Goal: Task Accomplishment & Management: Manage account settings

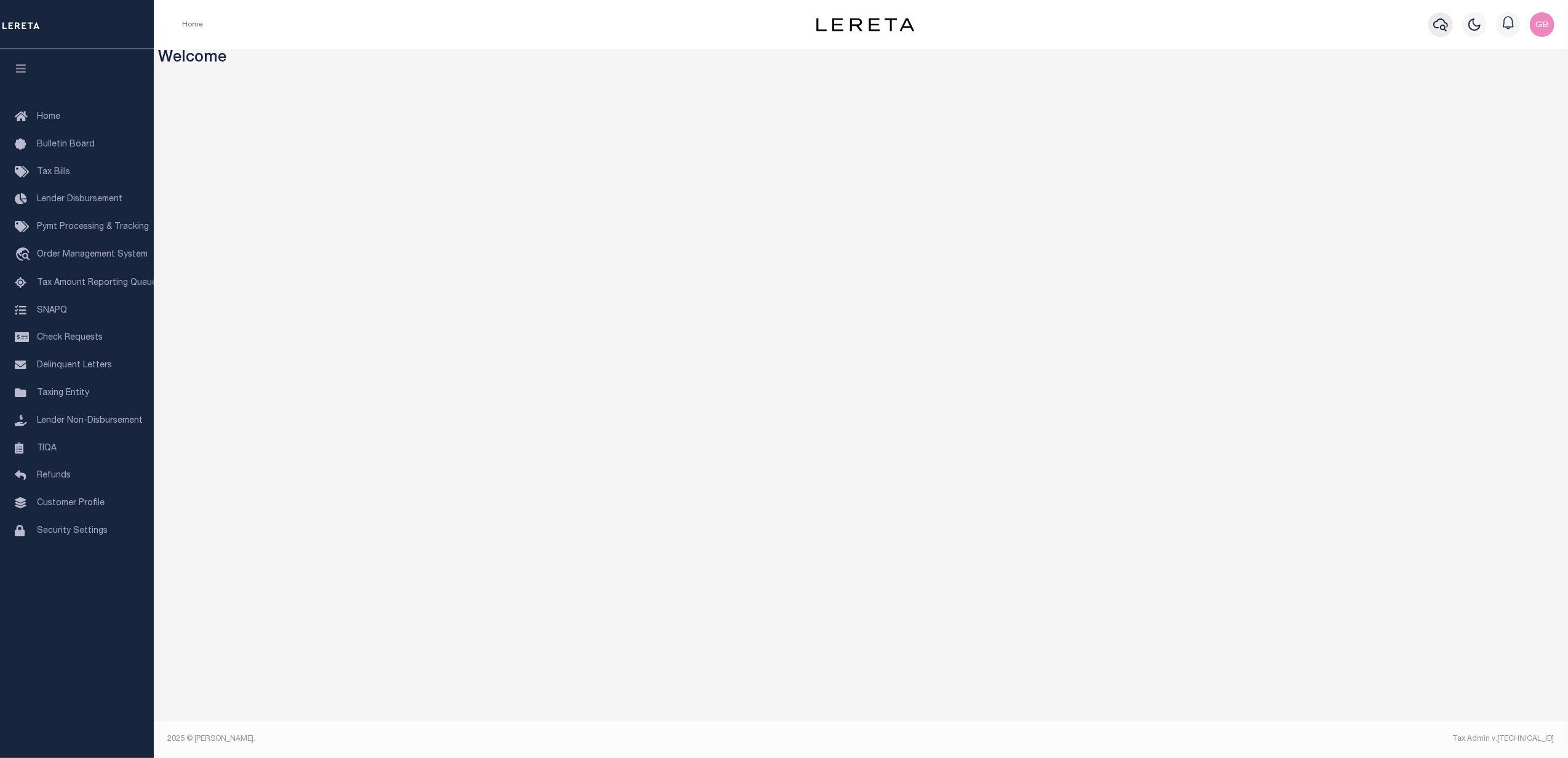
click at [1445, 27] on icon "button" at bounding box center [1440, 25] width 15 height 13
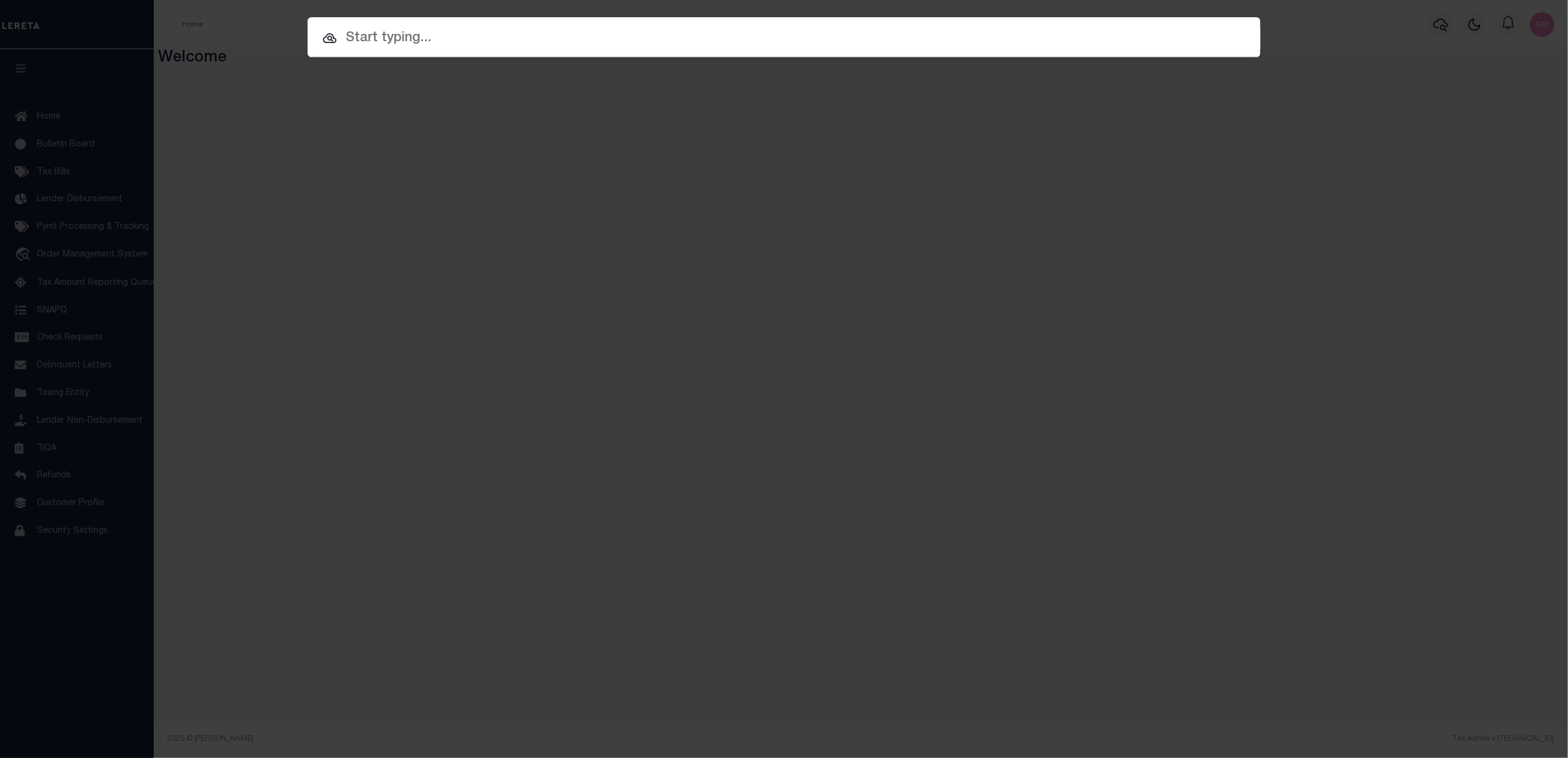
click at [670, 37] on input "text" at bounding box center [784, 38] width 952 height 22
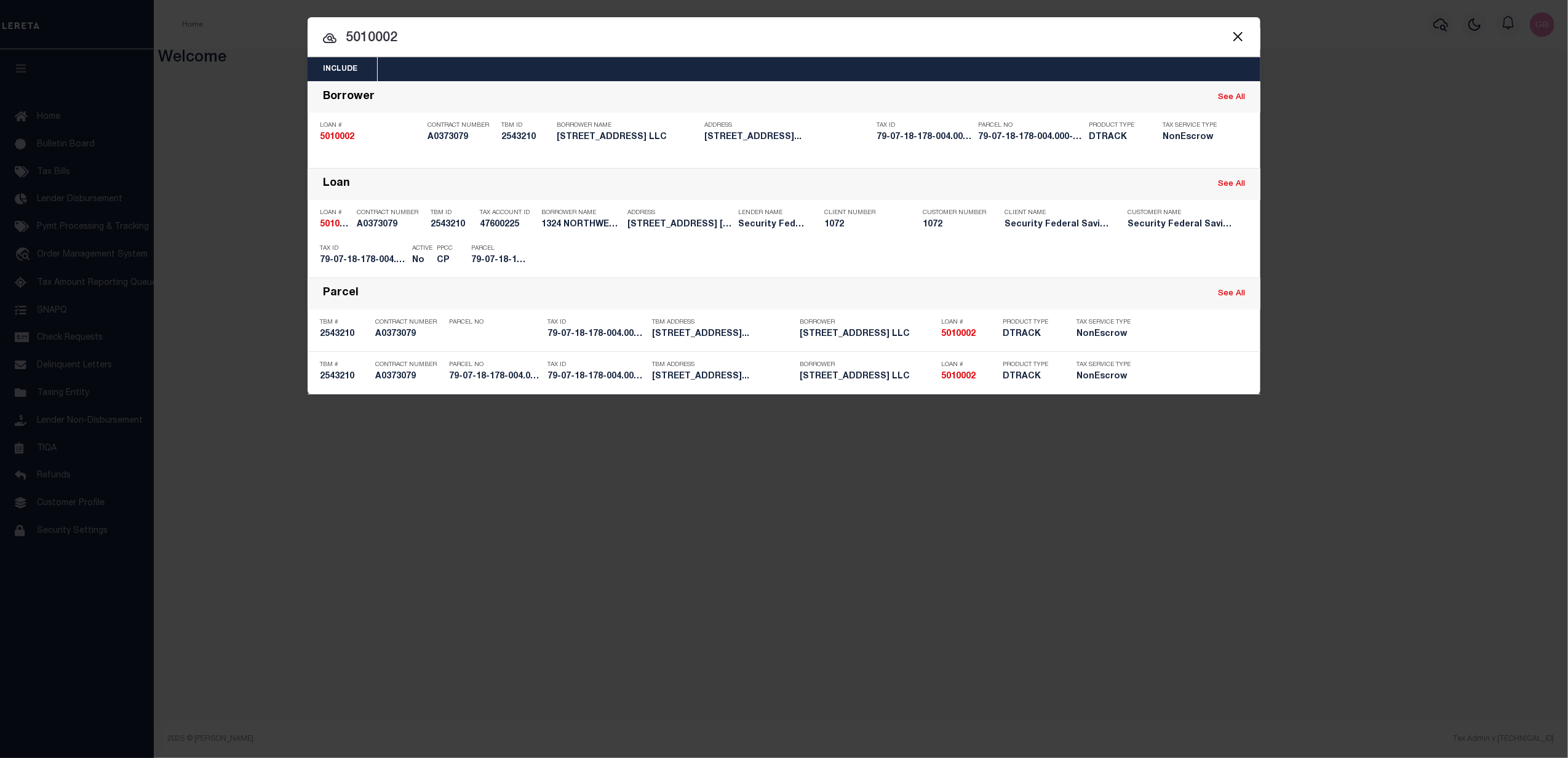
click at [640, 28] on input "5010002" at bounding box center [784, 38] width 952 height 22
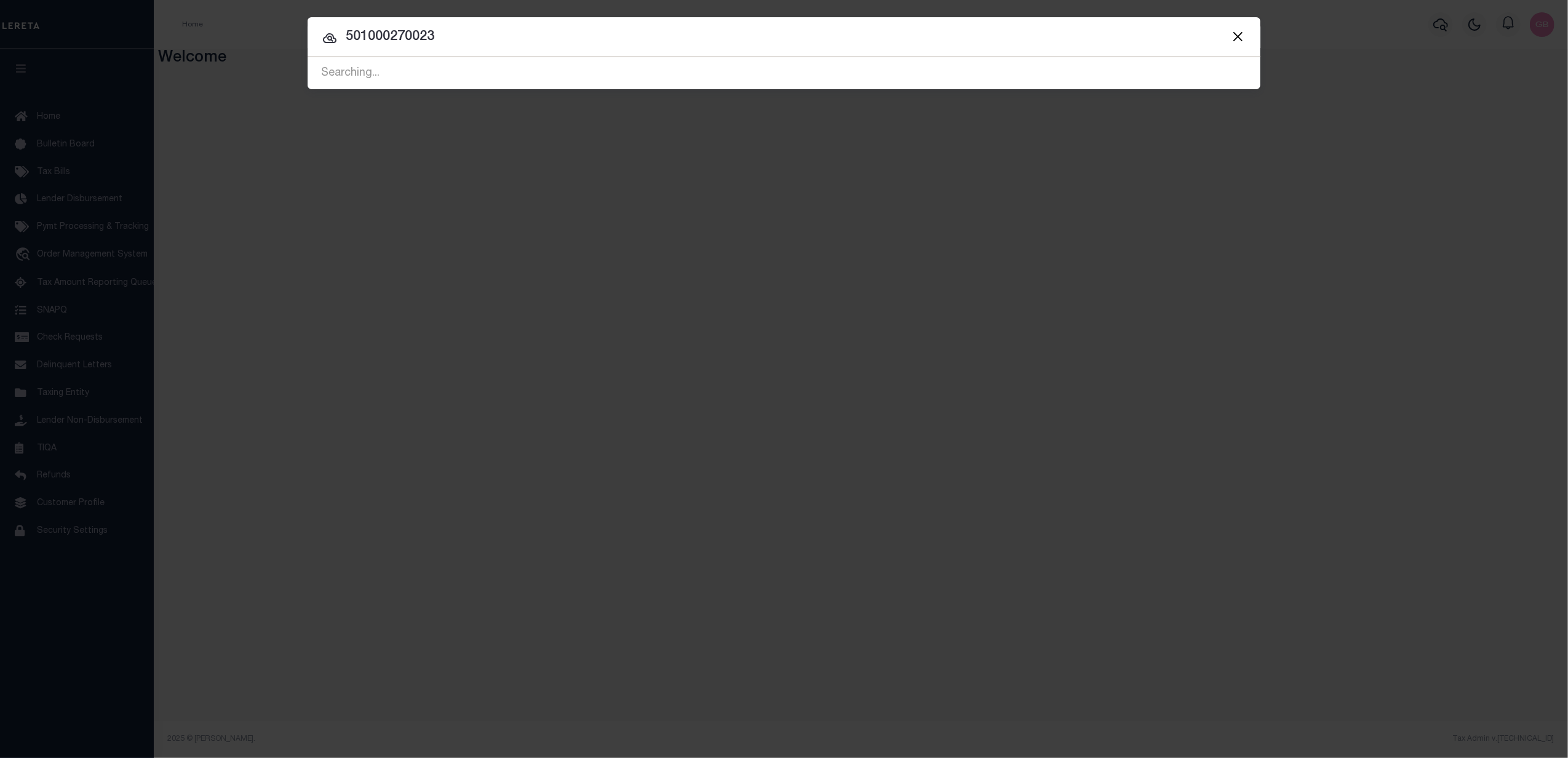
click at [773, 25] on div at bounding box center [784, 37] width 952 height 40
click at [463, 34] on input "501000270023" at bounding box center [784, 37] width 952 height 22
type input "5010002700230002"
click at [1238, 31] on button "Close" at bounding box center [1237, 36] width 16 height 16
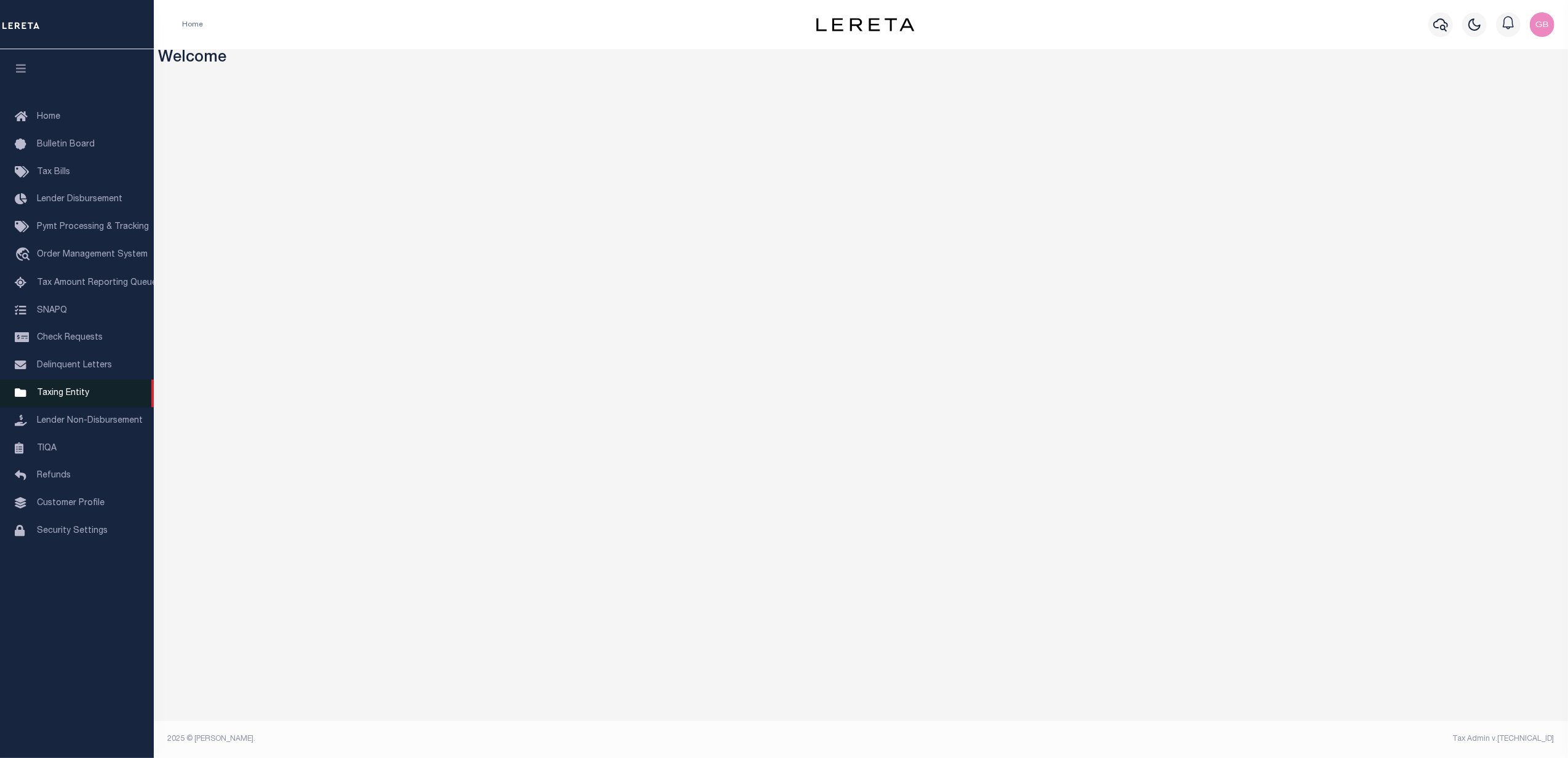
click at [51, 397] on span "Taxing Entity" at bounding box center [63, 393] width 52 height 9
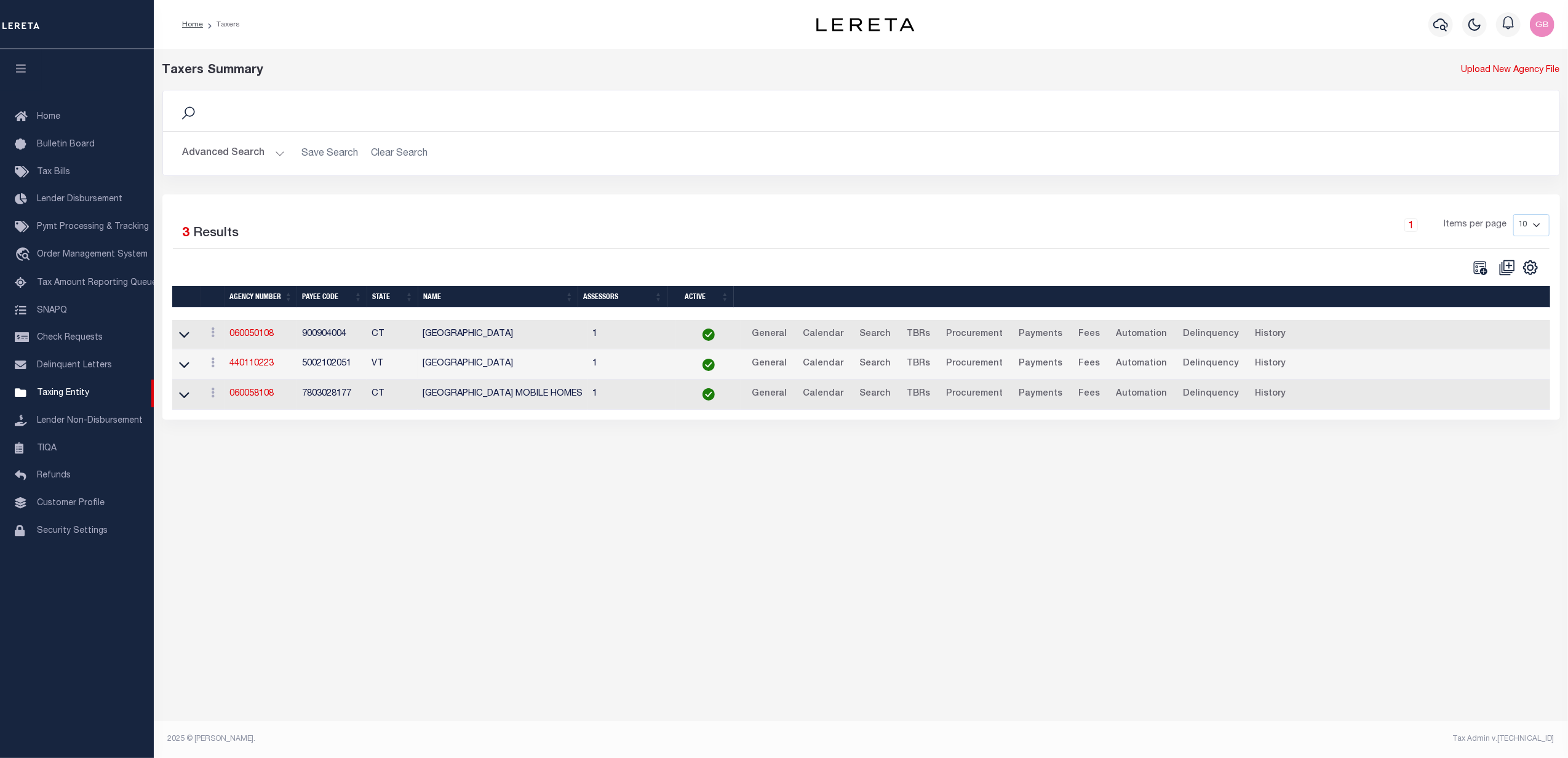
click at [247, 141] on div "Advanced Search Save Search Clear Search tblPayees_dynamictable_____DefaultSave…" at bounding box center [861, 154] width 1396 height 44
click at [233, 150] on button "Advanced Search" at bounding box center [233, 154] width 102 height 24
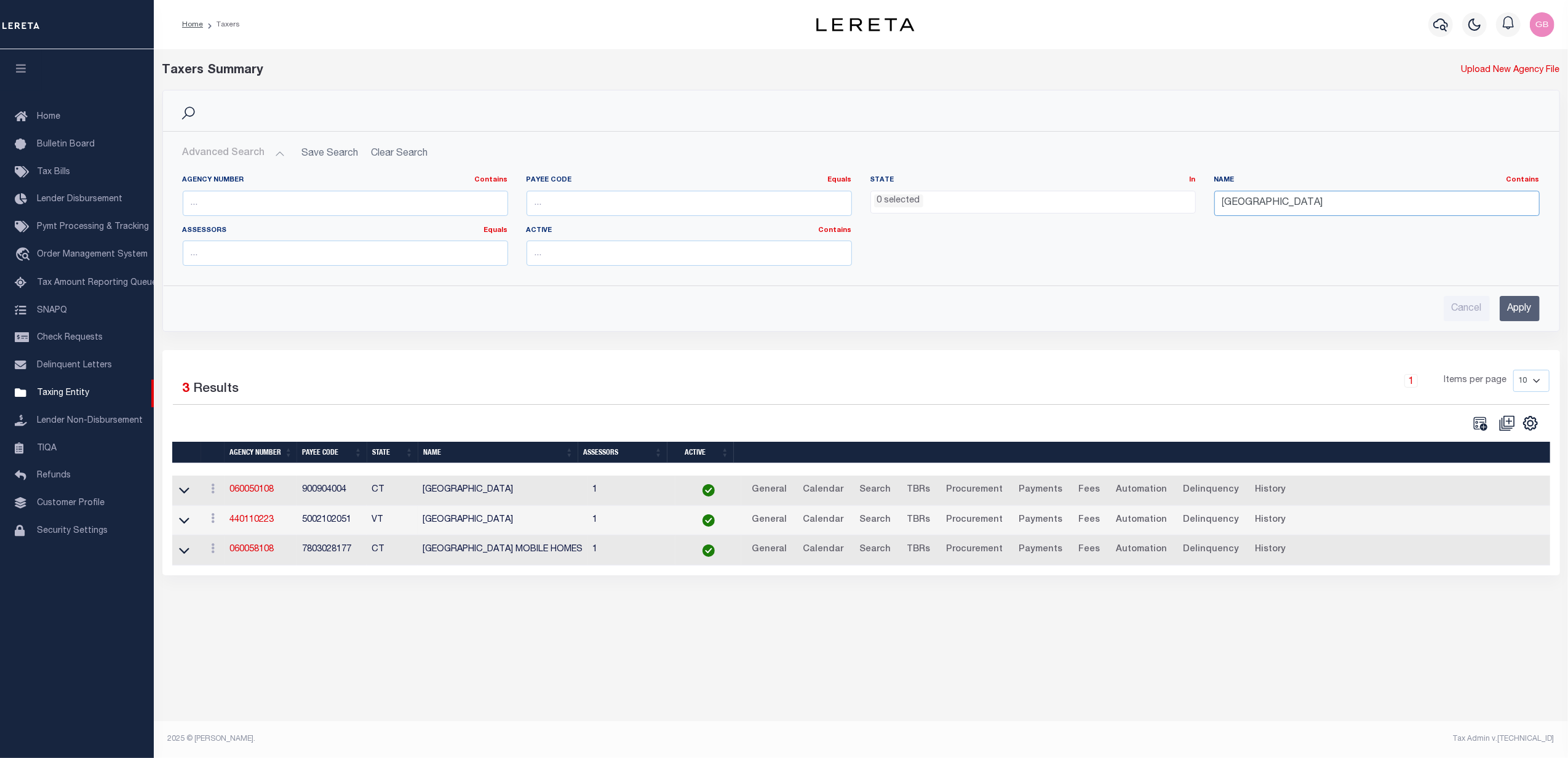
drag, startPoint x: 1310, startPoint y: 205, endPoint x: 1151, endPoint y: 205, distance: 159.0
click at [1151, 205] on div "Agency Number Contains Contains Is Payee Code Equals Equals Is Not Equal To Is …" at bounding box center [861, 225] width 1375 height 100
type input "wayne"
click at [1525, 312] on input "Apply" at bounding box center [1519, 308] width 40 height 25
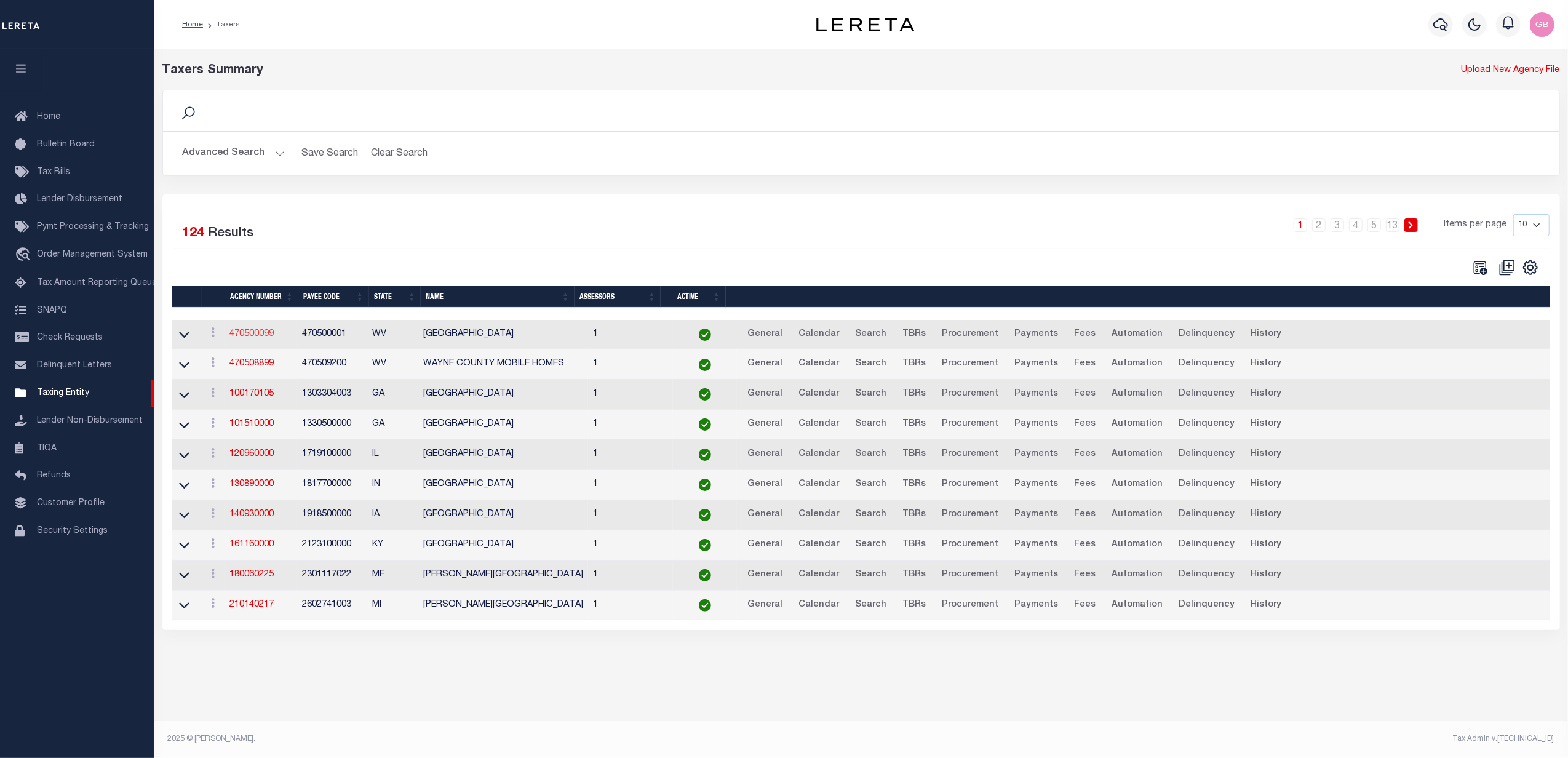
click at [247, 338] on link "470500099" at bounding box center [251, 334] width 44 height 9
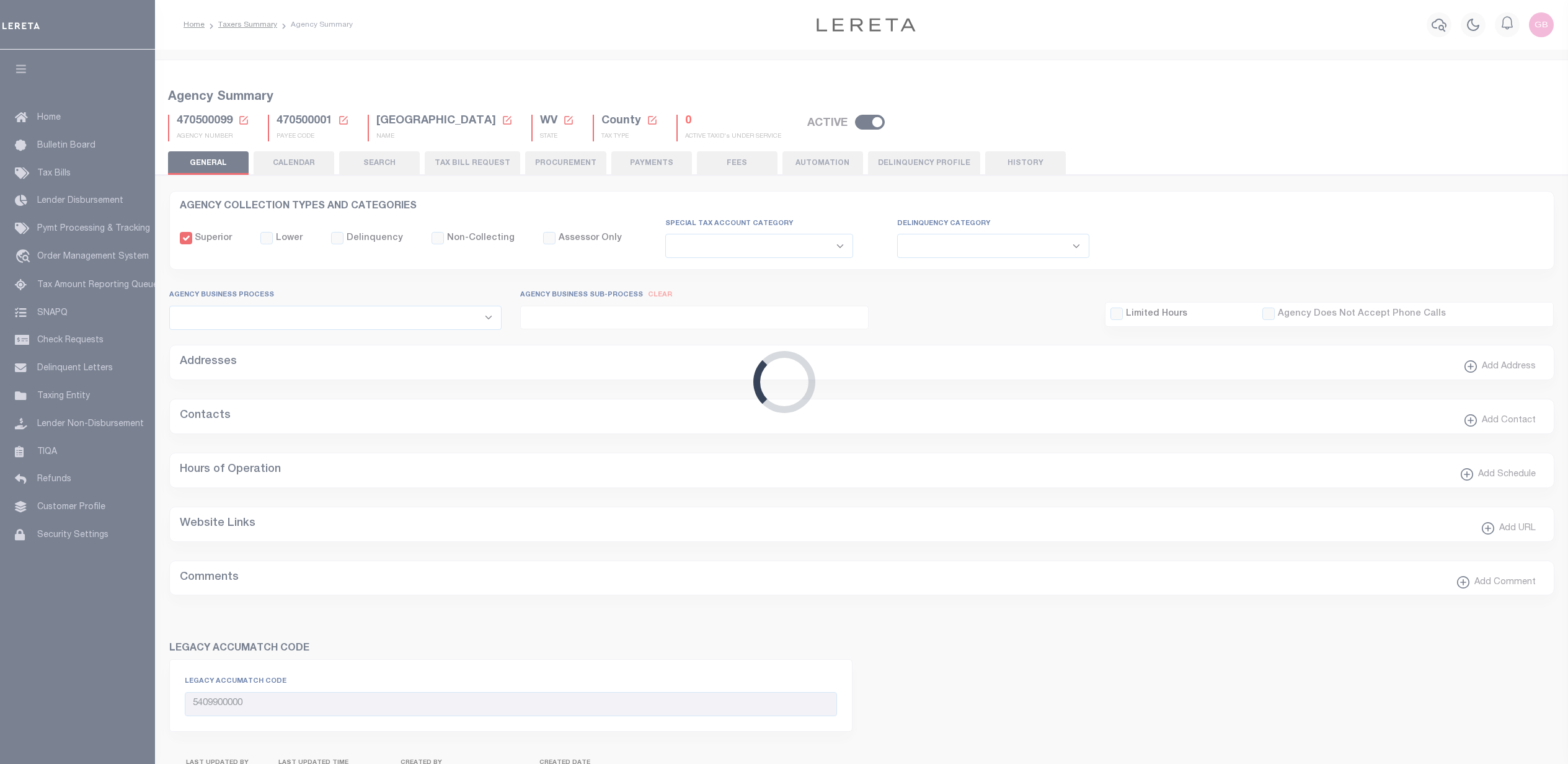
select select
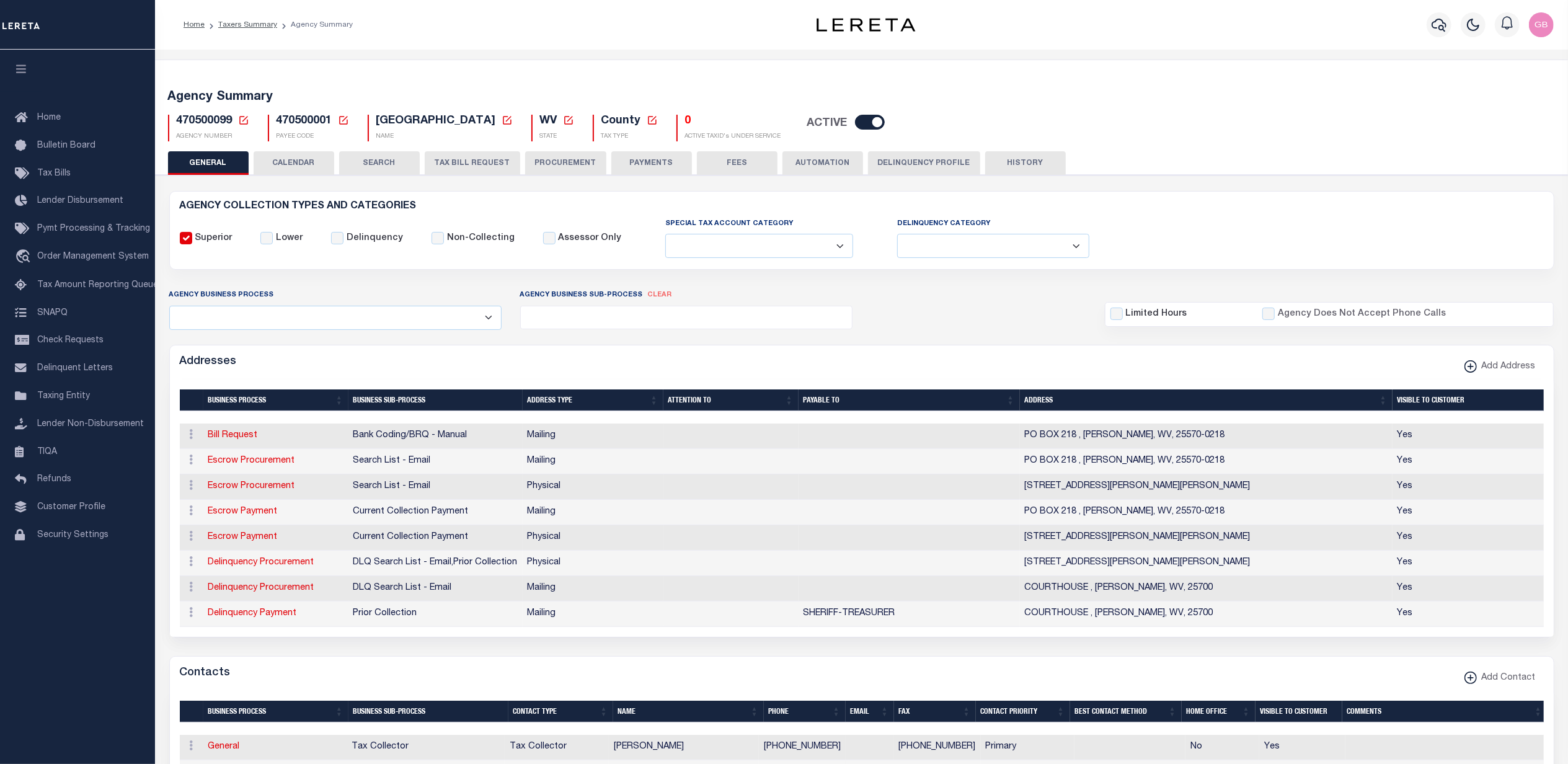
click at [298, 160] on button "CALENDAR" at bounding box center [294, 163] width 80 height 23
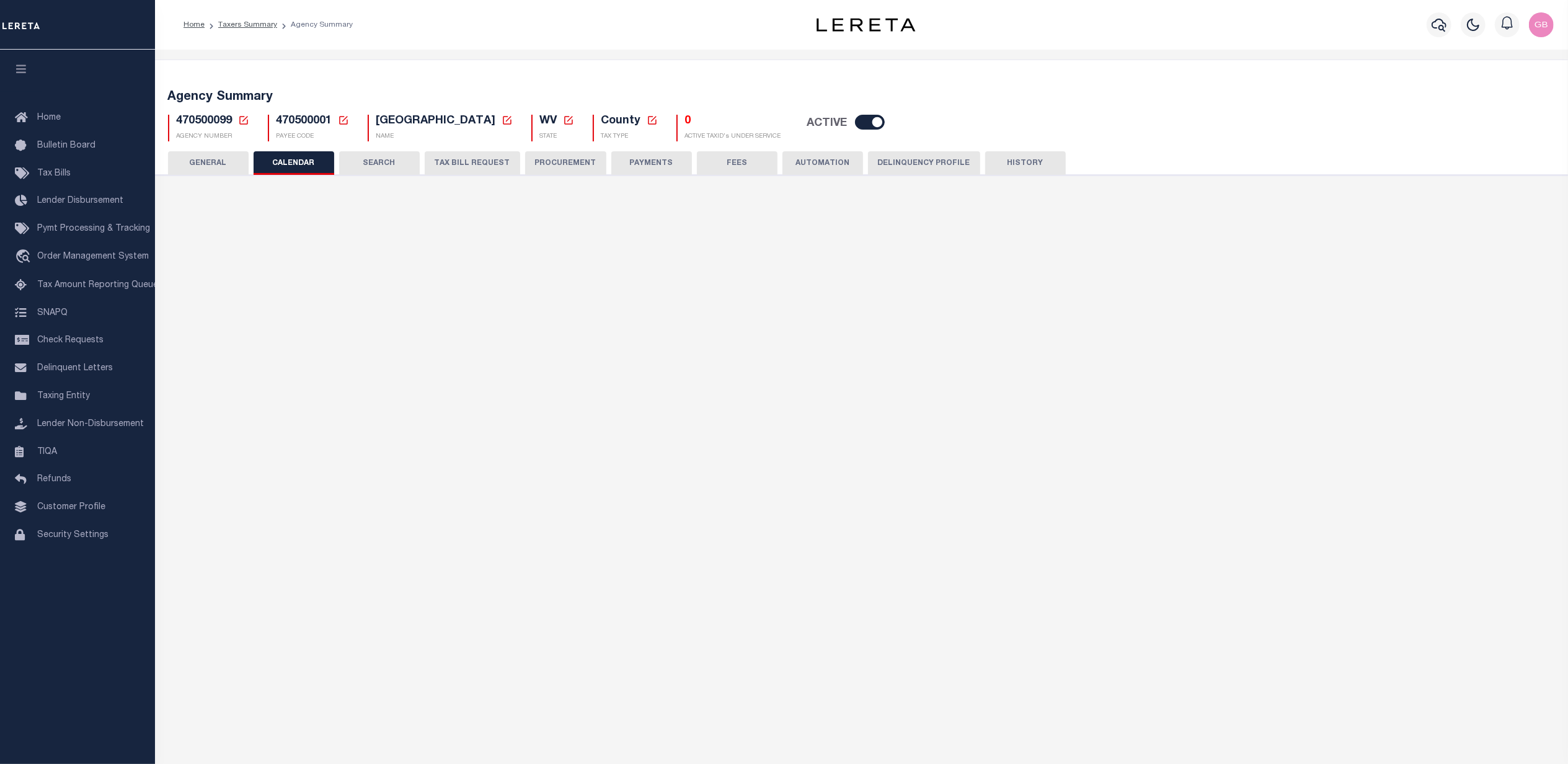
checkbox input "false"
type input "1"
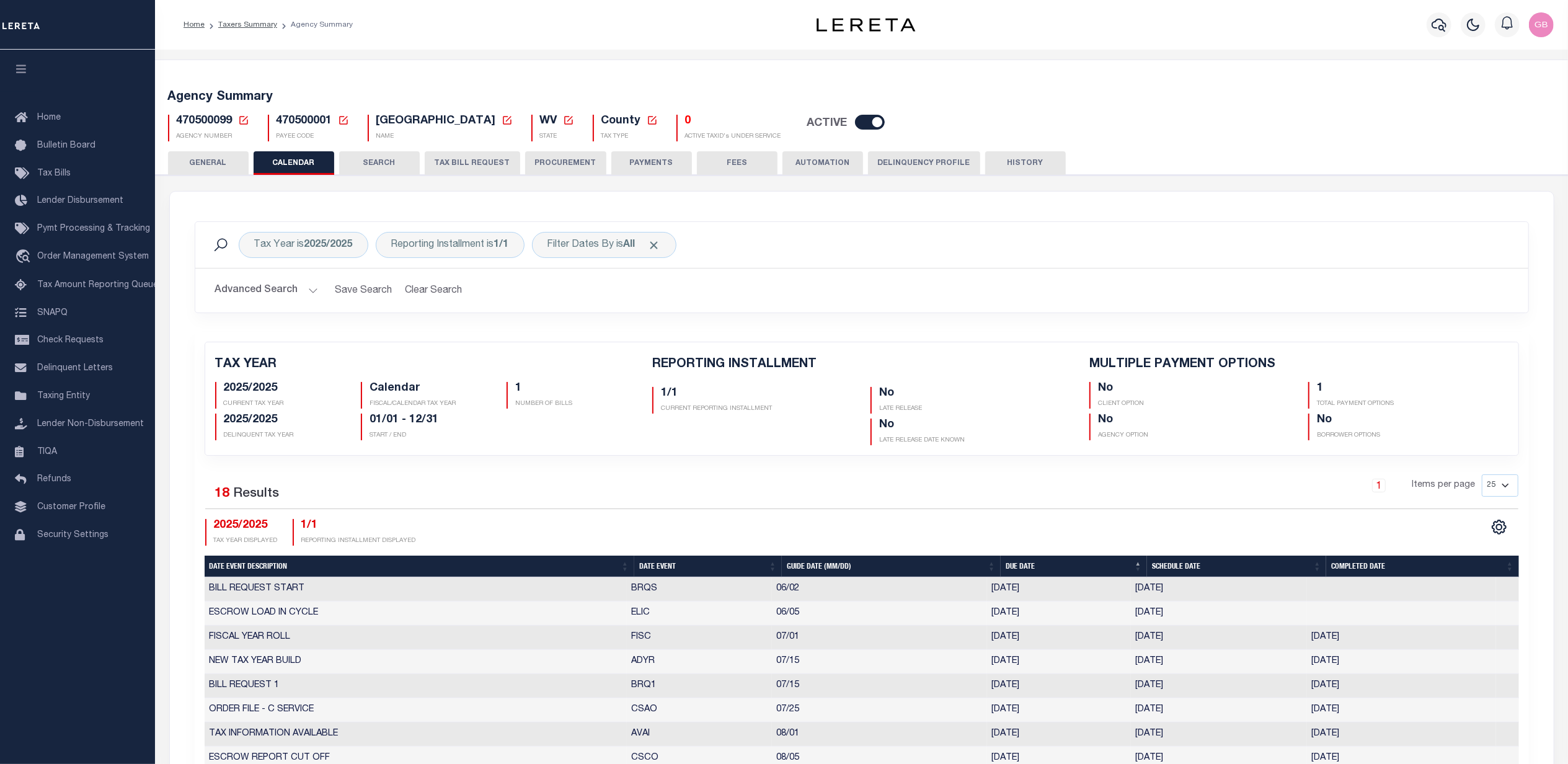
drag, startPoint x: 217, startPoint y: 169, endPoint x: 429, endPoint y: 377, distance: 297.0
click at [217, 169] on button "GENERAL" at bounding box center [208, 163] width 80 height 23
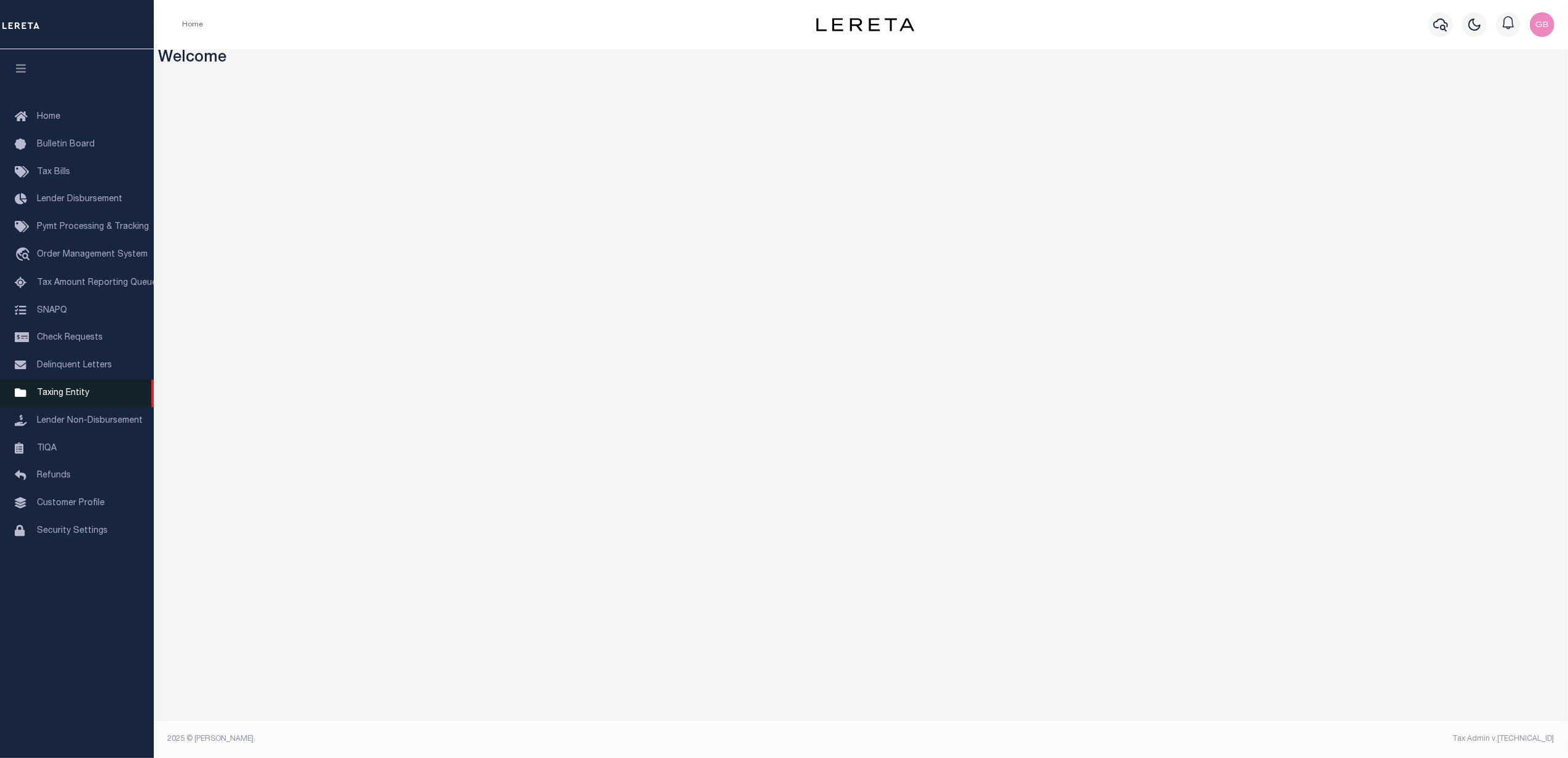
click at [67, 389] on link "Taxing Entity" at bounding box center [76, 394] width 154 height 28
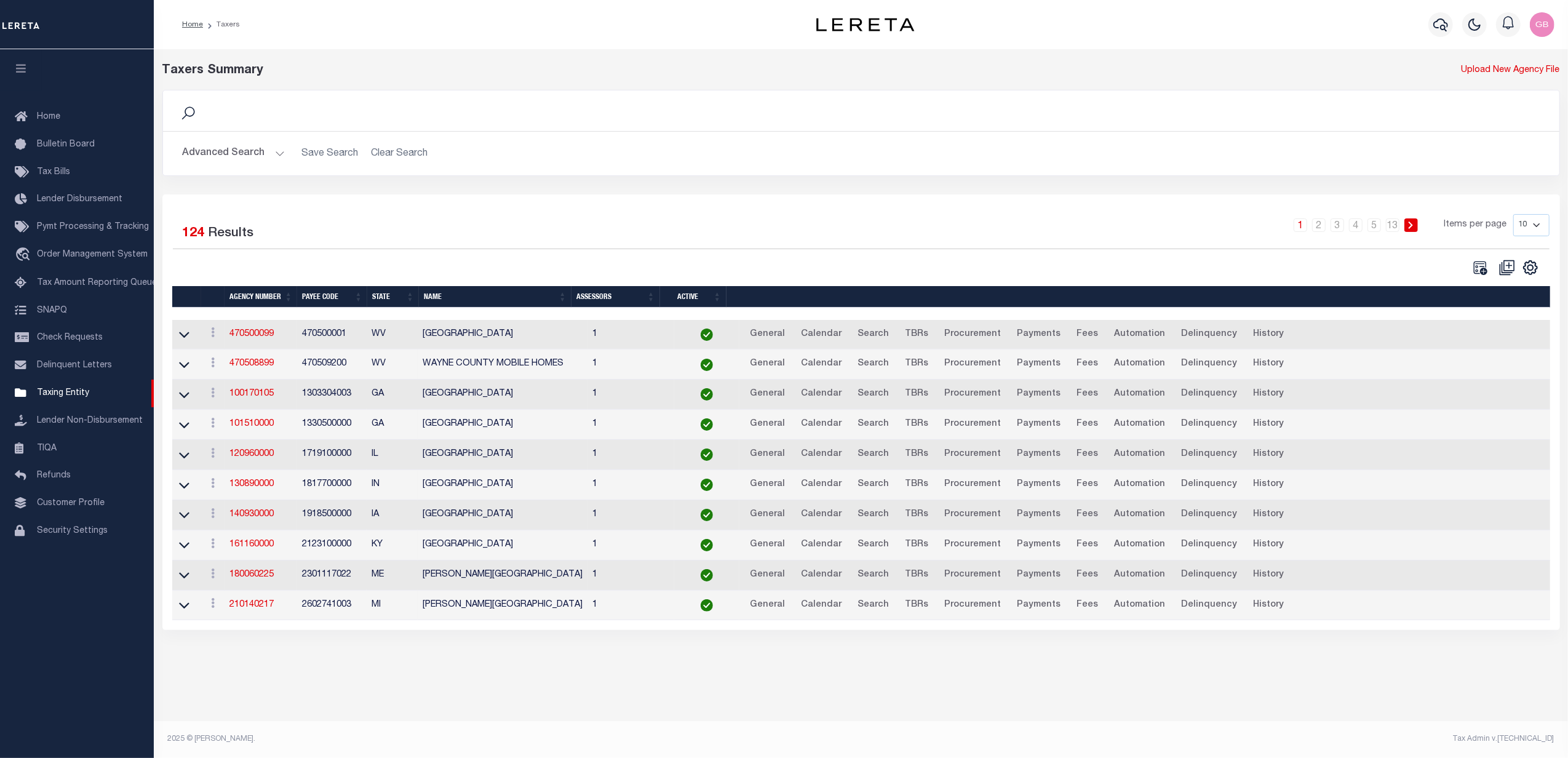
click at [270, 152] on button "Advanced Search" at bounding box center [233, 154] width 102 height 24
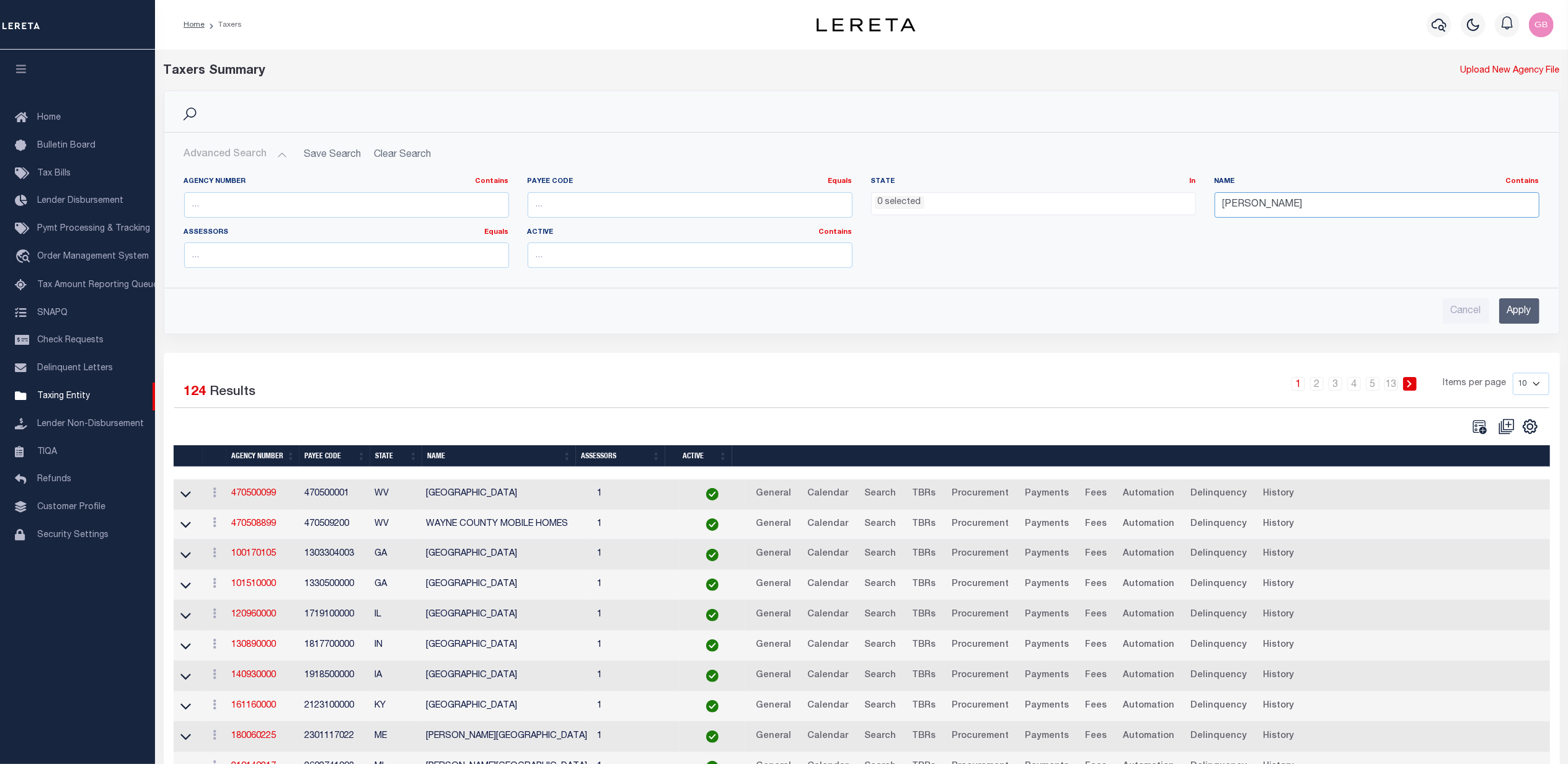
drag, startPoint x: 1281, startPoint y: 197, endPoint x: 1195, endPoint y: 227, distance: 91.1
click at [1195, 227] on div "Agency Number Contains Contains Is Payee Code Equals Equals Is Not Equal To Is …" at bounding box center [862, 227] width 1374 height 101
click at [308, 214] on input "text" at bounding box center [346, 205] width 325 height 25
type input "470500000"
click at [1525, 309] on input "Apply" at bounding box center [1519, 311] width 41 height 25
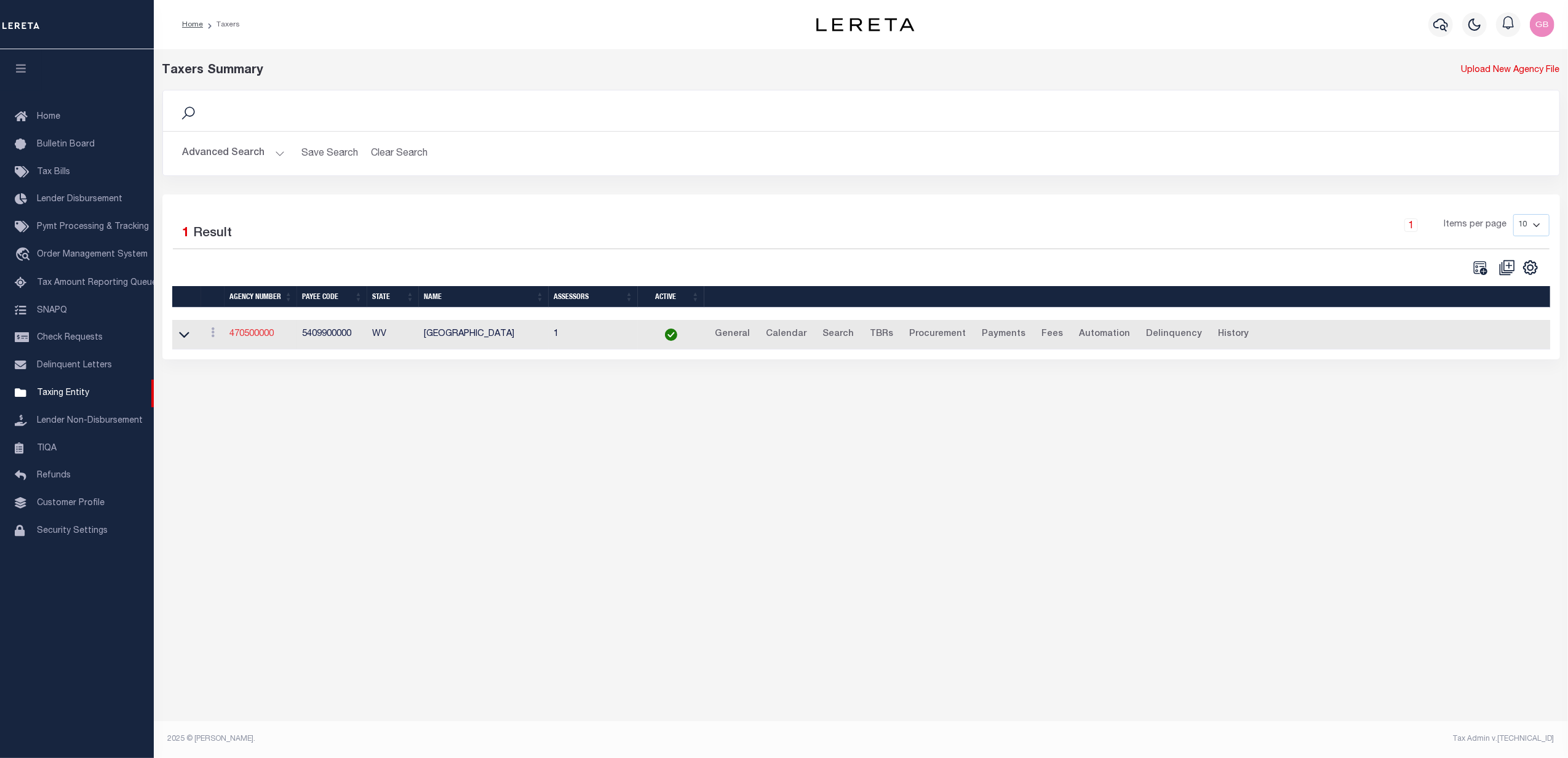
click at [261, 338] on link "470500000" at bounding box center [251, 334] width 44 height 9
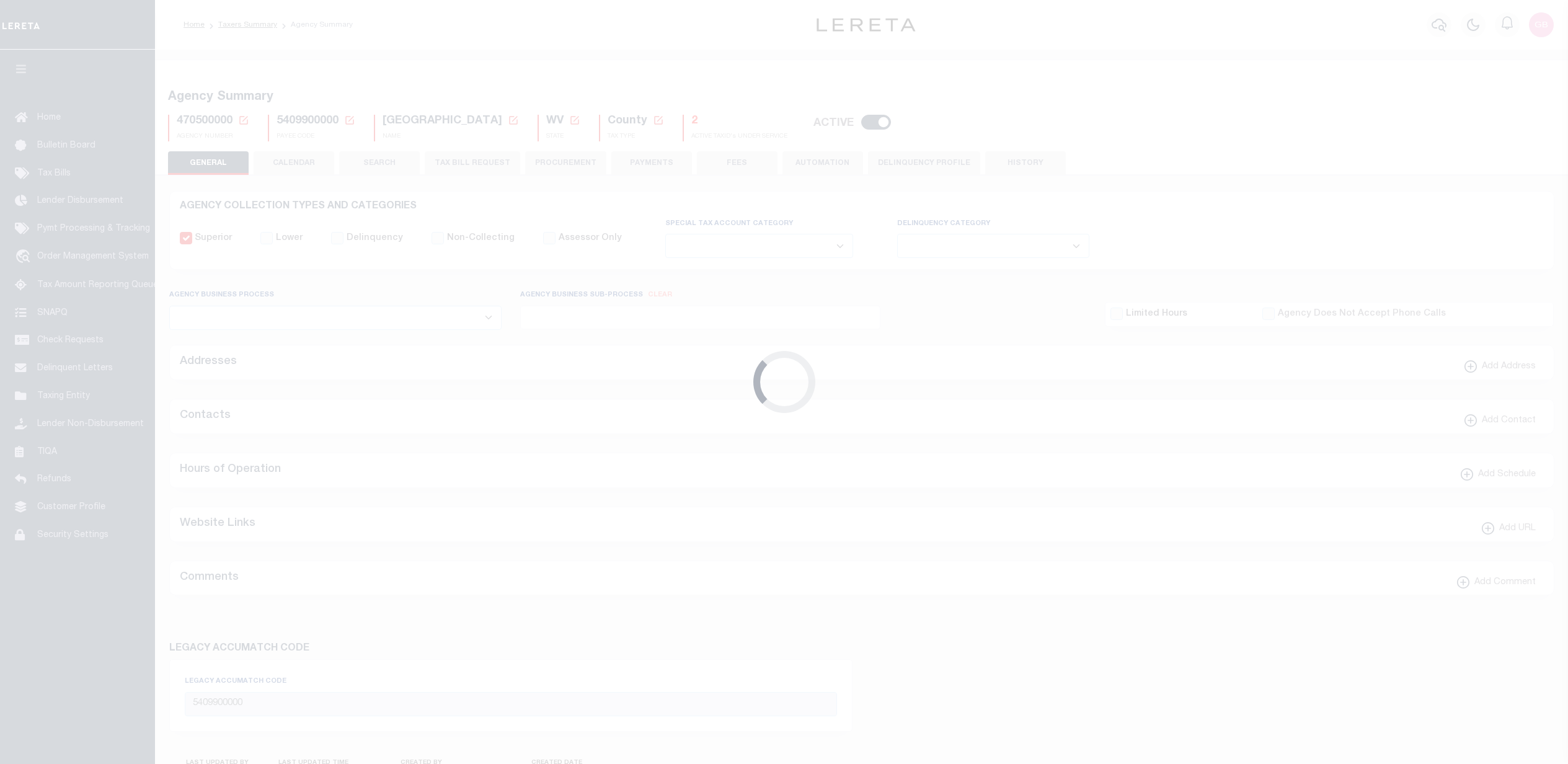
select select
click at [303, 152] on button "CALENDAR" at bounding box center [294, 163] width 80 height 23
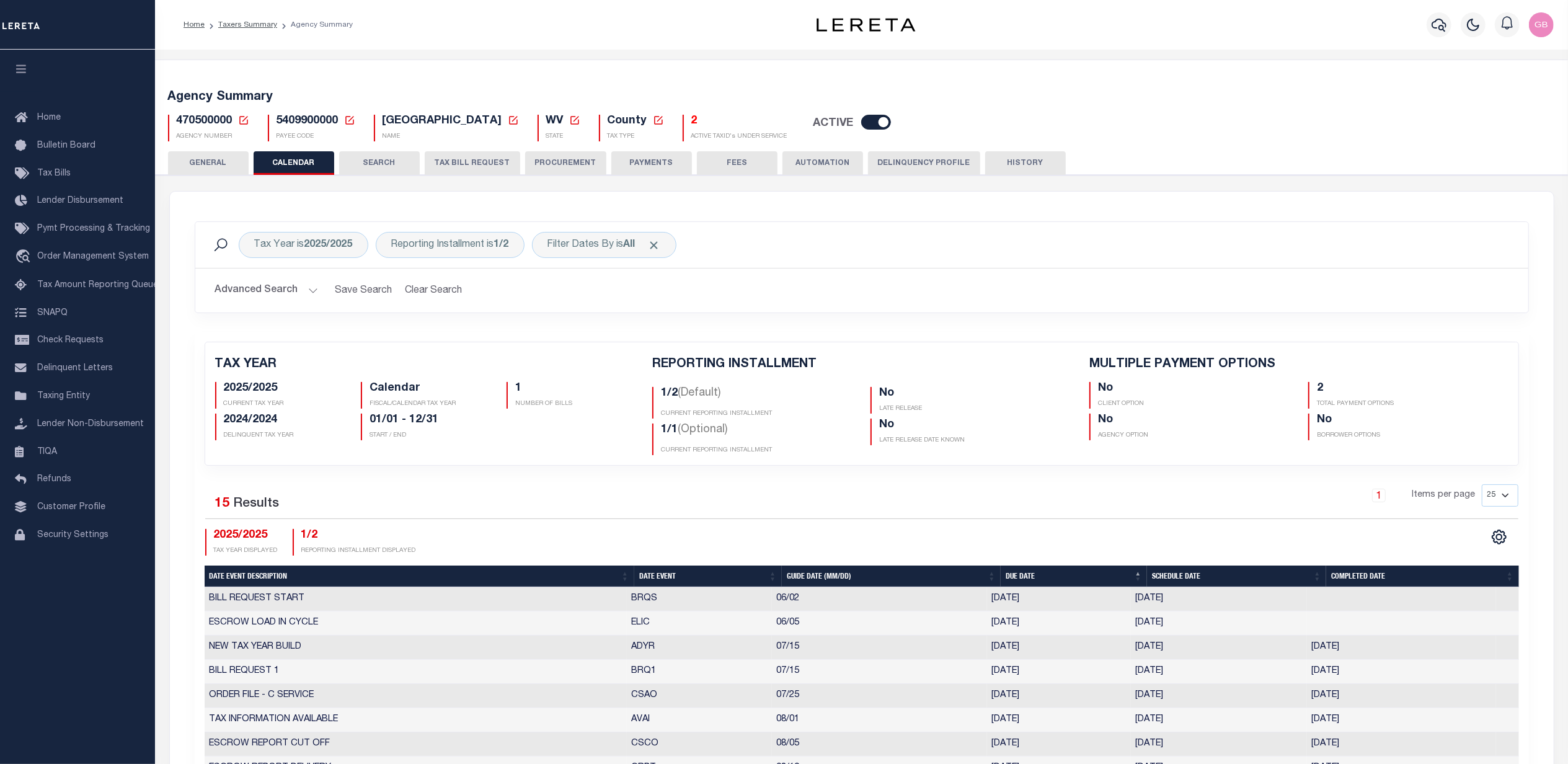
checkbox input "false"
type input "2"
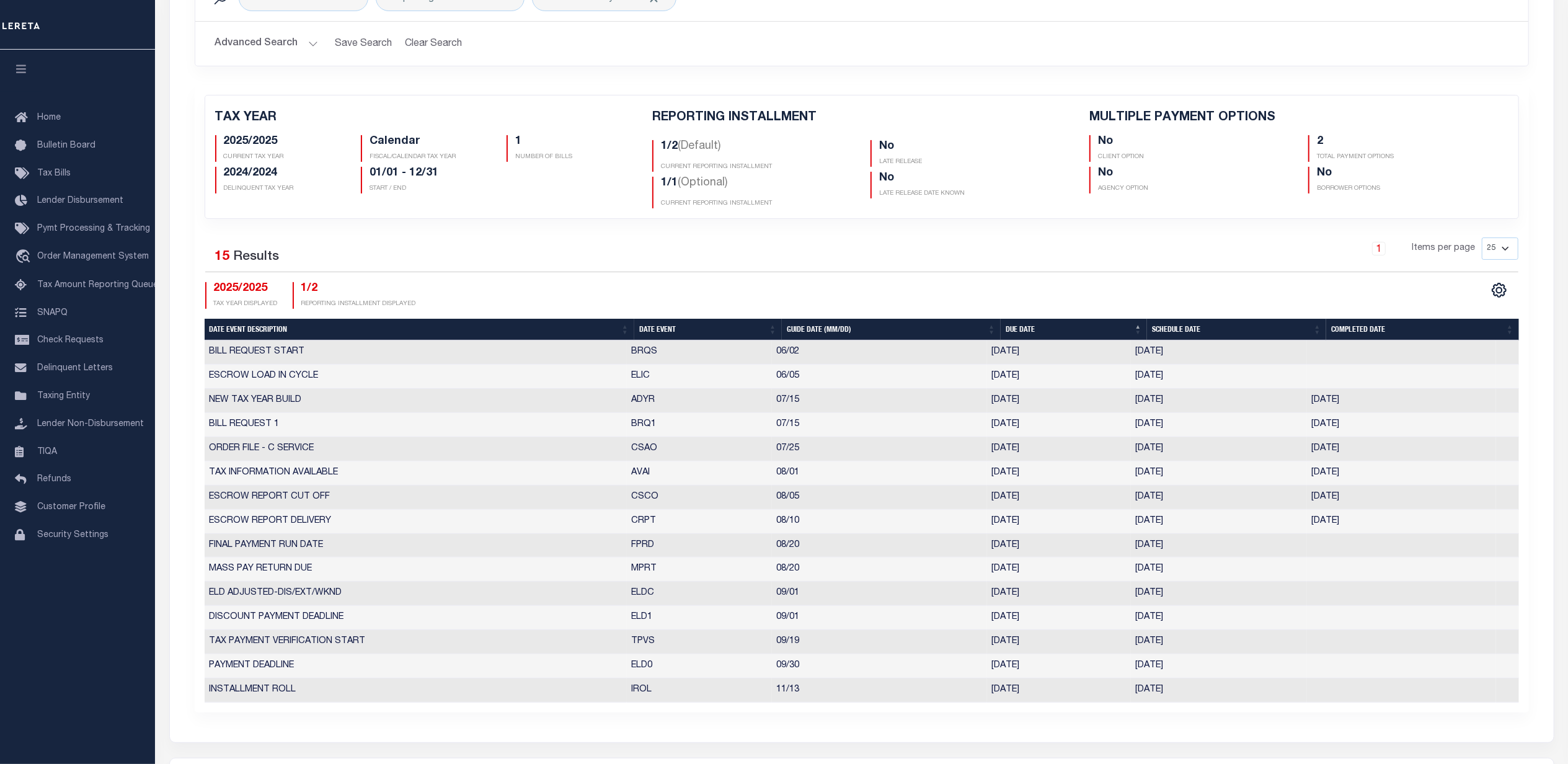
scroll to position [82, 0]
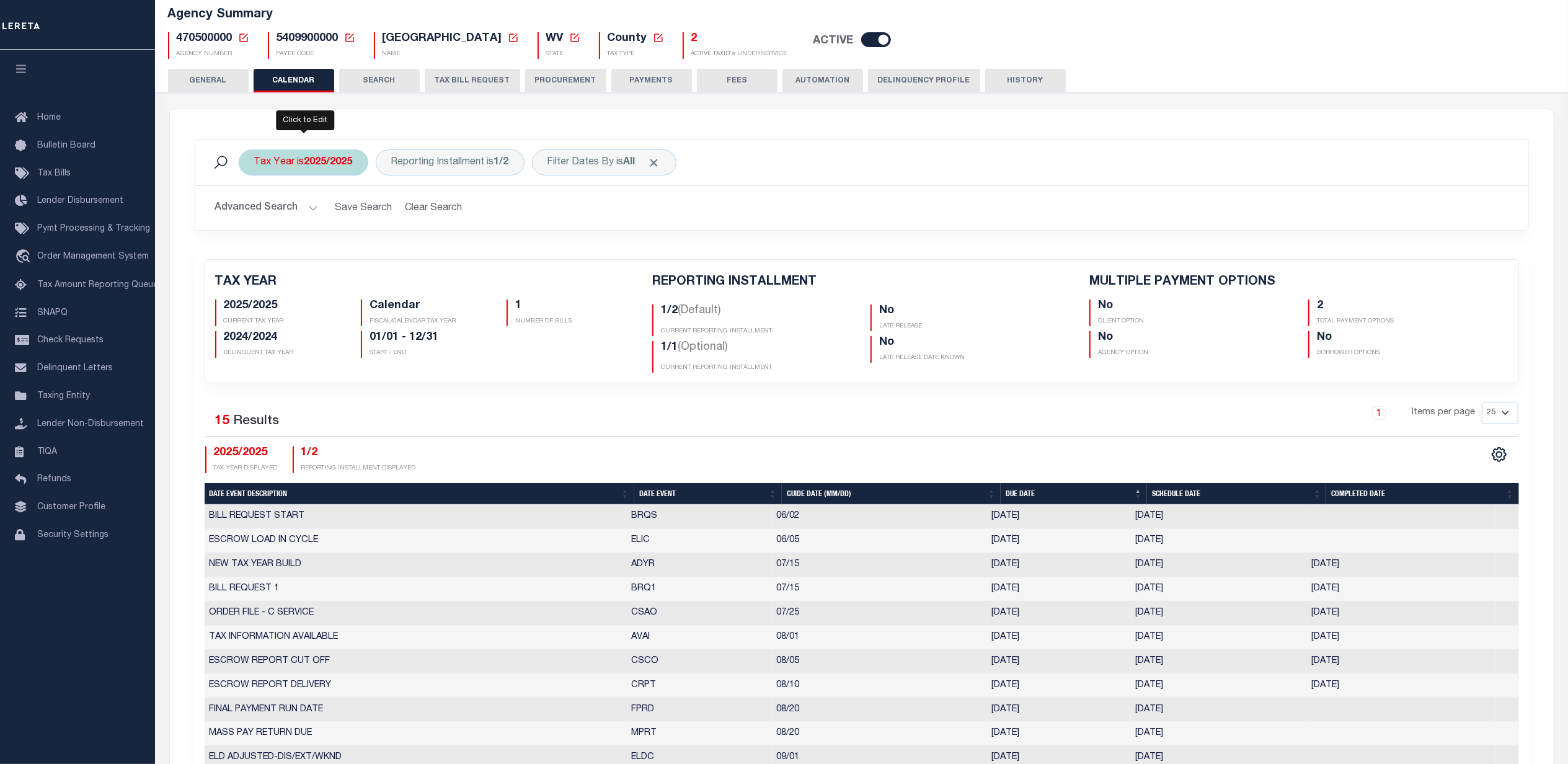
click at [343, 169] on div "Tax Year is 2025/2025" at bounding box center [303, 162] width 130 height 26
click at [304, 233] on select "2026/2026 2025/2025 2024/2024 2023/2023 2022/2022 2021/2021 2020/2020 2019/2019…" at bounding box center [346, 223] width 182 height 23
select select "2024/2024"
click at [255, 212] on select "2026/2026 2025/2025 2024/2024 2023/2023 2022/2022 2021/2021 2020/2020 2019/2019…" at bounding box center [346, 223] width 182 height 23
click at [423, 244] on input "Apply" at bounding box center [419, 250] width 37 height 21
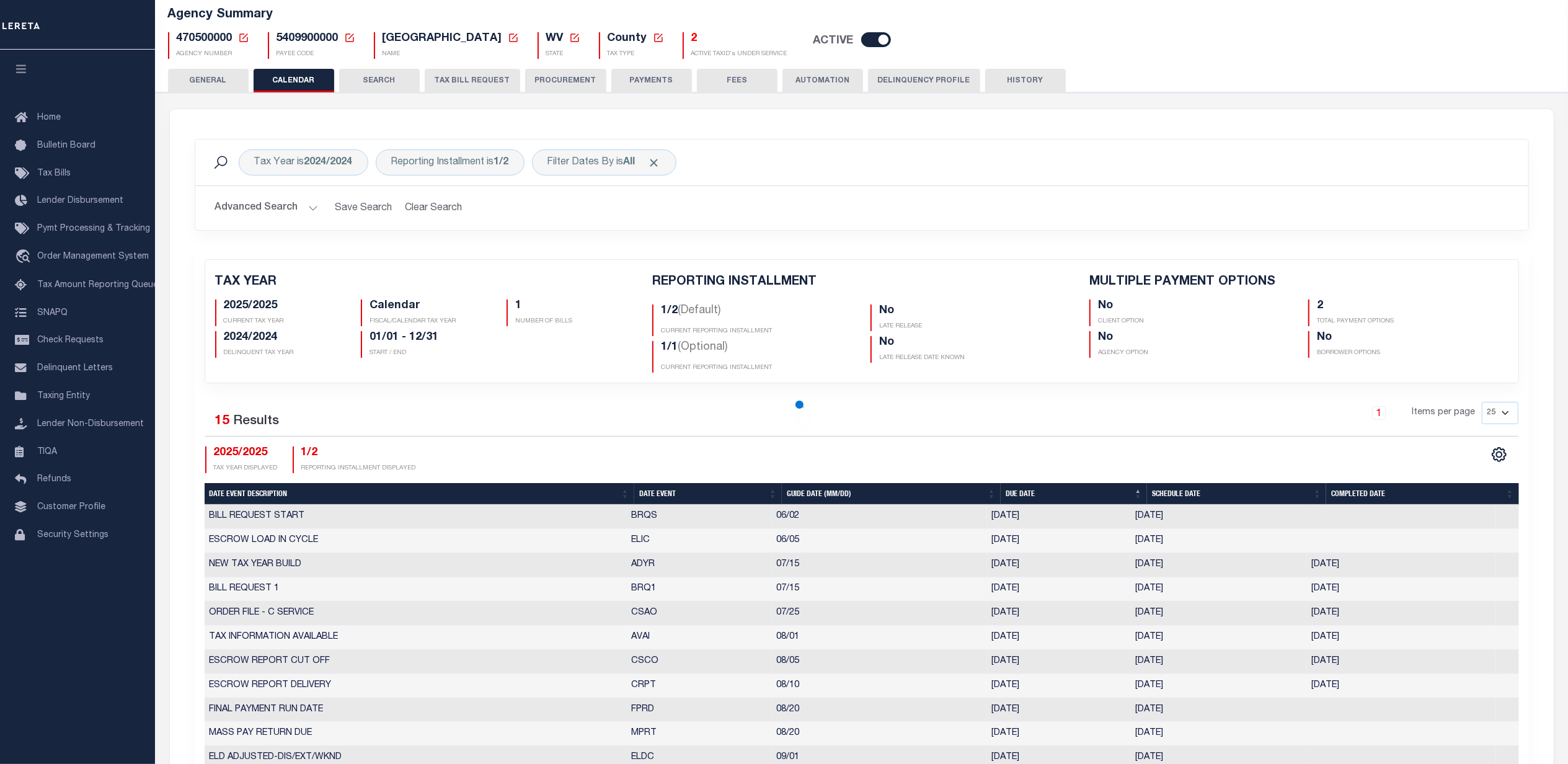
checkbox input "false"
type input "1"
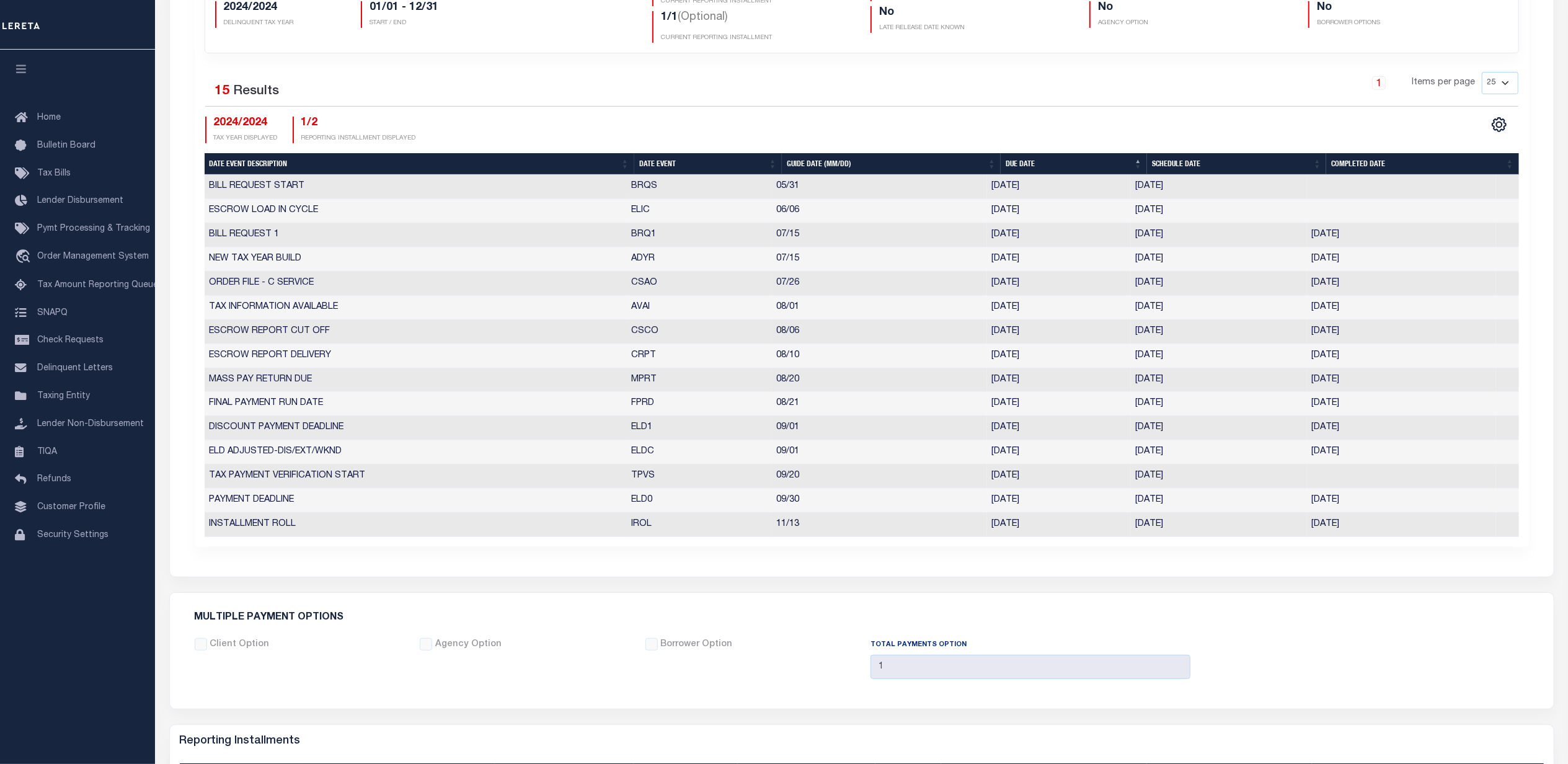
scroll to position [165, 0]
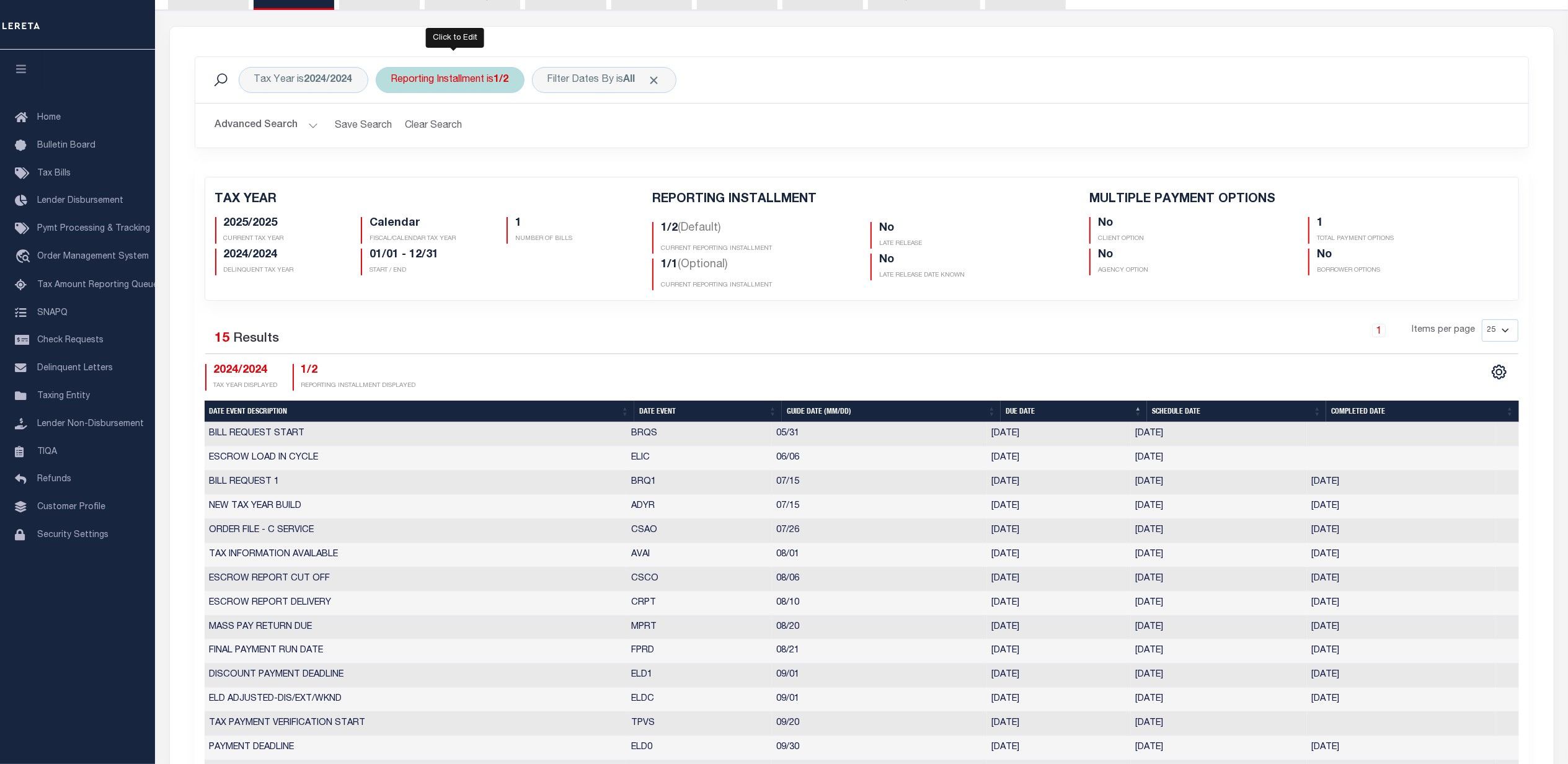
click at [433, 79] on div "Reporting Installment is 1/2" at bounding box center [450, 80] width 149 height 26
click at [431, 140] on select "1/2 2/2 1/1" at bounding box center [483, 140] width 182 height 23
select select "2/2"
click at [394, 130] on select "1/2 2/2 1/1" at bounding box center [483, 140] width 182 height 23
click at [549, 167] on input "Apply" at bounding box center [555, 167] width 37 height 21
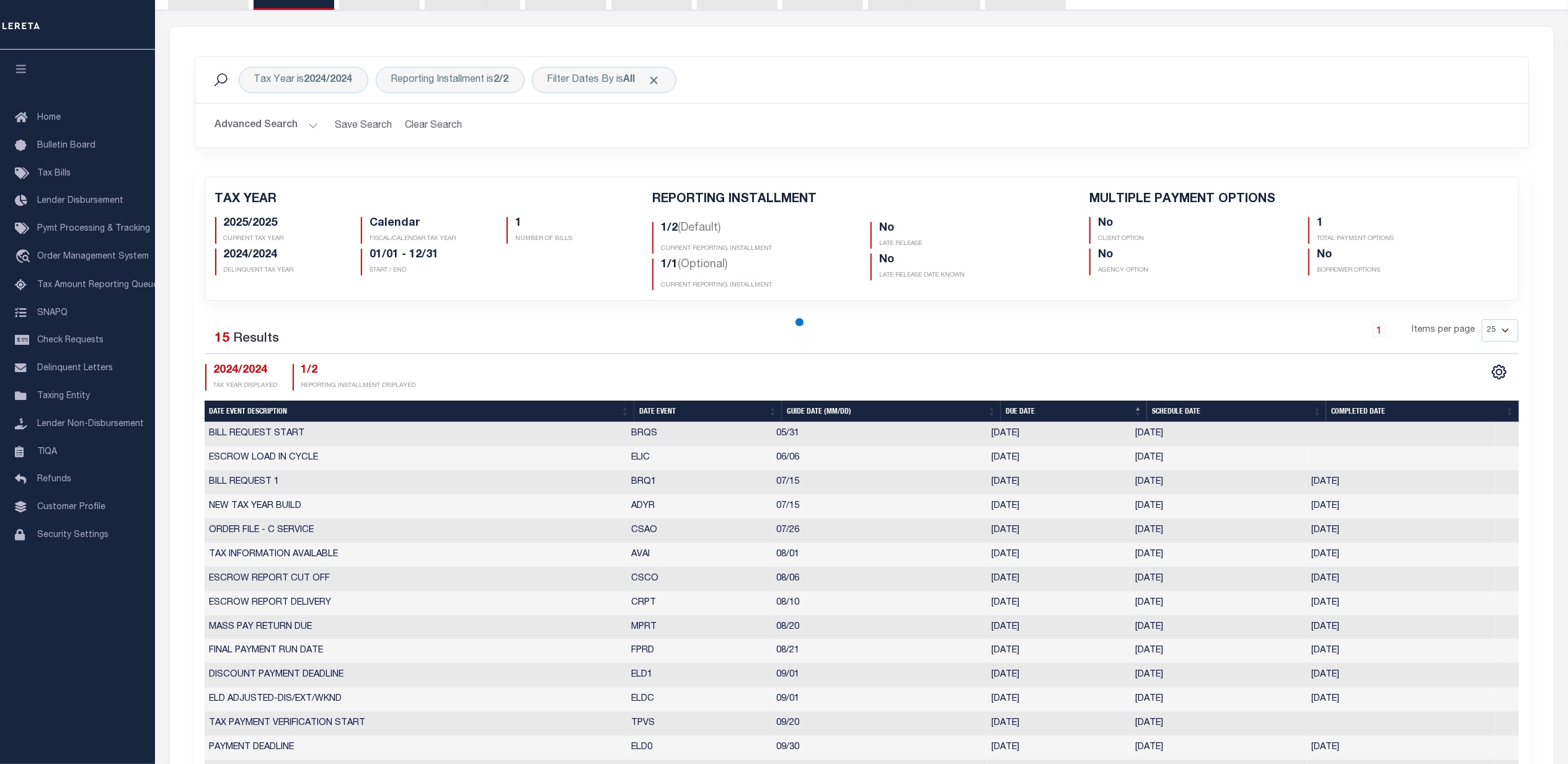
checkbox input "false"
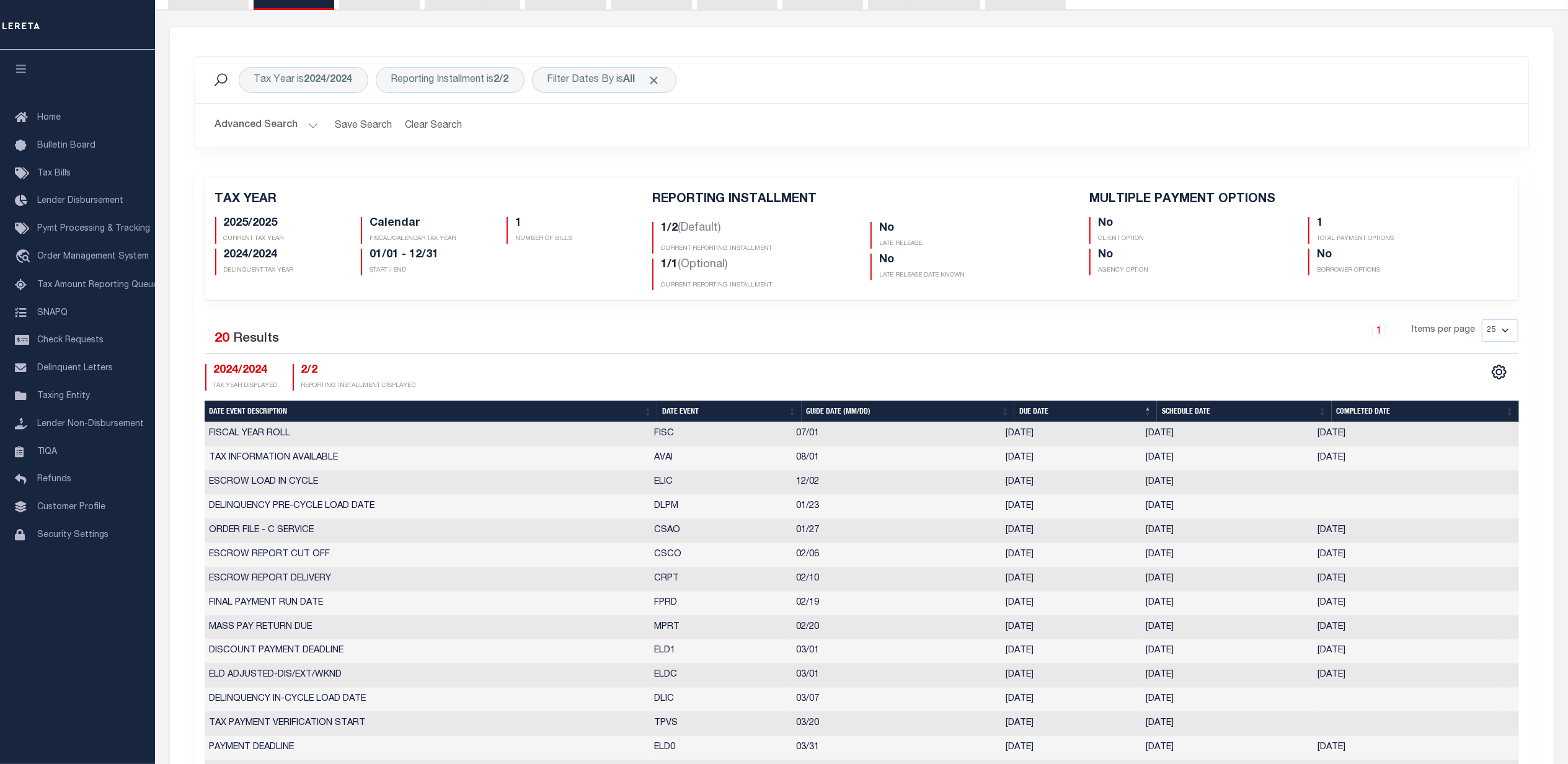
scroll to position [0, 0]
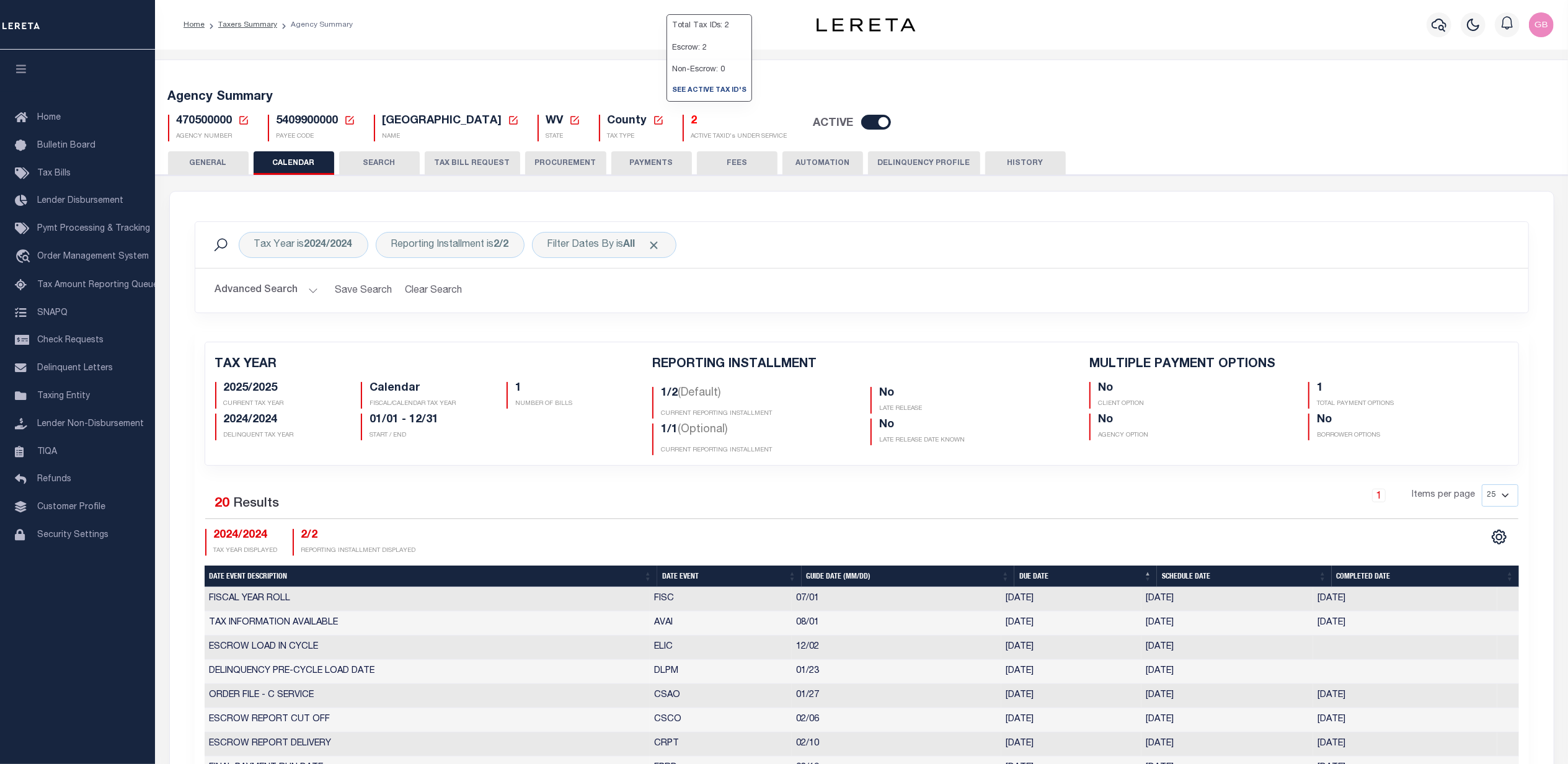
drag, startPoint x: 662, startPoint y: 125, endPoint x: 654, endPoint y: 166, distance: 41.8
click at [691, 125] on h5 "2" at bounding box center [739, 122] width 96 height 14
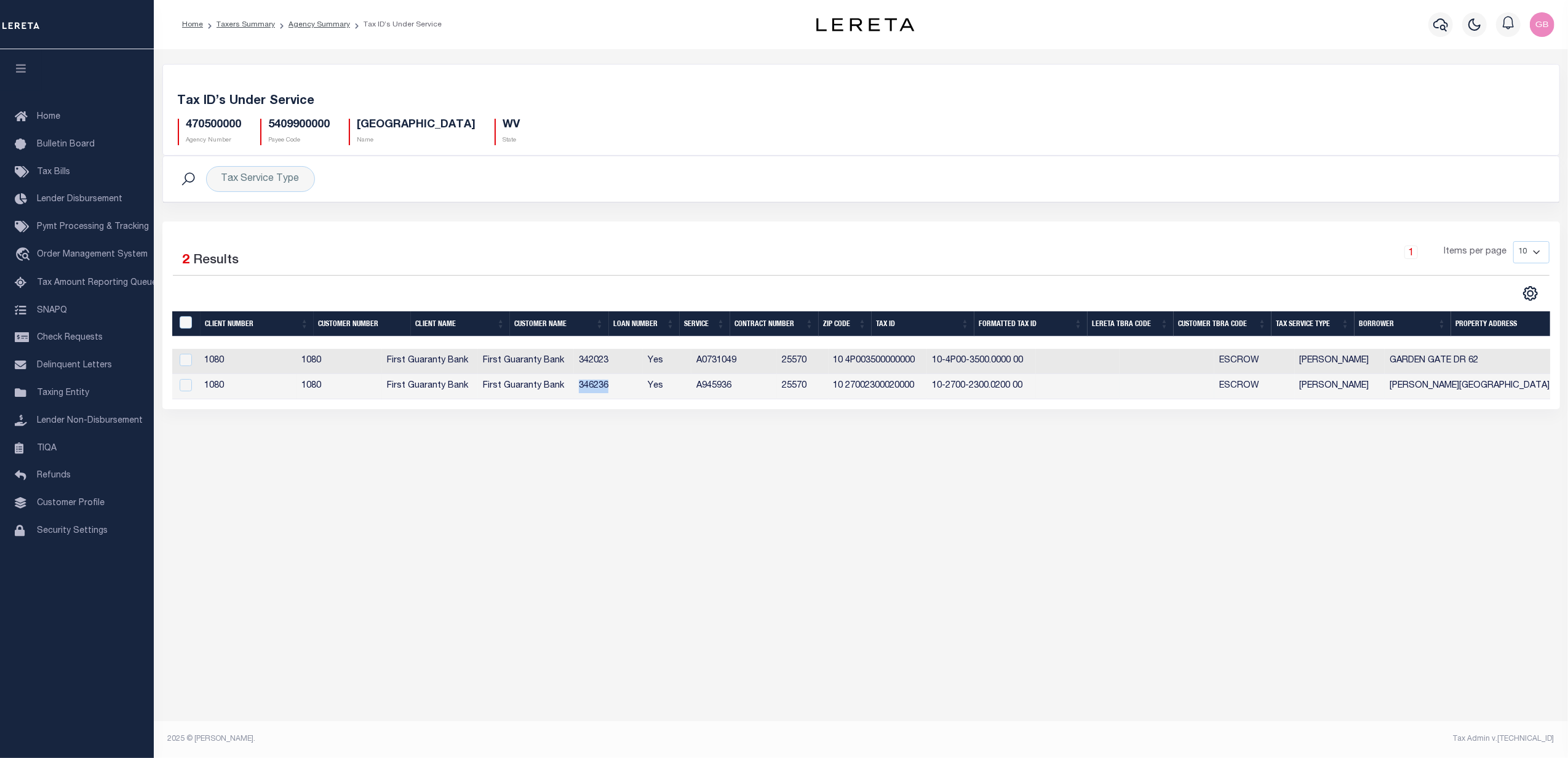
drag, startPoint x: 649, startPoint y: 389, endPoint x: 608, endPoint y: 388, distance: 41.0
click at [608, 388] on td "346236" at bounding box center [608, 386] width 69 height 25
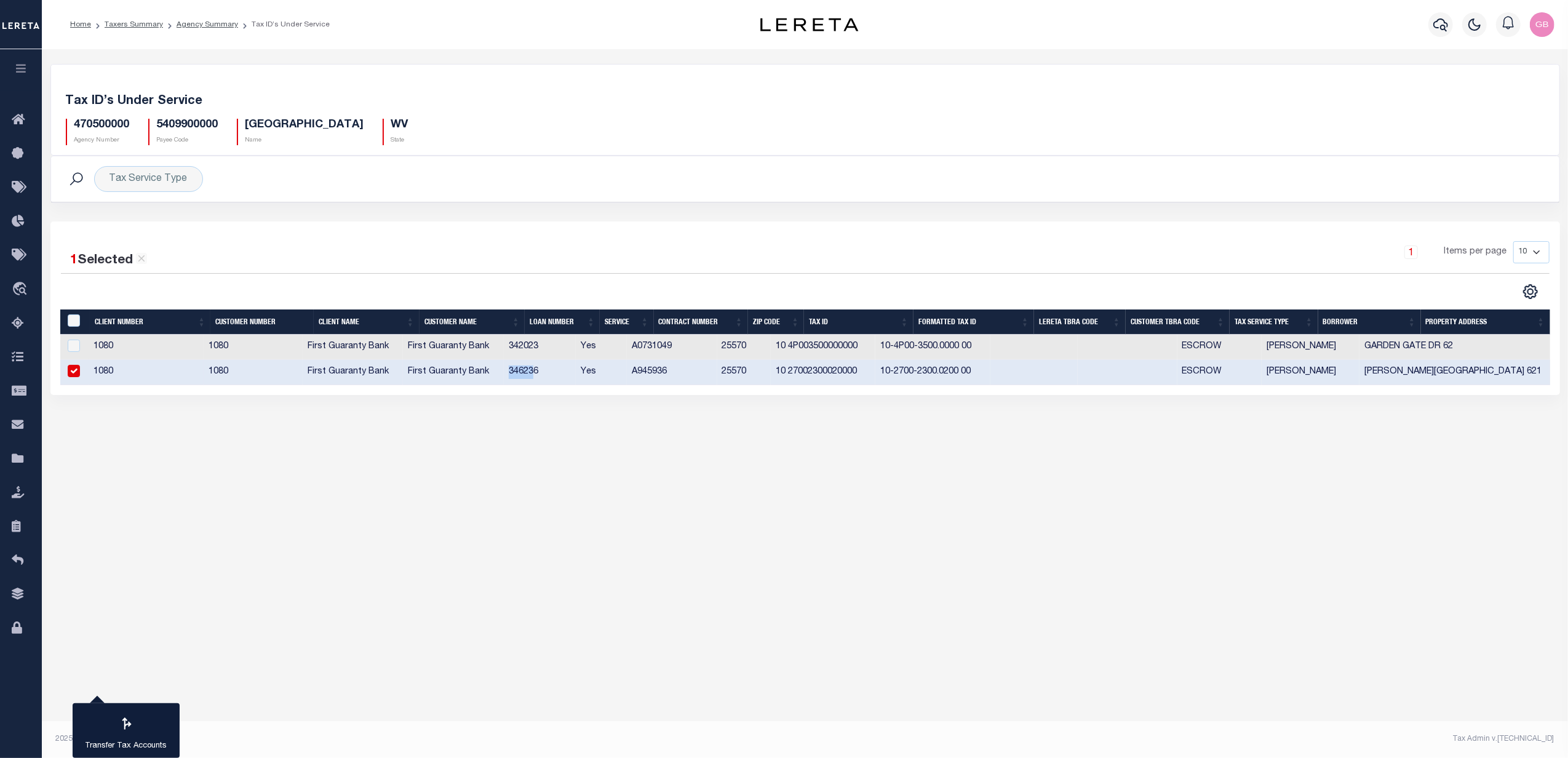
drag, startPoint x: 640, startPoint y: 390, endPoint x: 523, endPoint y: 375, distance: 118.0
click at [523, 375] on tr "1080 1080 First Guaranty Bank First Guaranty Bank 346236 Yes A945936 25570 10 2…" at bounding box center [805, 372] width 1490 height 25
drag, startPoint x: 564, startPoint y: 374, endPoint x: 530, endPoint y: 374, distance: 34.0
click at [530, 374] on td "346236" at bounding box center [539, 372] width 72 height 25
checkbox input "false"
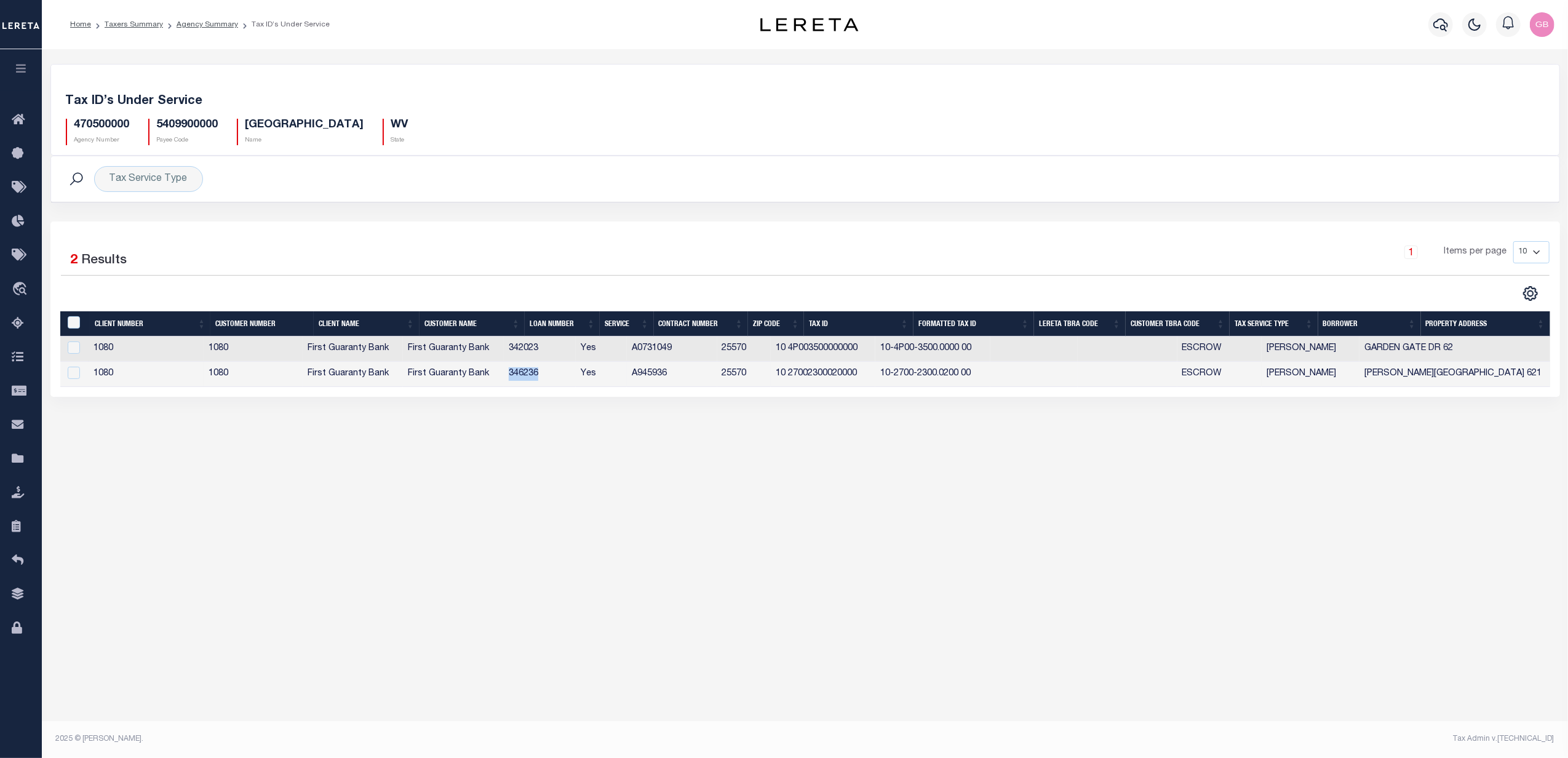
copy td "346236"
click at [1442, 30] on icon "button" at bounding box center [1440, 25] width 15 height 13
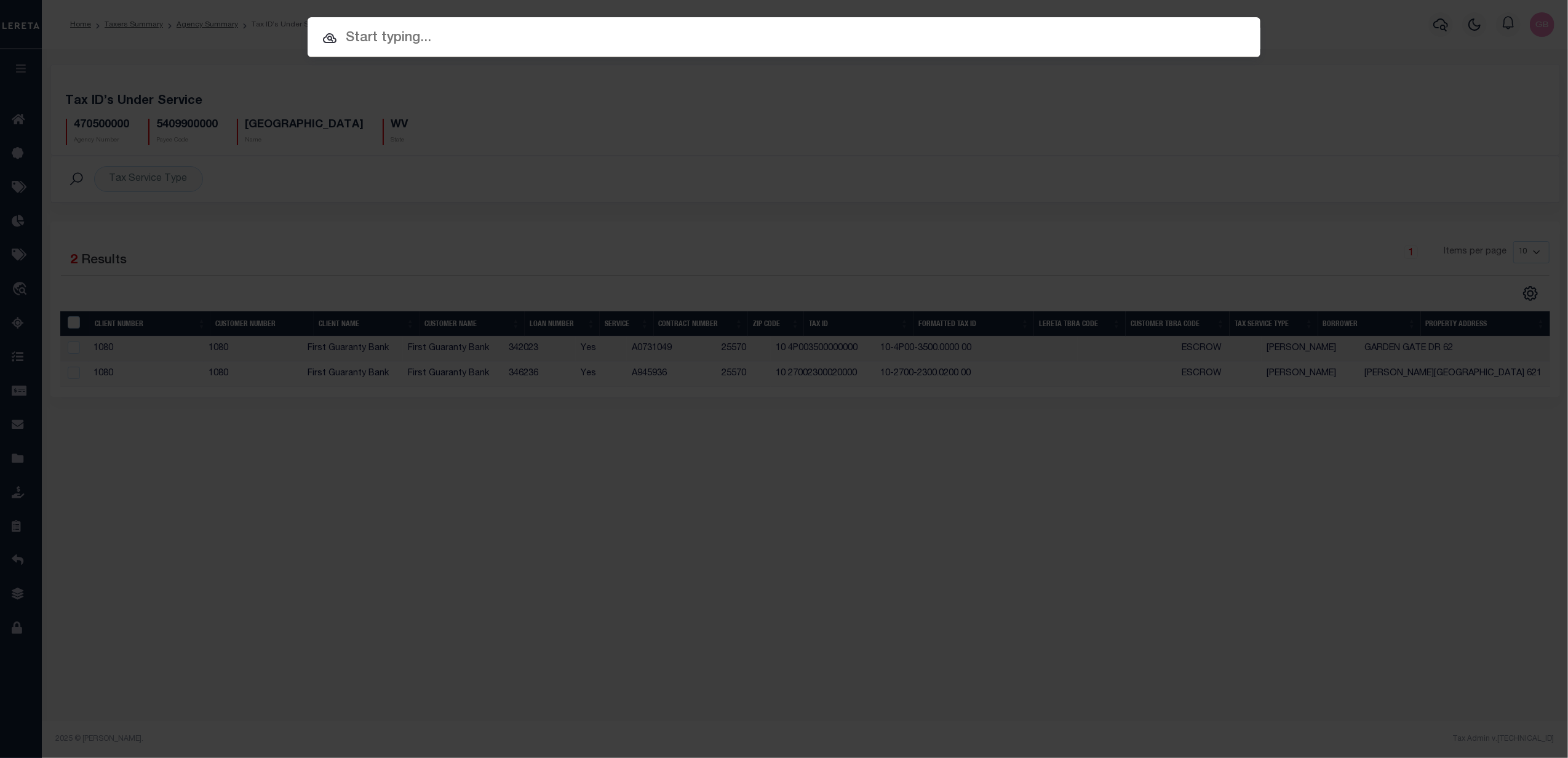
paste input "346236"
type input "346236"
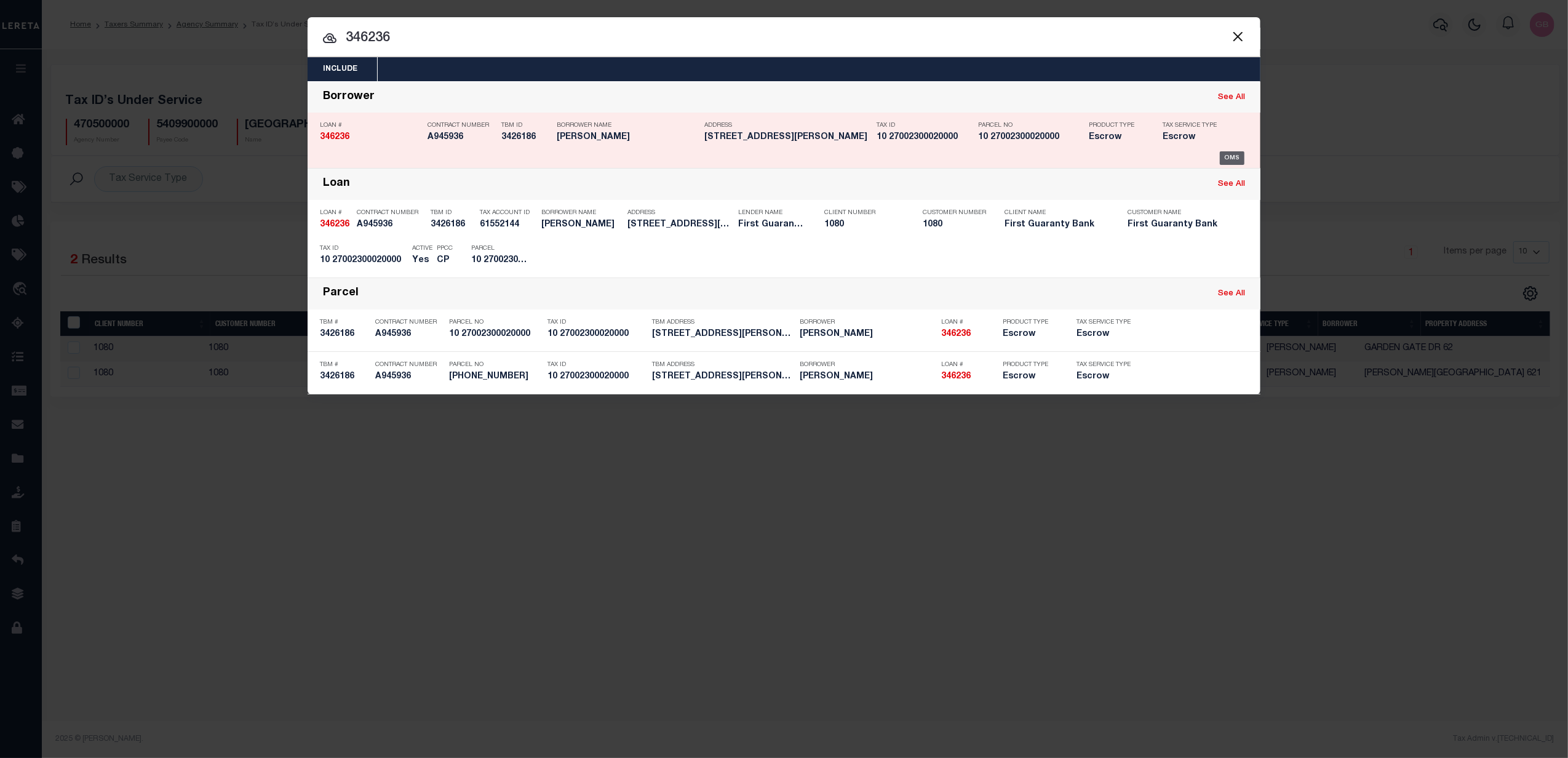
click at [1238, 156] on div "OMS" at bounding box center [1232, 158] width 25 height 14
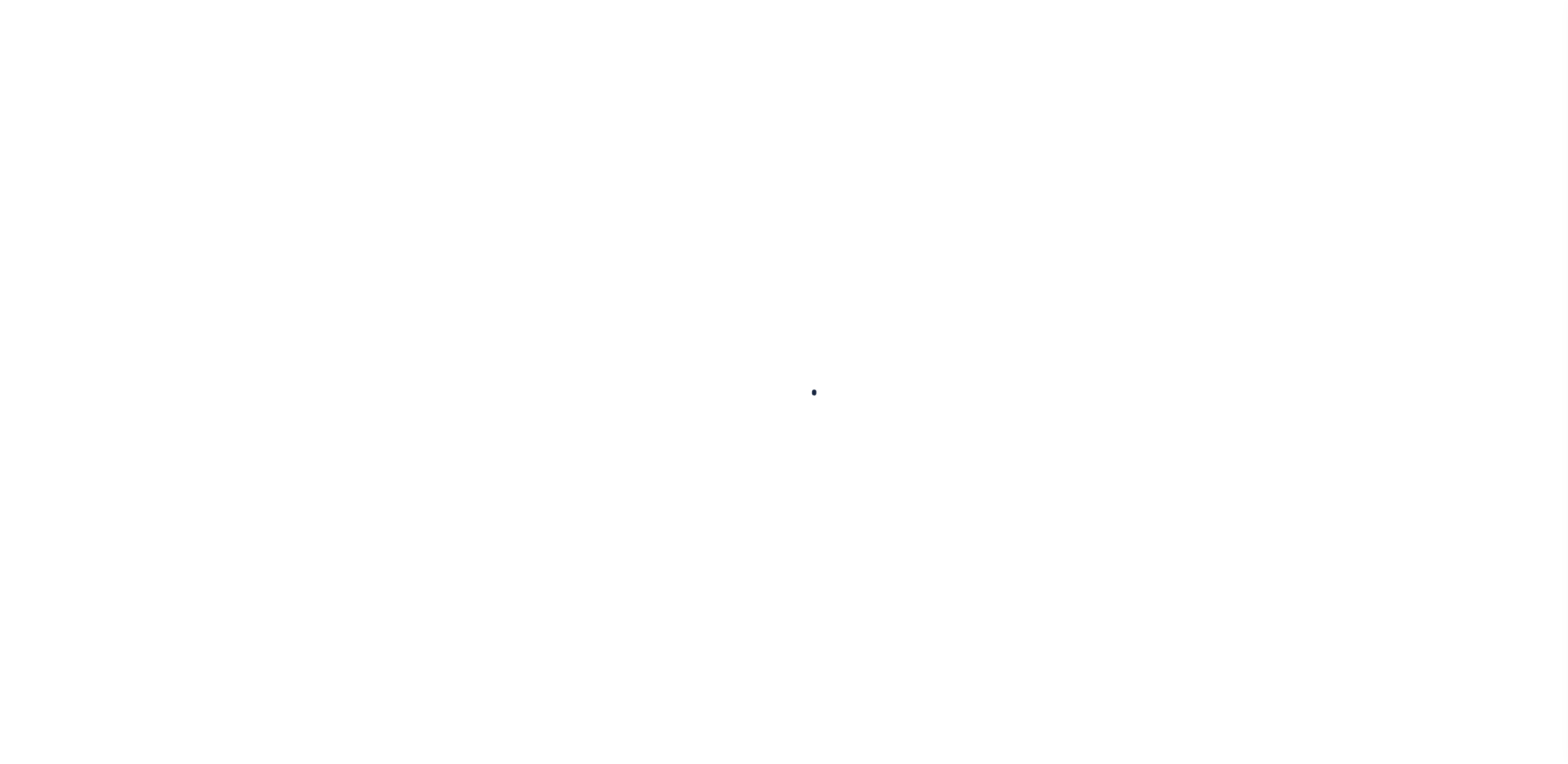
type input "346236"
type input "[PERSON_NAME]"
select select
select select "10"
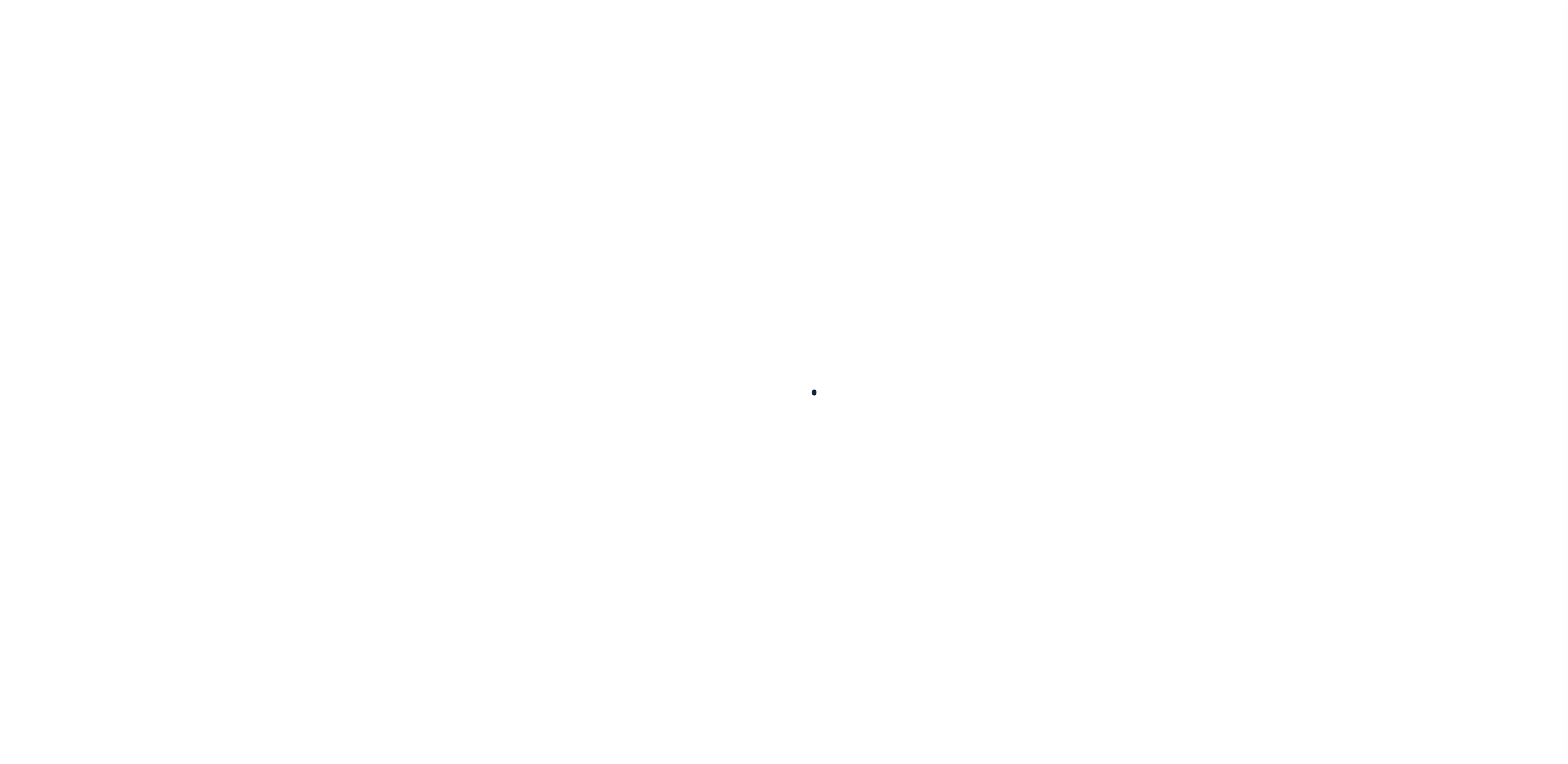
select select "Escrow"
select select "3751"
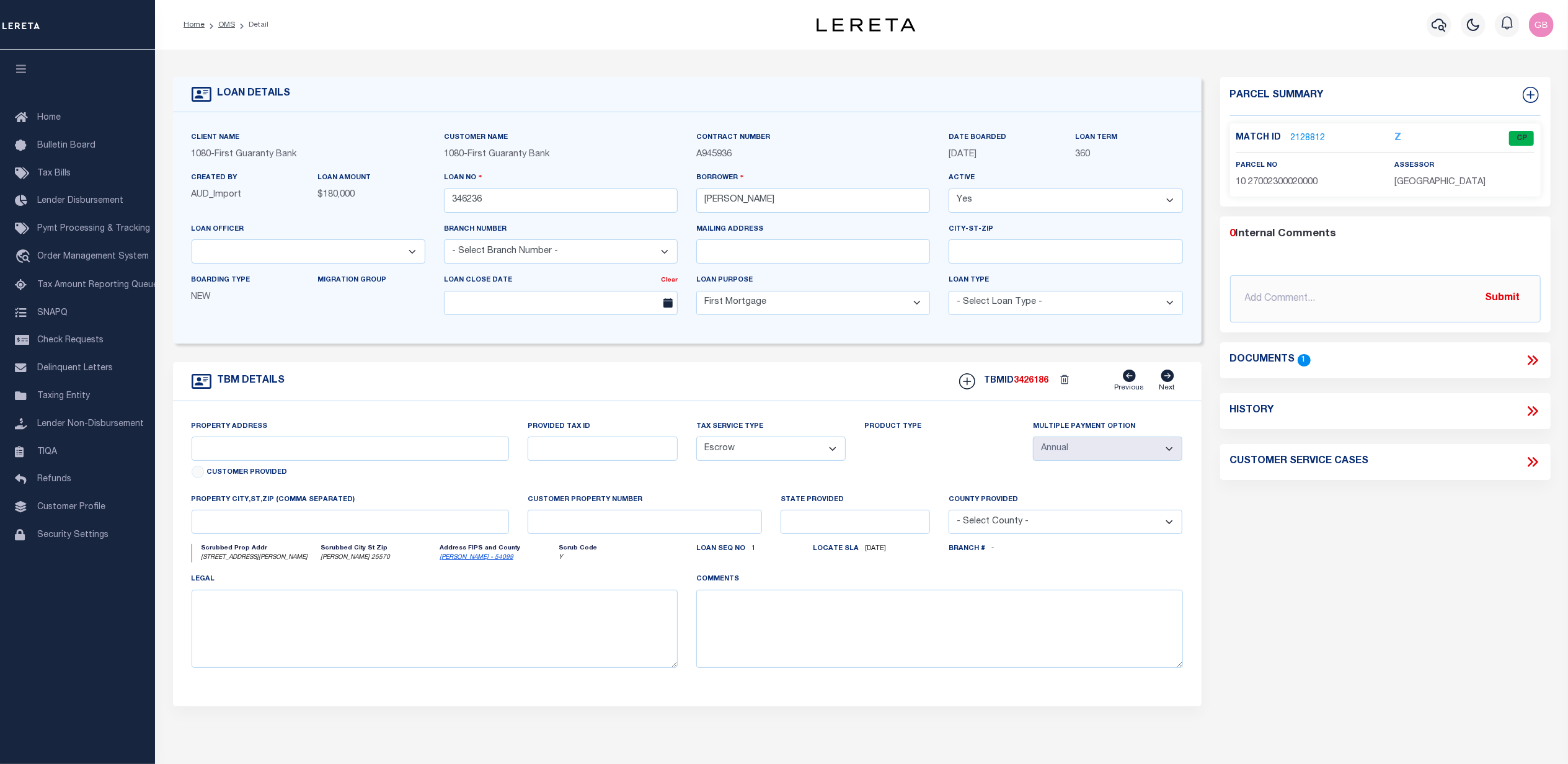
select select "1570"
type input "[STREET_ADDRESS][PERSON_NAME]"
type input "[PHONE_NUMBER]"
select select
type input "[PERSON_NAME] 25570"
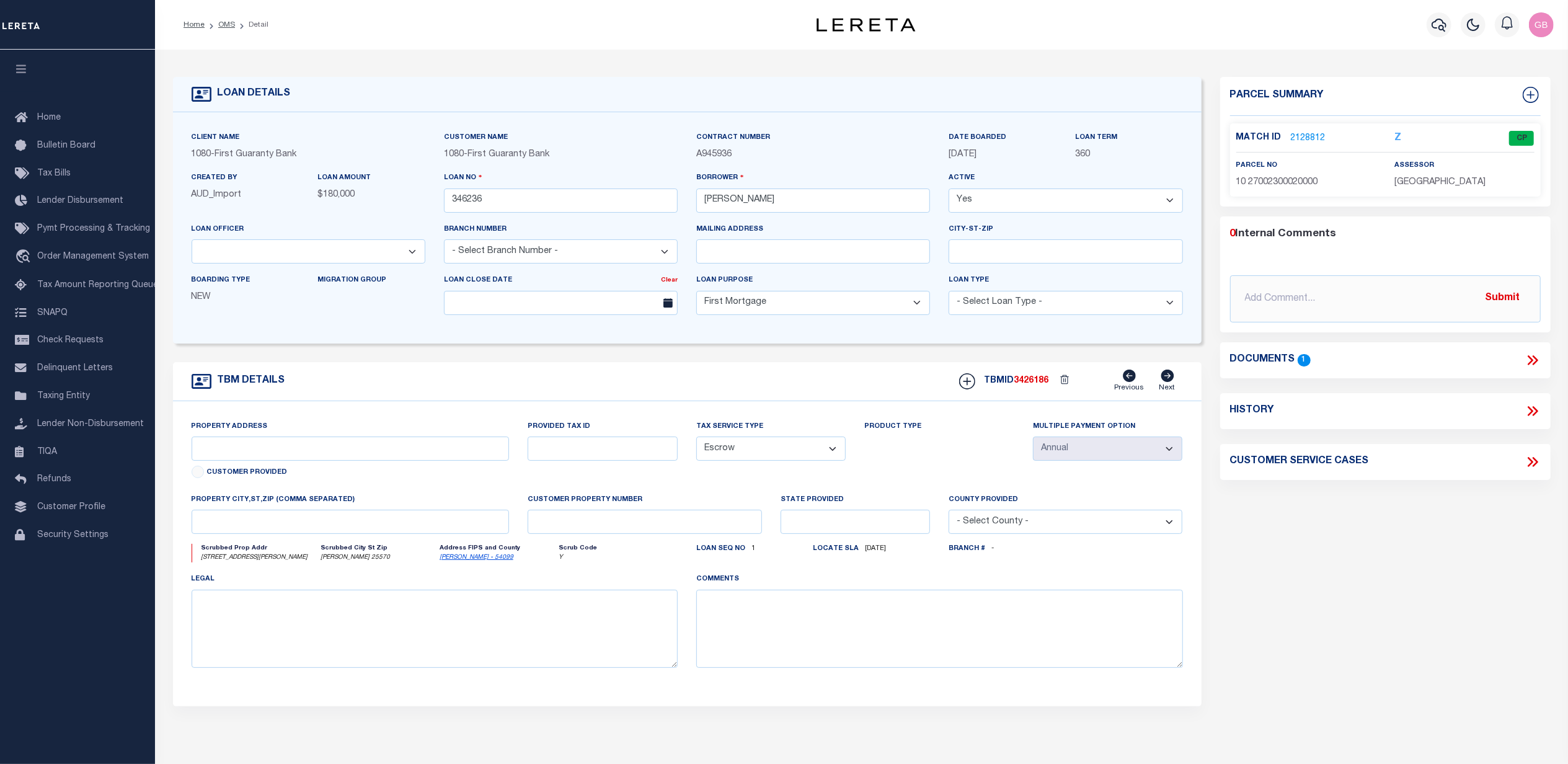
type input "260571532"
type input "WV"
select select
click at [1310, 137] on link "2128812" at bounding box center [1308, 139] width 35 height 13
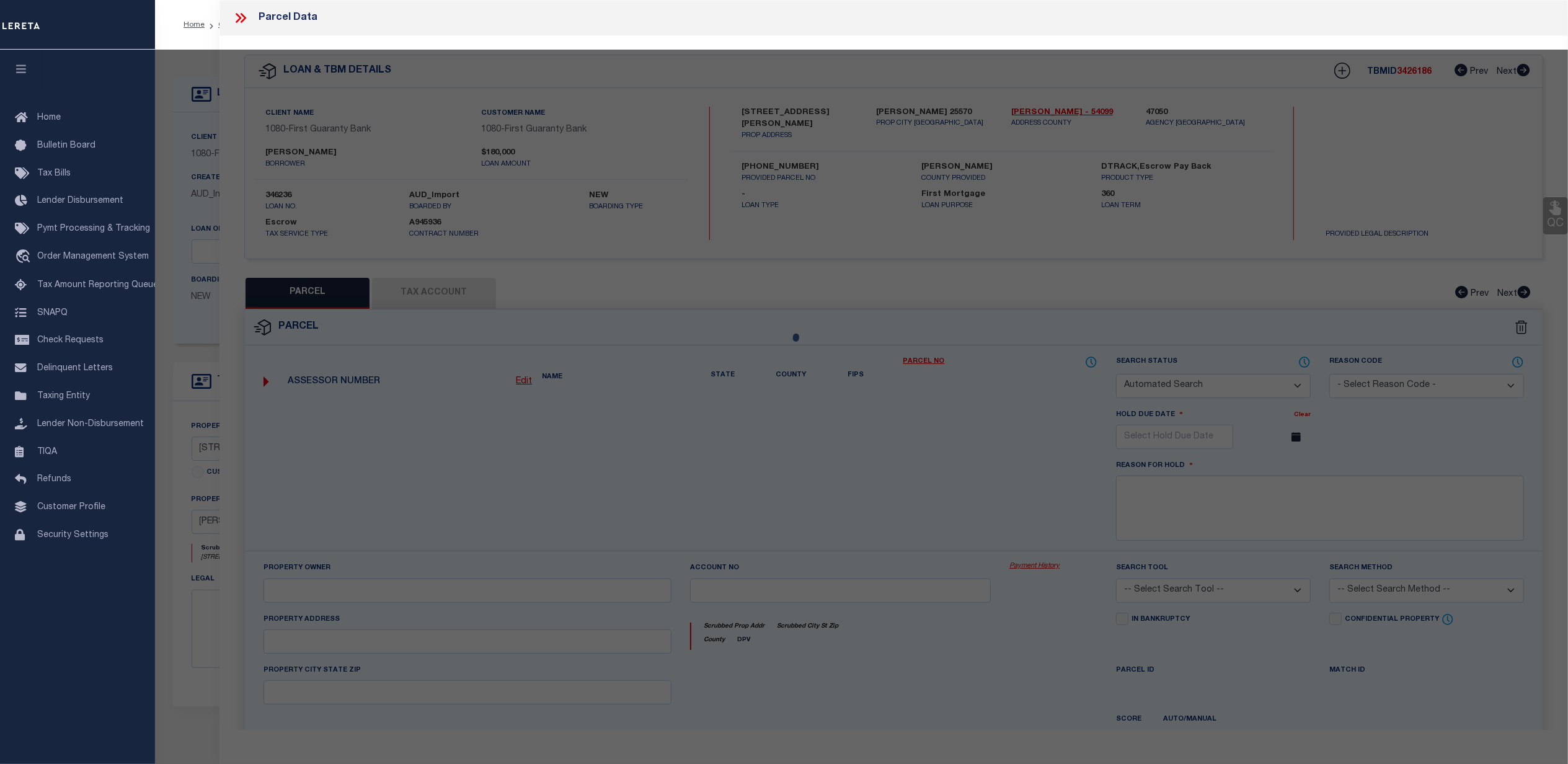
checkbox input "false"
select select "CP"
type input "[PERSON_NAME] [PERSON_NAME] & [PERSON_NAME]"
select select "AGW"
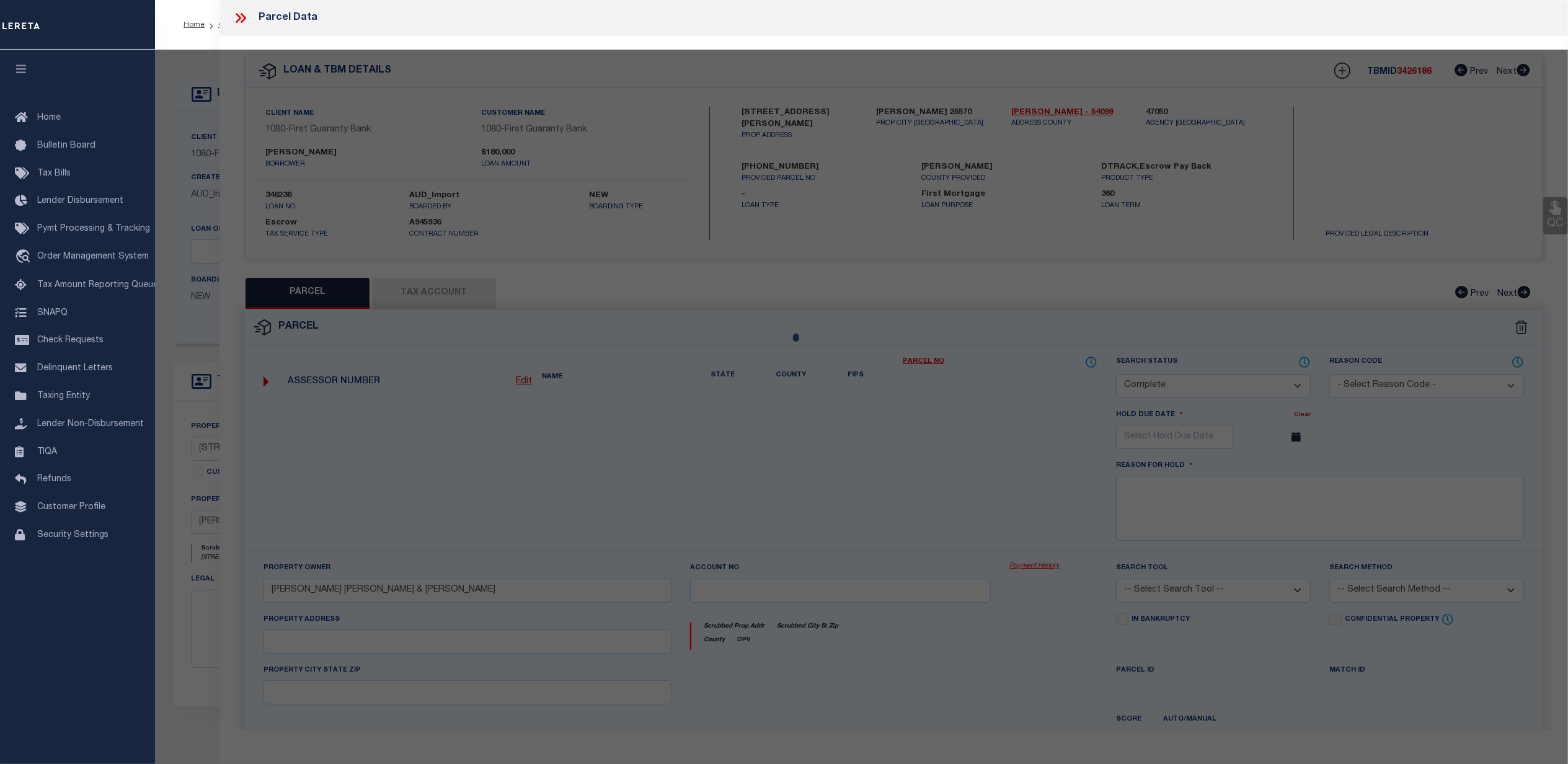
select select "LEG"
type input "[PERSON_NAME] CRK"
type input "WAYNE WV 25570"
type textarea "20 FEE [PERSON_NAME] CREEK"
type textarea "please change parcel format to 10-0027-0023 0002 0000 LER does not use the coun…"
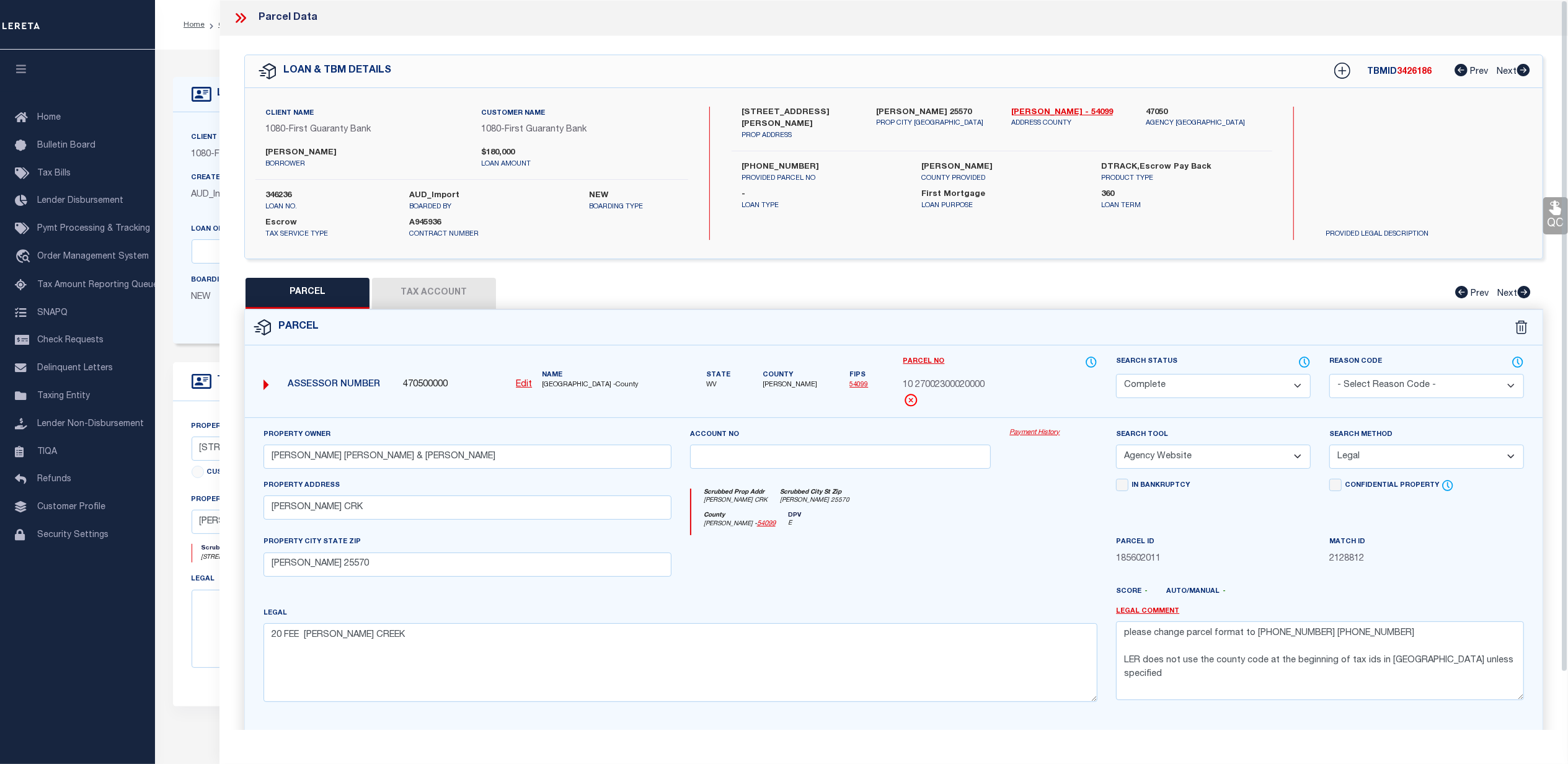
click at [1023, 435] on link "Payment History" at bounding box center [1053, 433] width 88 height 11
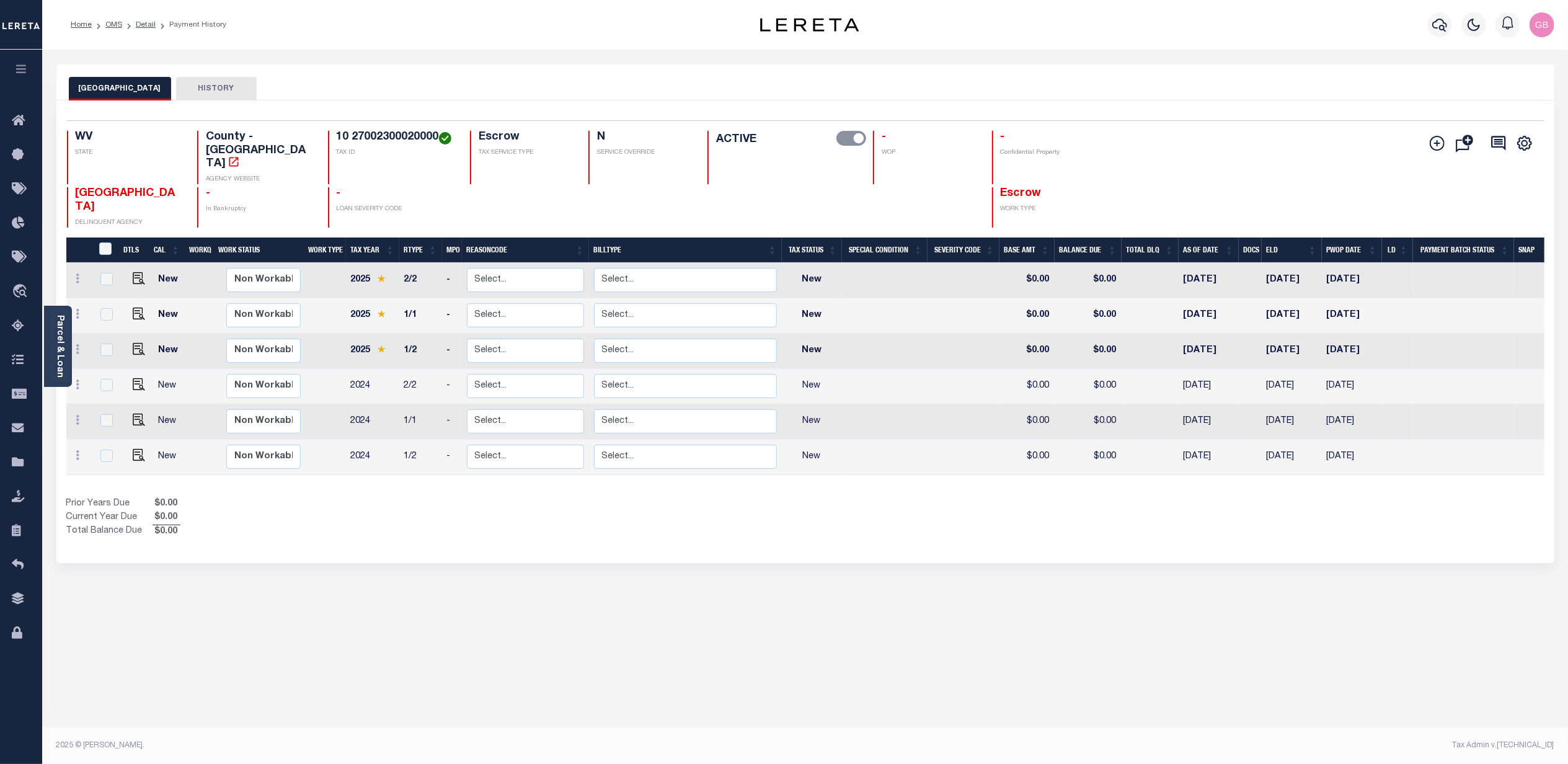
click at [132, 298] on td at bounding box center [138, 316] width 33 height 35
checkbox input "true"
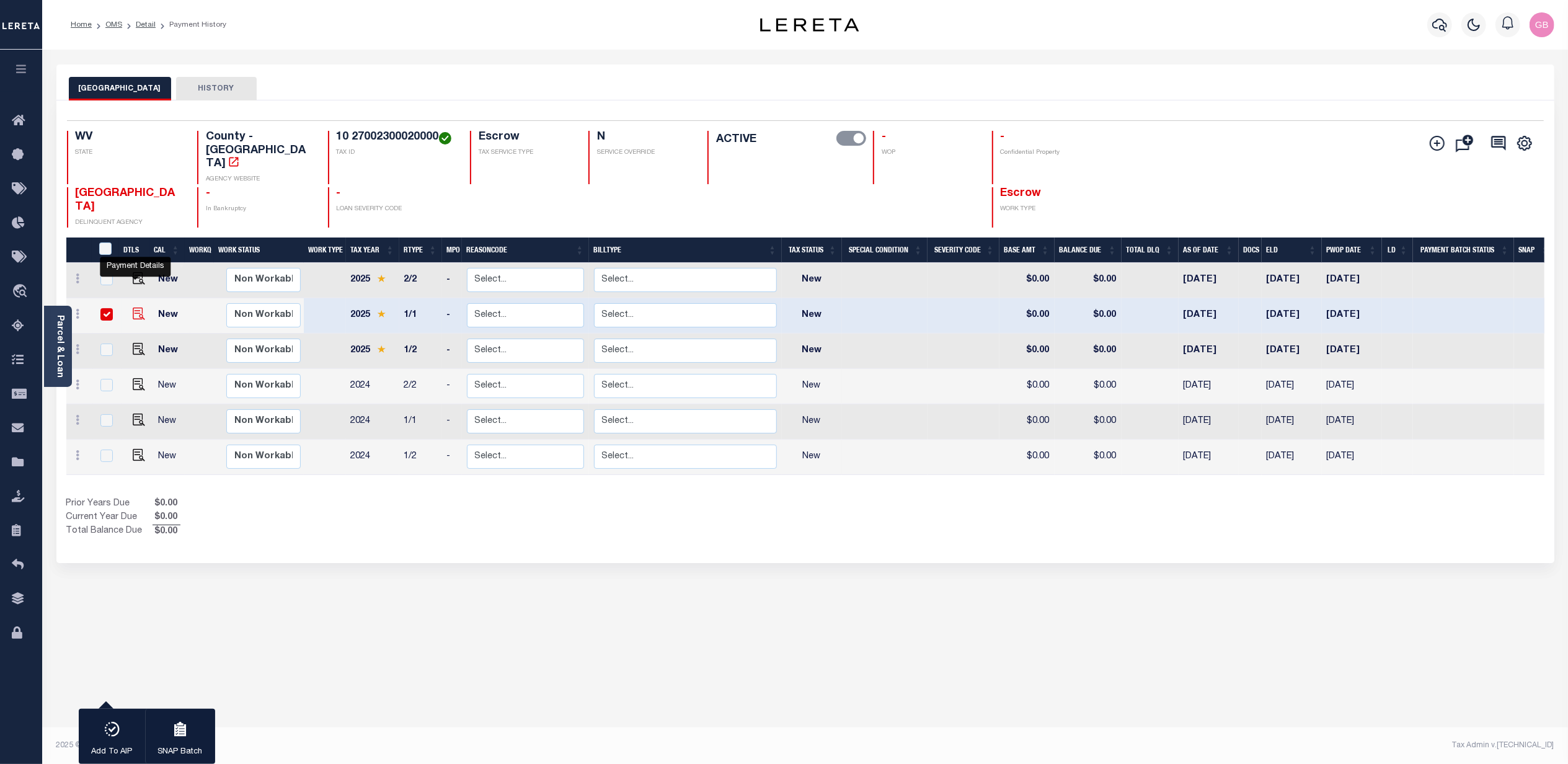
click at [133, 308] on img "" at bounding box center [139, 314] width 13 height 13
checkbox input "false"
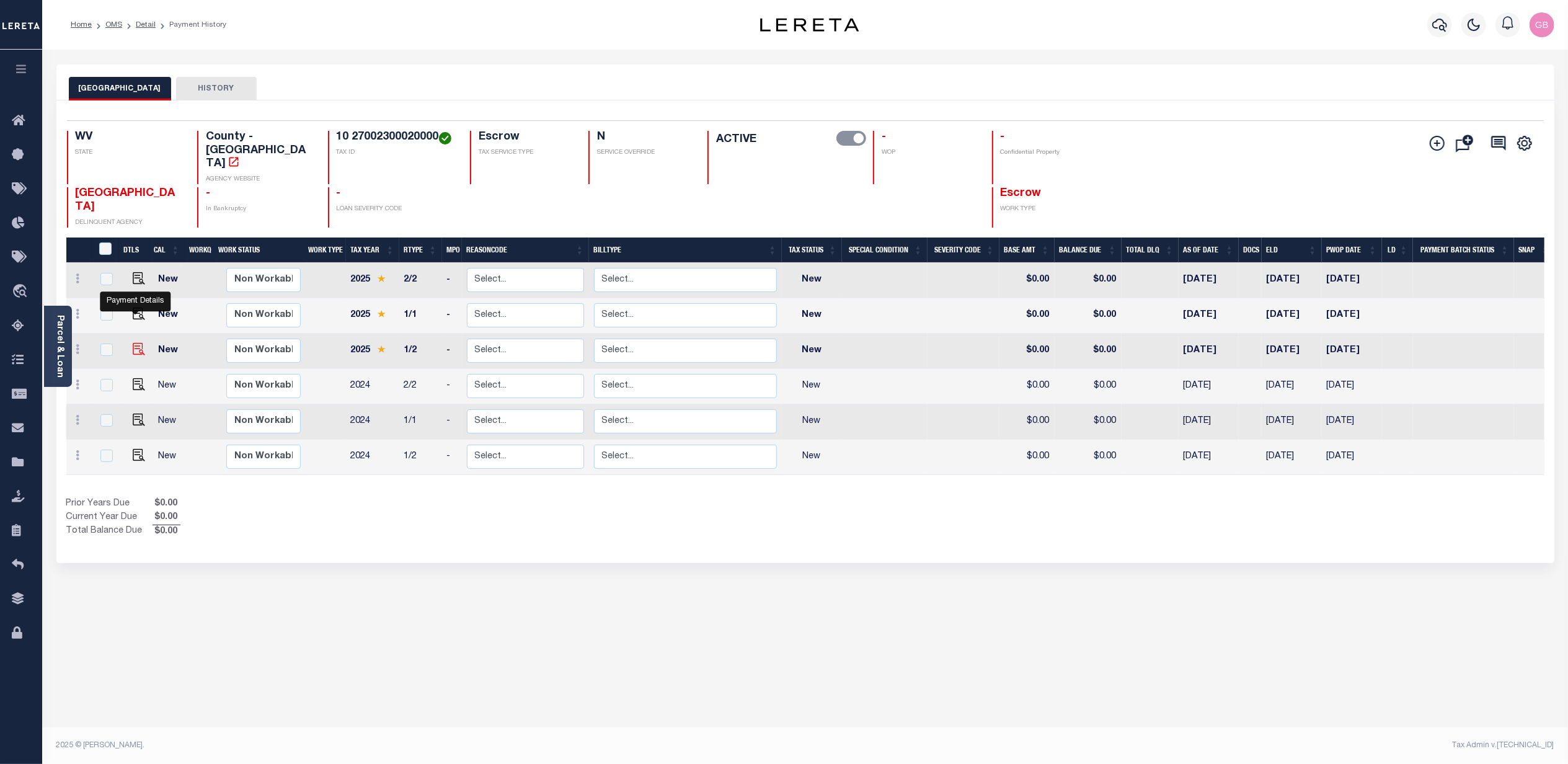
click at [133, 343] on img "" at bounding box center [139, 349] width 13 height 13
checkbox input "true"
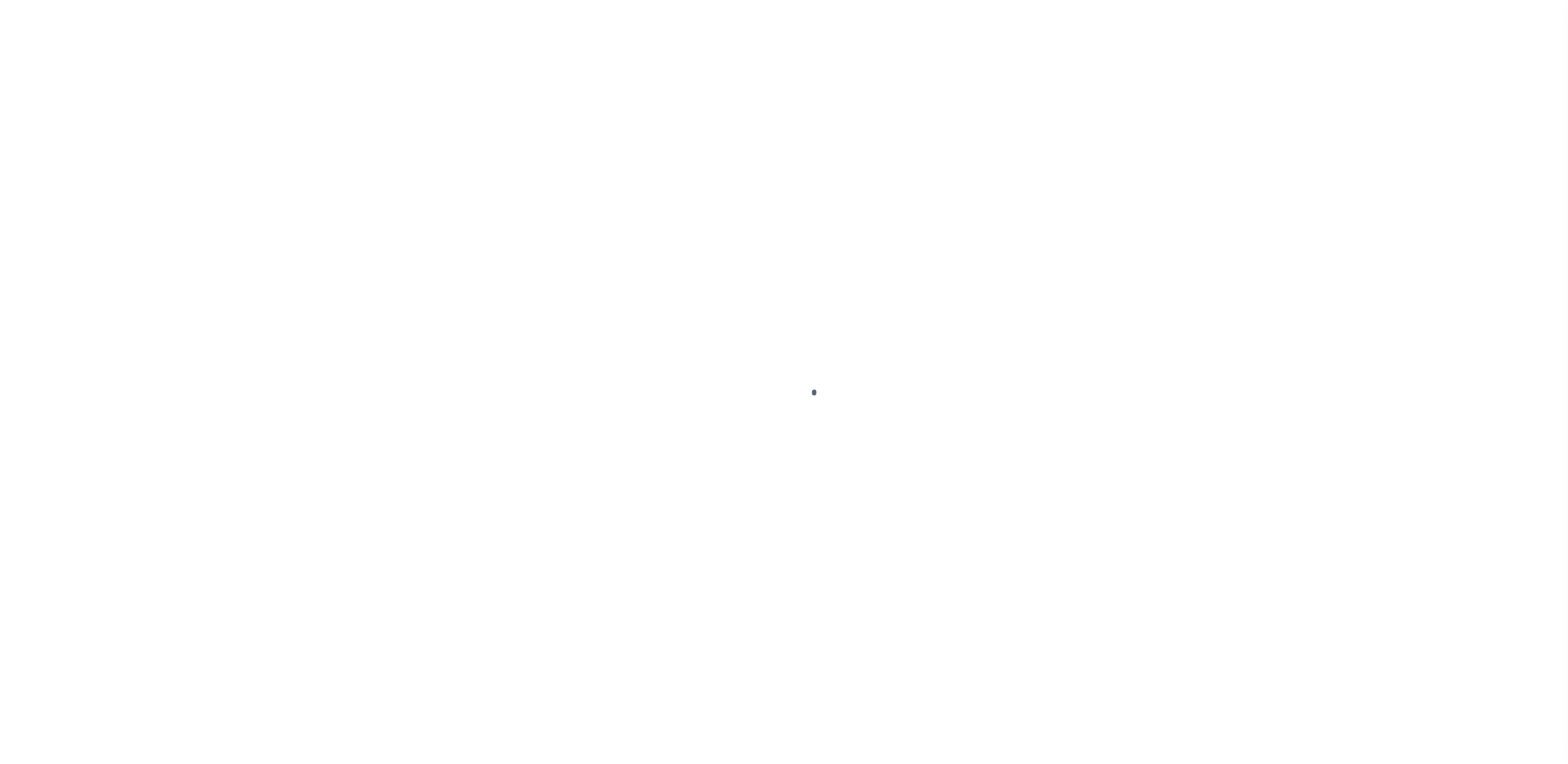
checkbox input "false"
type input "Annual"
type input "[DATE]"
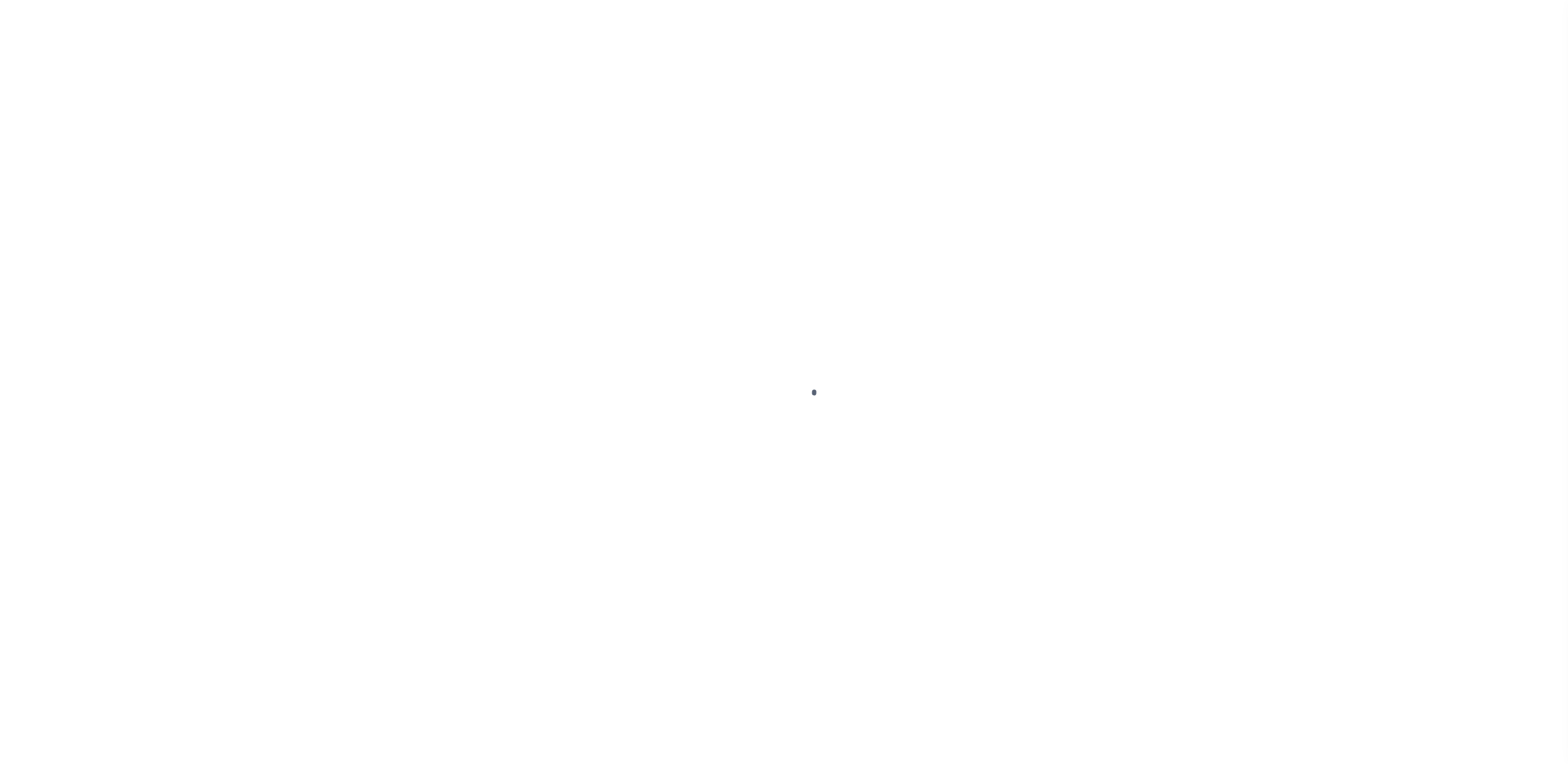
select select "NW2"
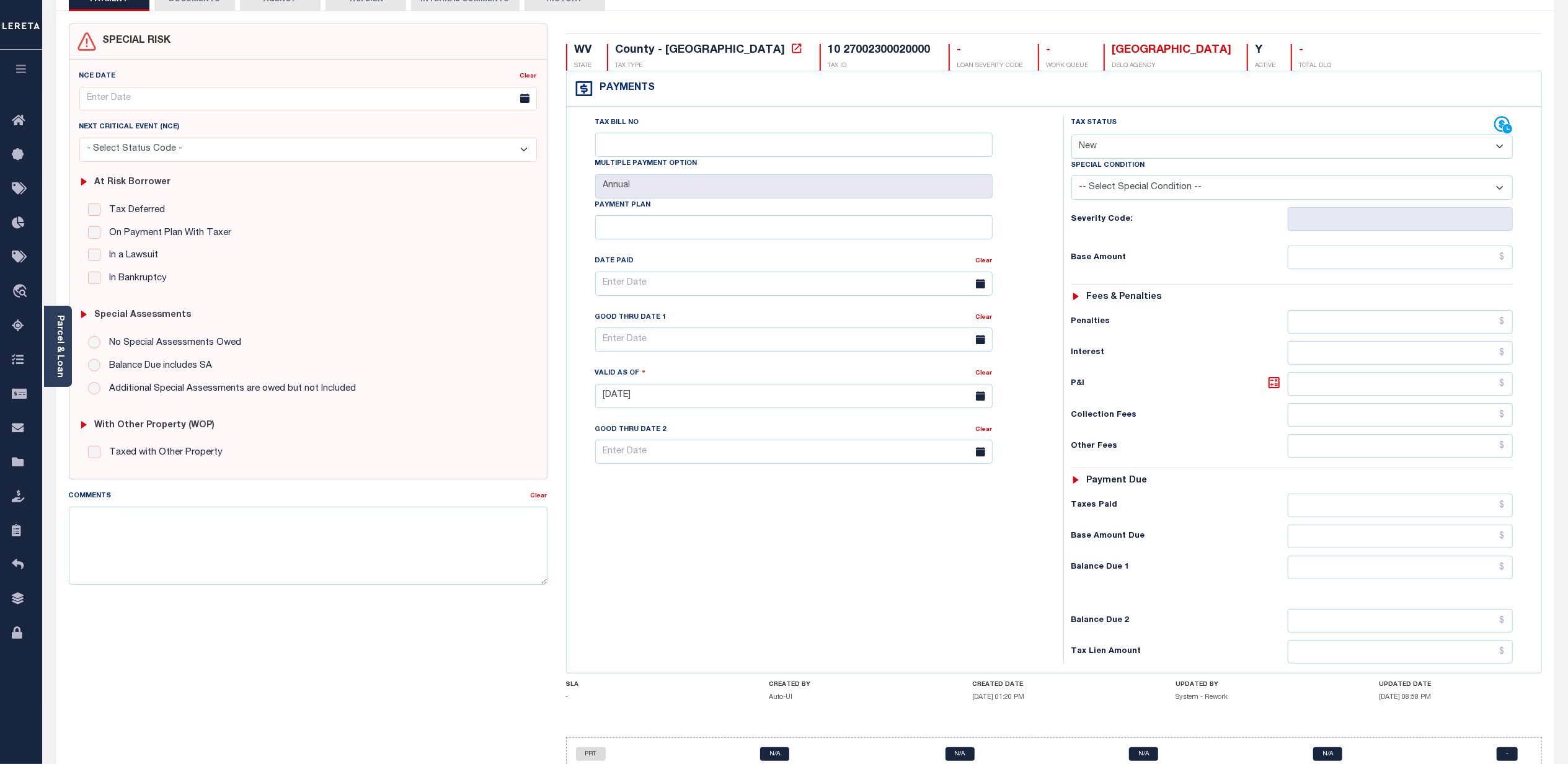
scroll to position [155, 0]
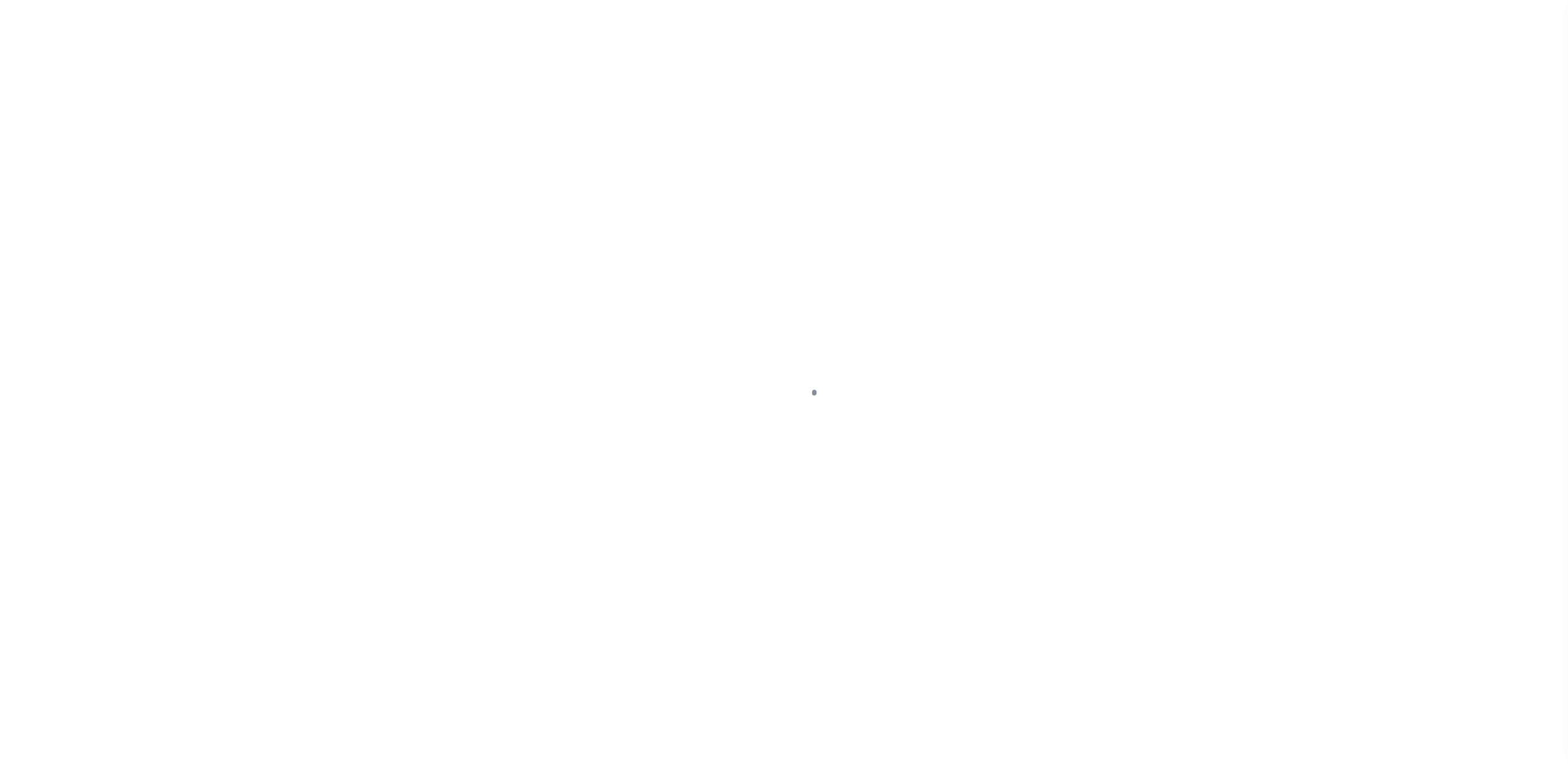
checkbox input "false"
type input "Semi Annual"
type input "[DATE]"
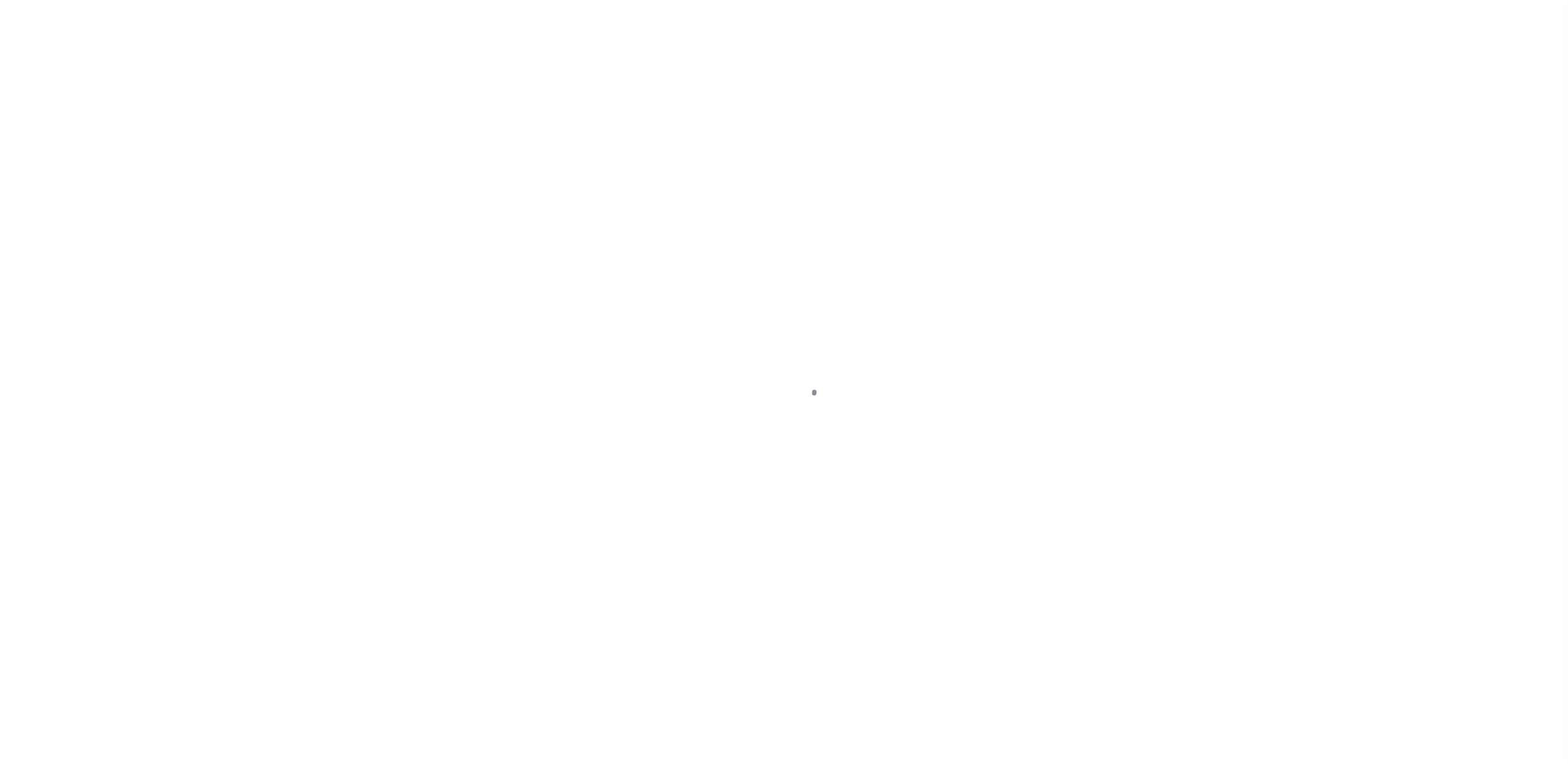
select select "NW2"
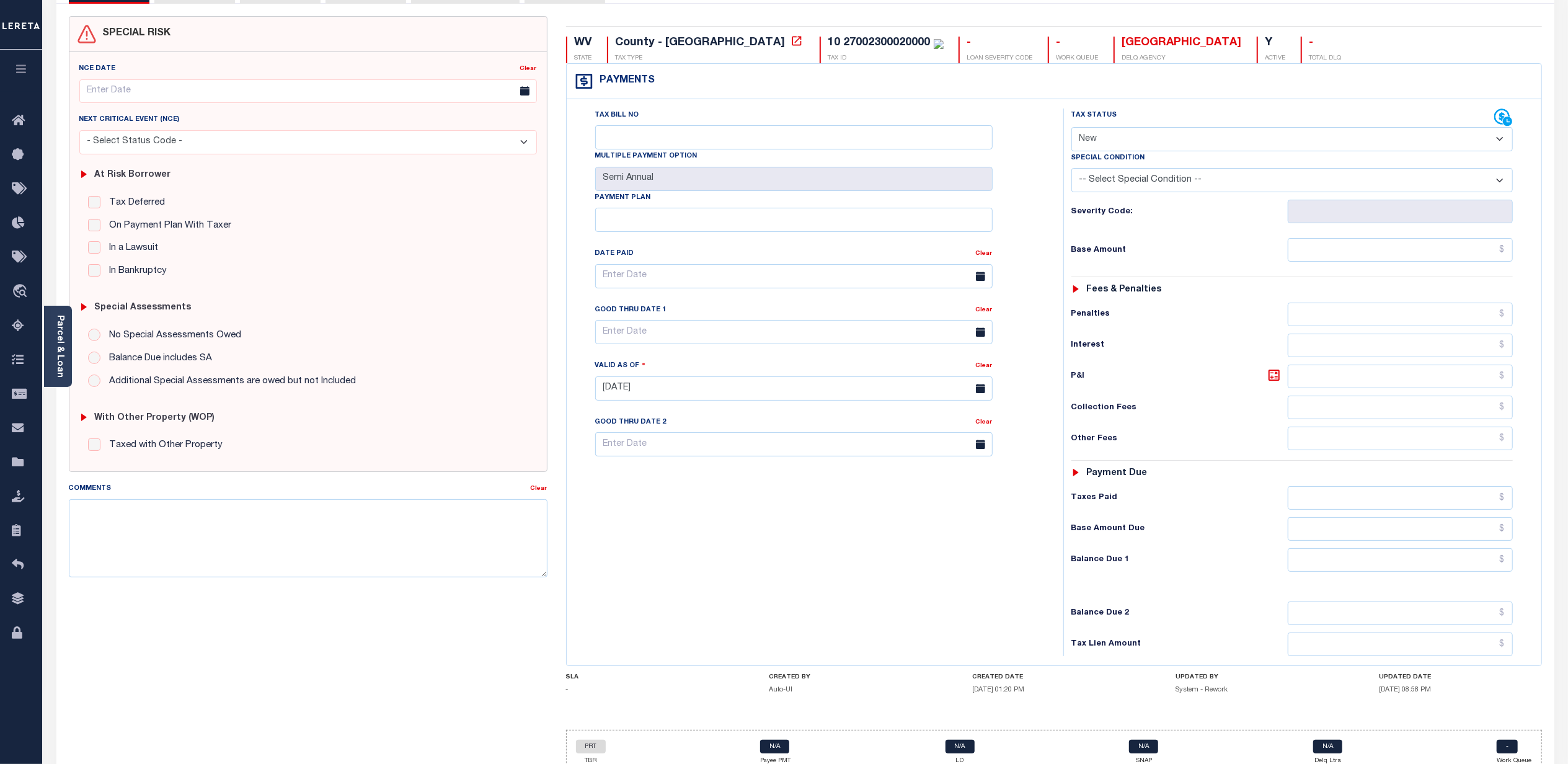
scroll to position [156, 0]
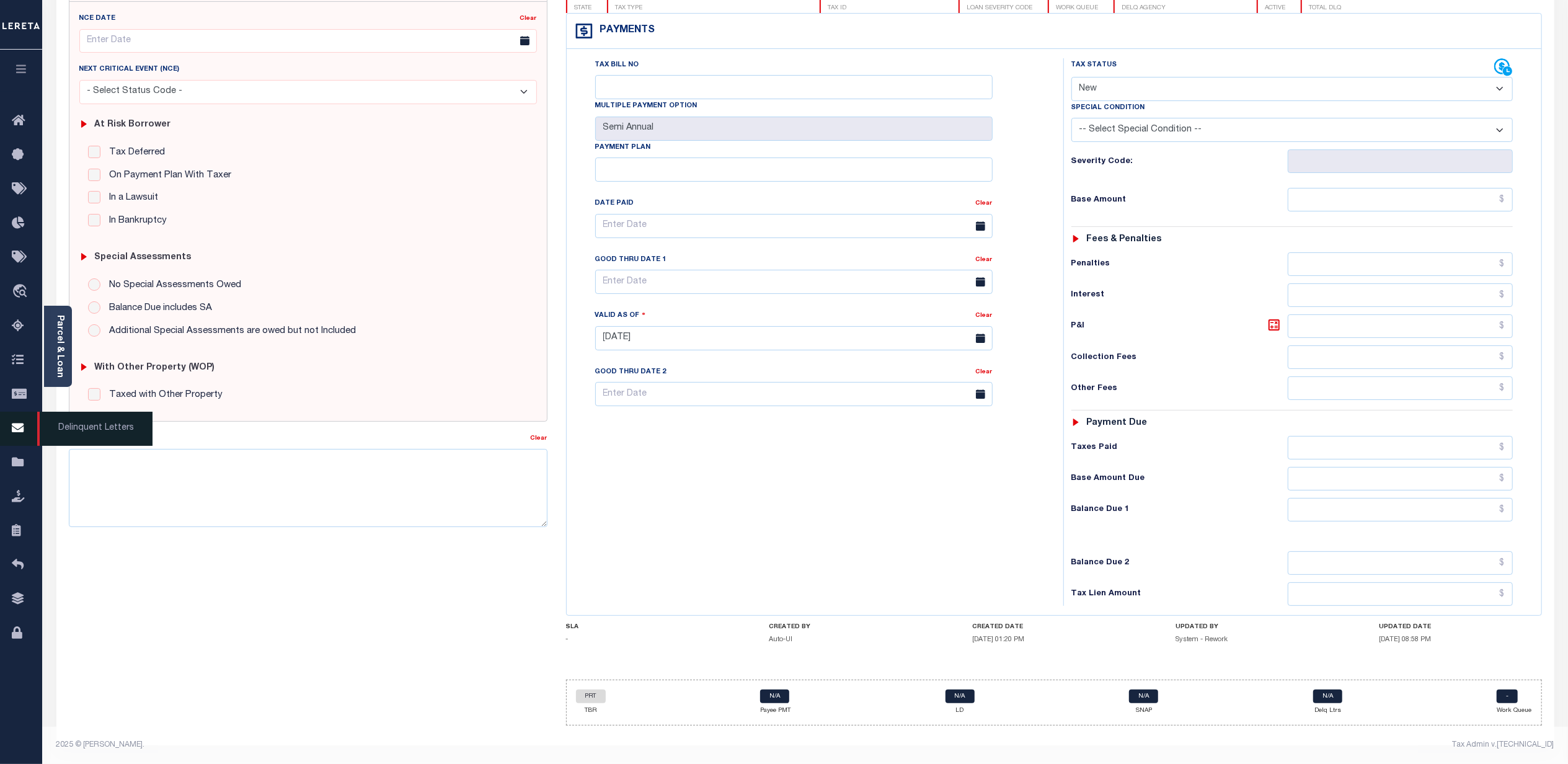
click at [14, 430] on icon at bounding box center [22, 429] width 20 height 15
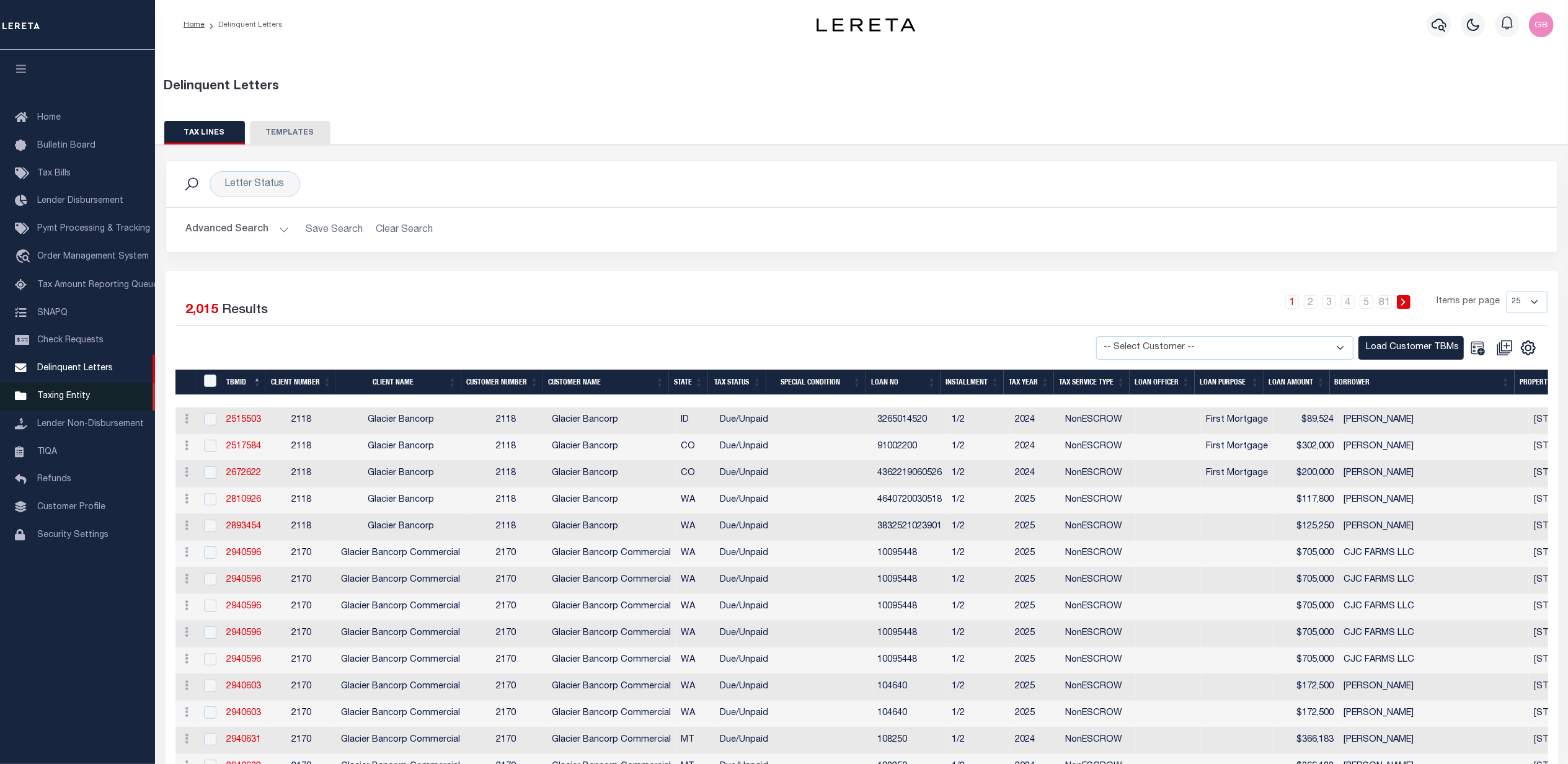
drag, startPoint x: 68, startPoint y: 404, endPoint x: 133, endPoint y: 397, distance: 65.4
click at [68, 404] on link "Taxing Entity" at bounding box center [77, 397] width 155 height 28
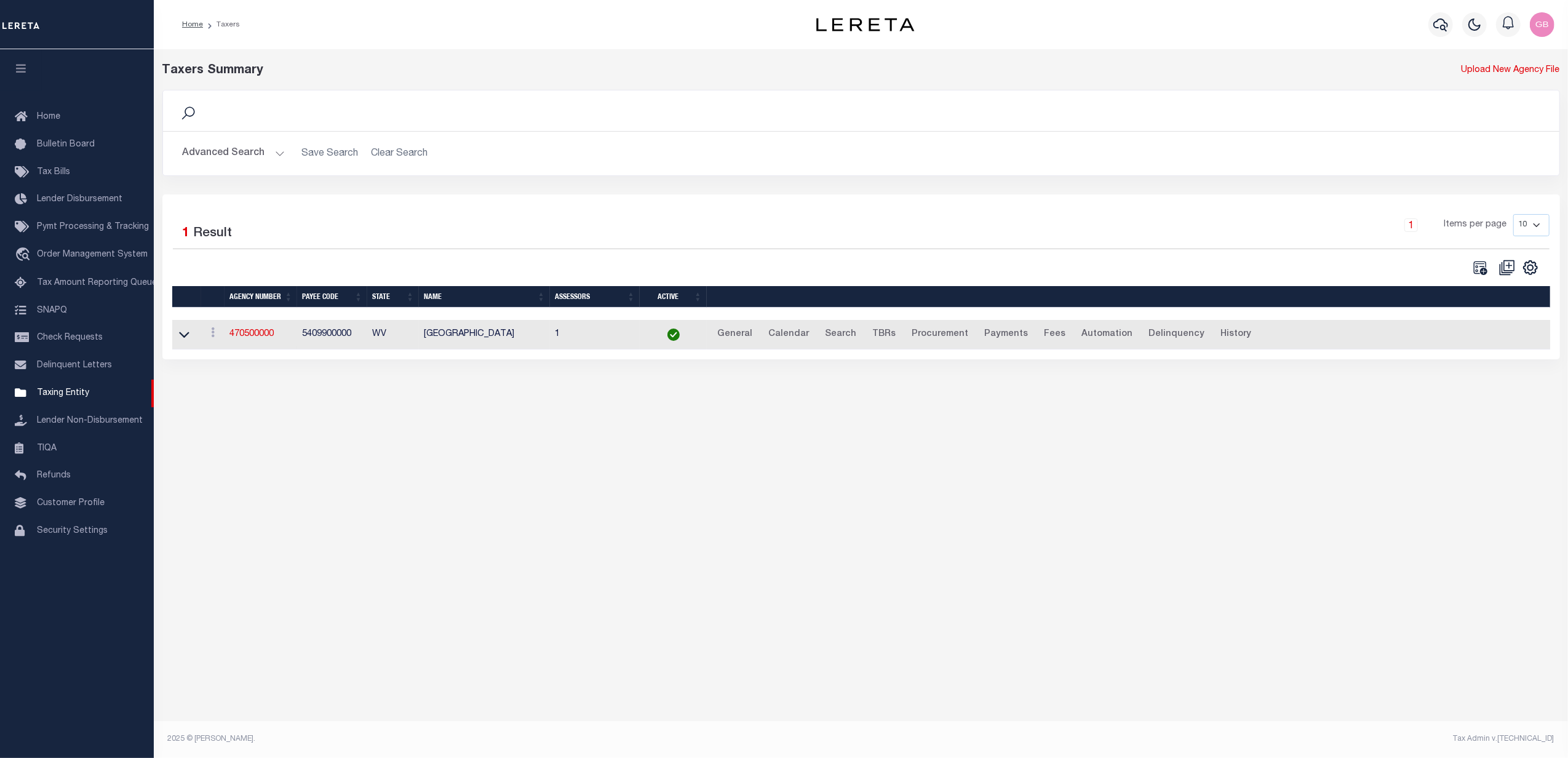
click at [279, 158] on button "Advanced Search" at bounding box center [233, 154] width 102 height 24
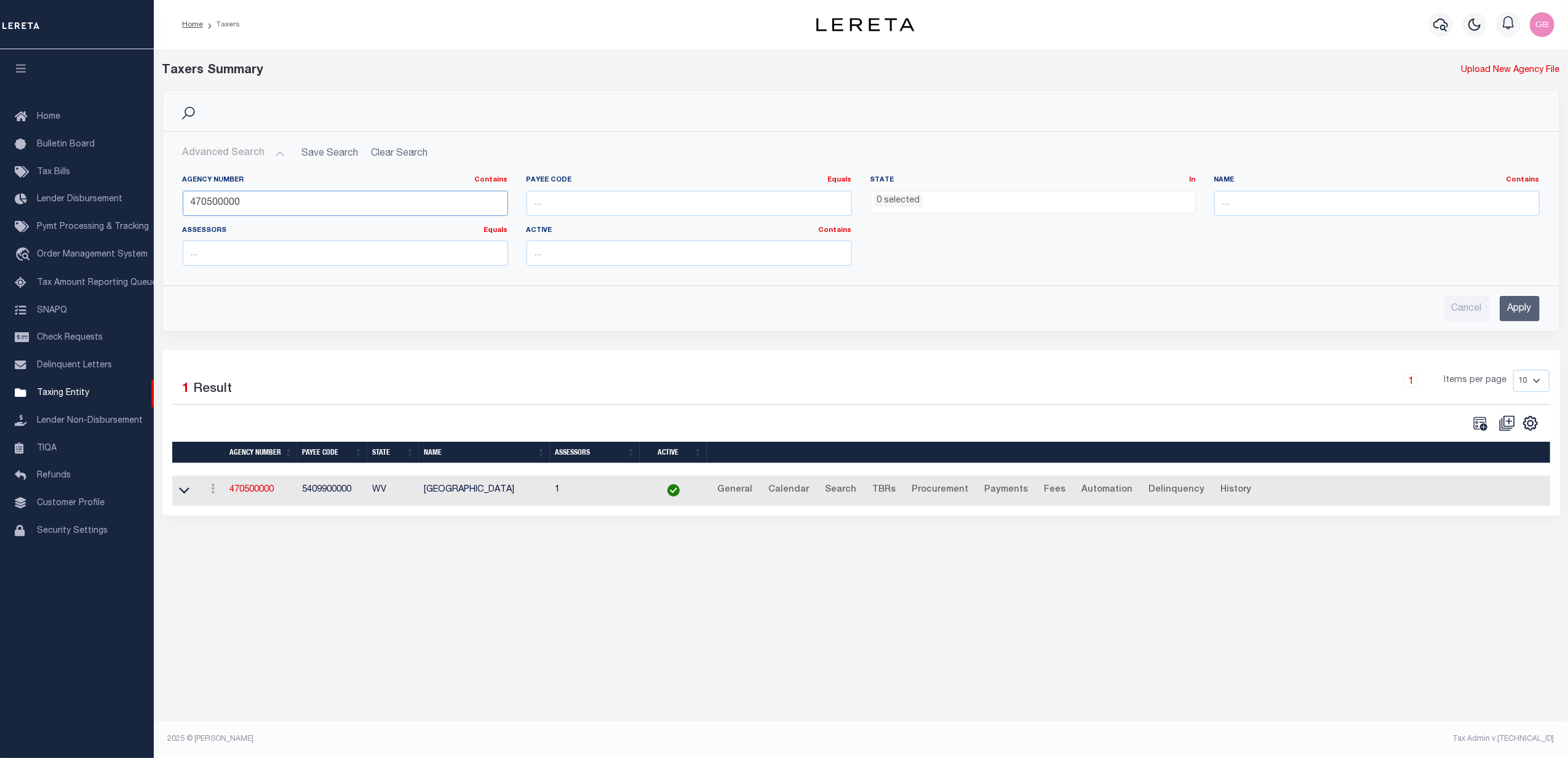
click at [270, 200] on input "470500000" at bounding box center [345, 203] width 326 height 25
type input "470500099"
click at [1511, 318] on input "Apply" at bounding box center [1519, 308] width 40 height 25
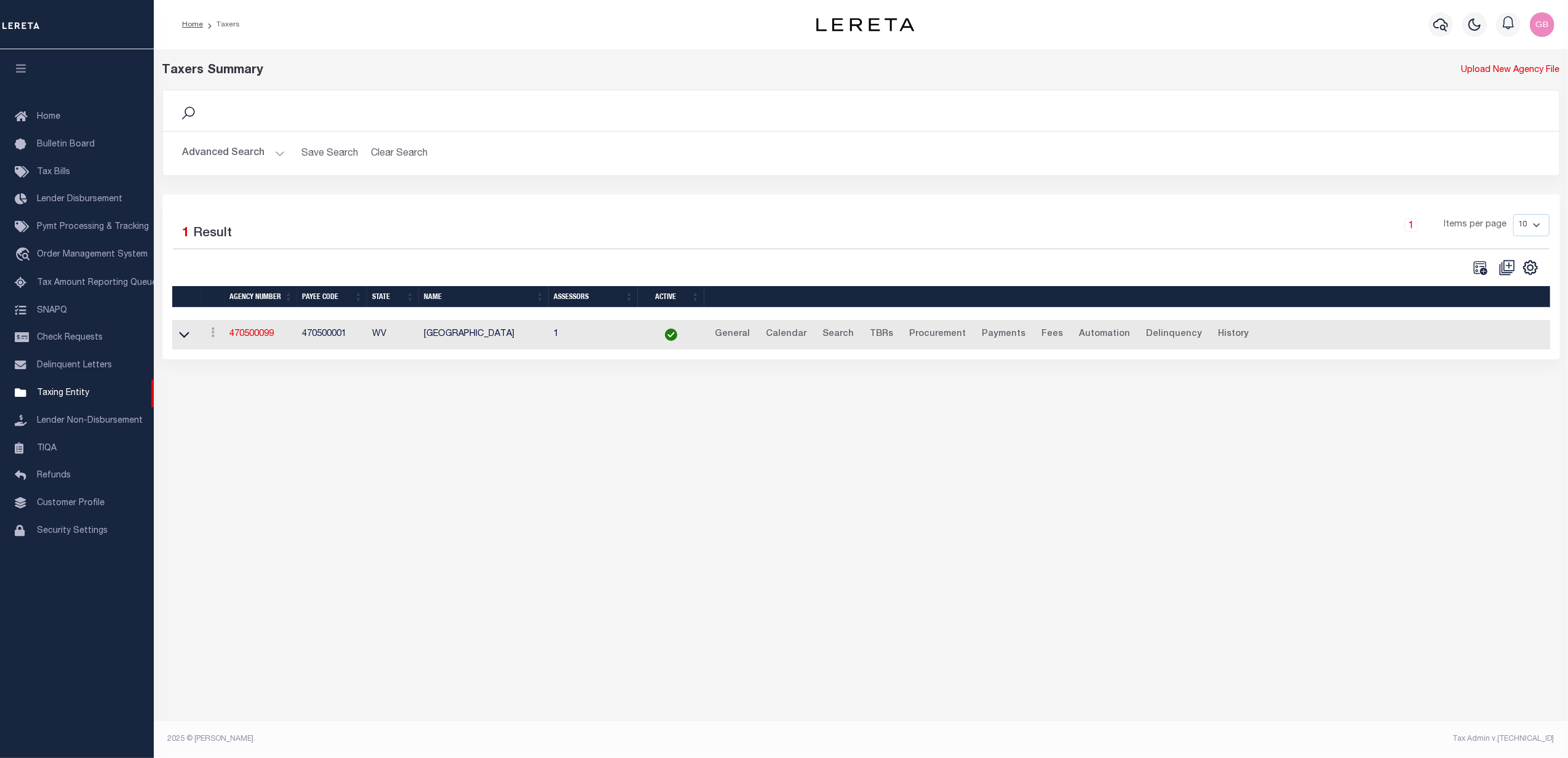
drag, startPoint x: 239, startPoint y: 335, endPoint x: 554, endPoint y: 399, distance: 321.4
click at [240, 335] on link "470500099" at bounding box center [251, 334] width 44 height 9
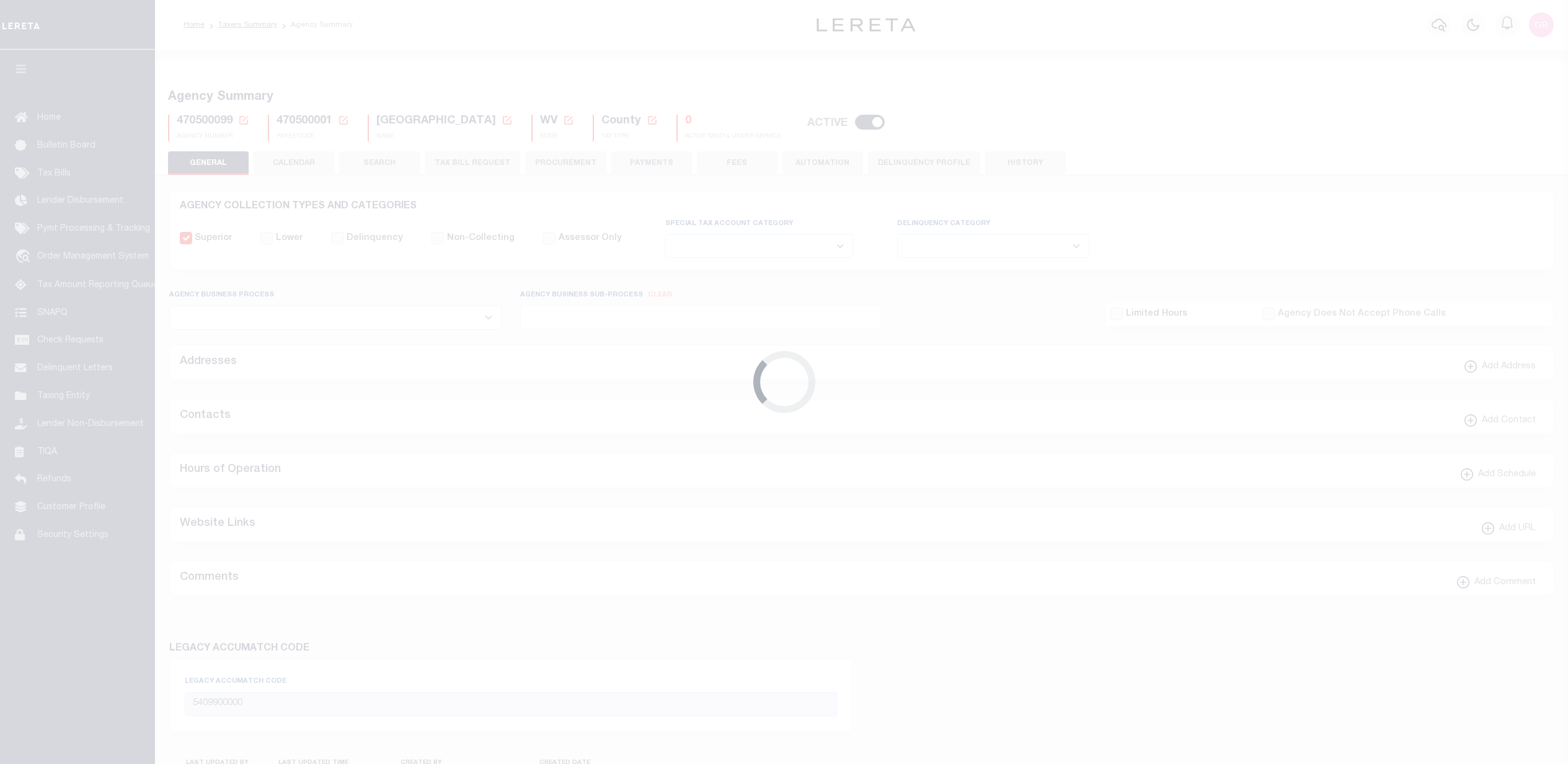
select select
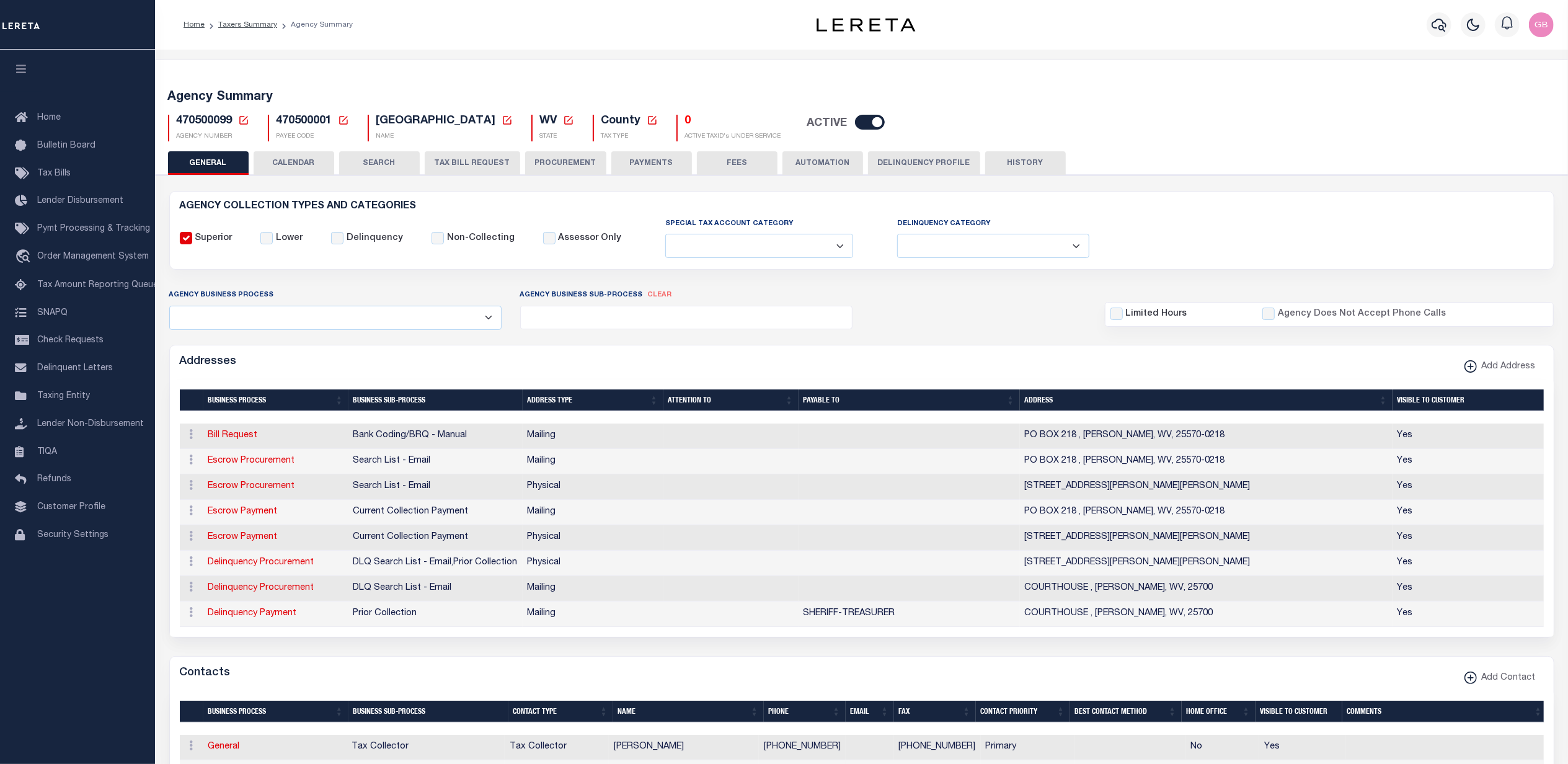
click at [292, 164] on button "CALENDAR" at bounding box center [294, 163] width 80 height 23
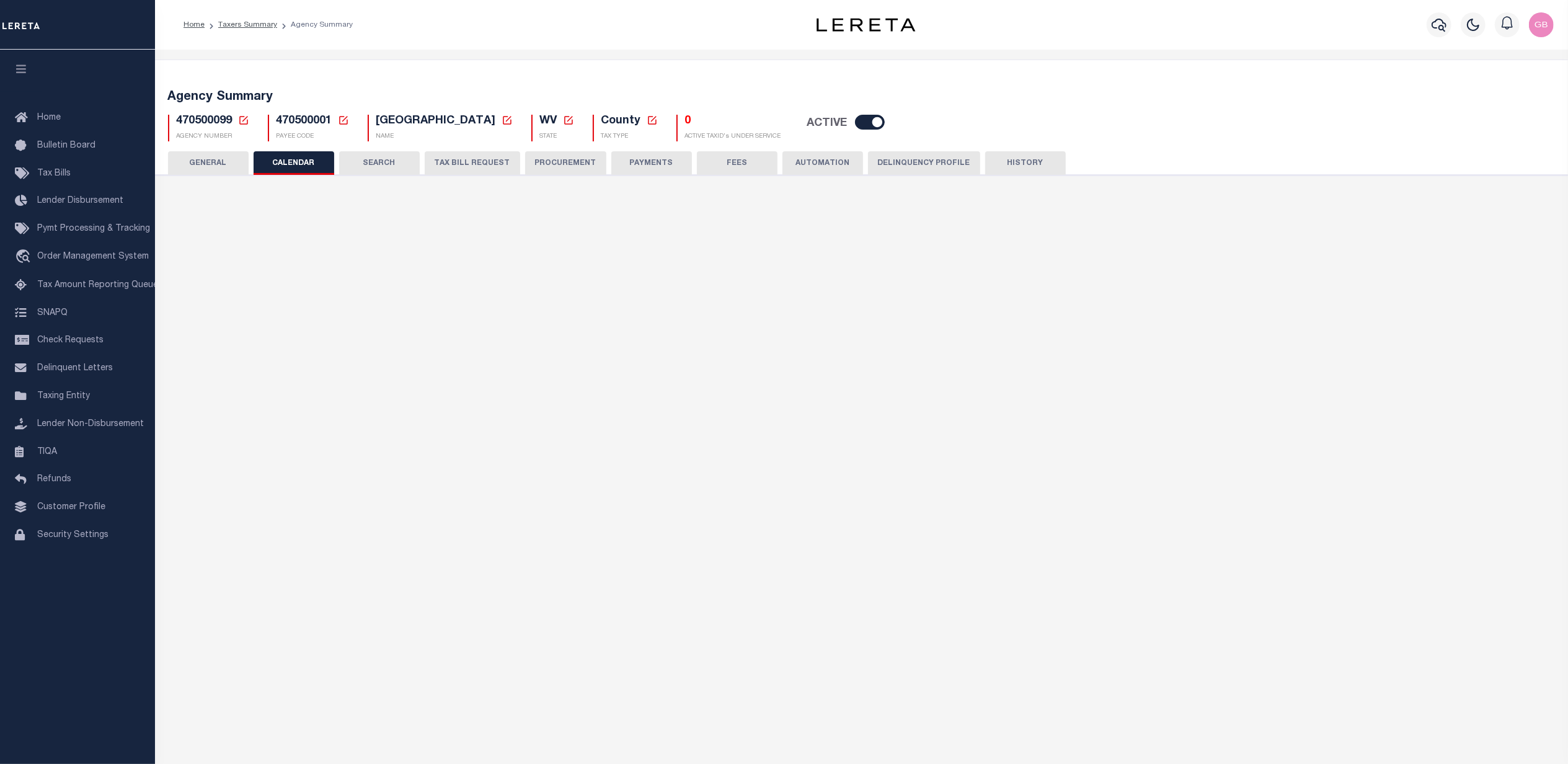
checkbox input "false"
type input "1"
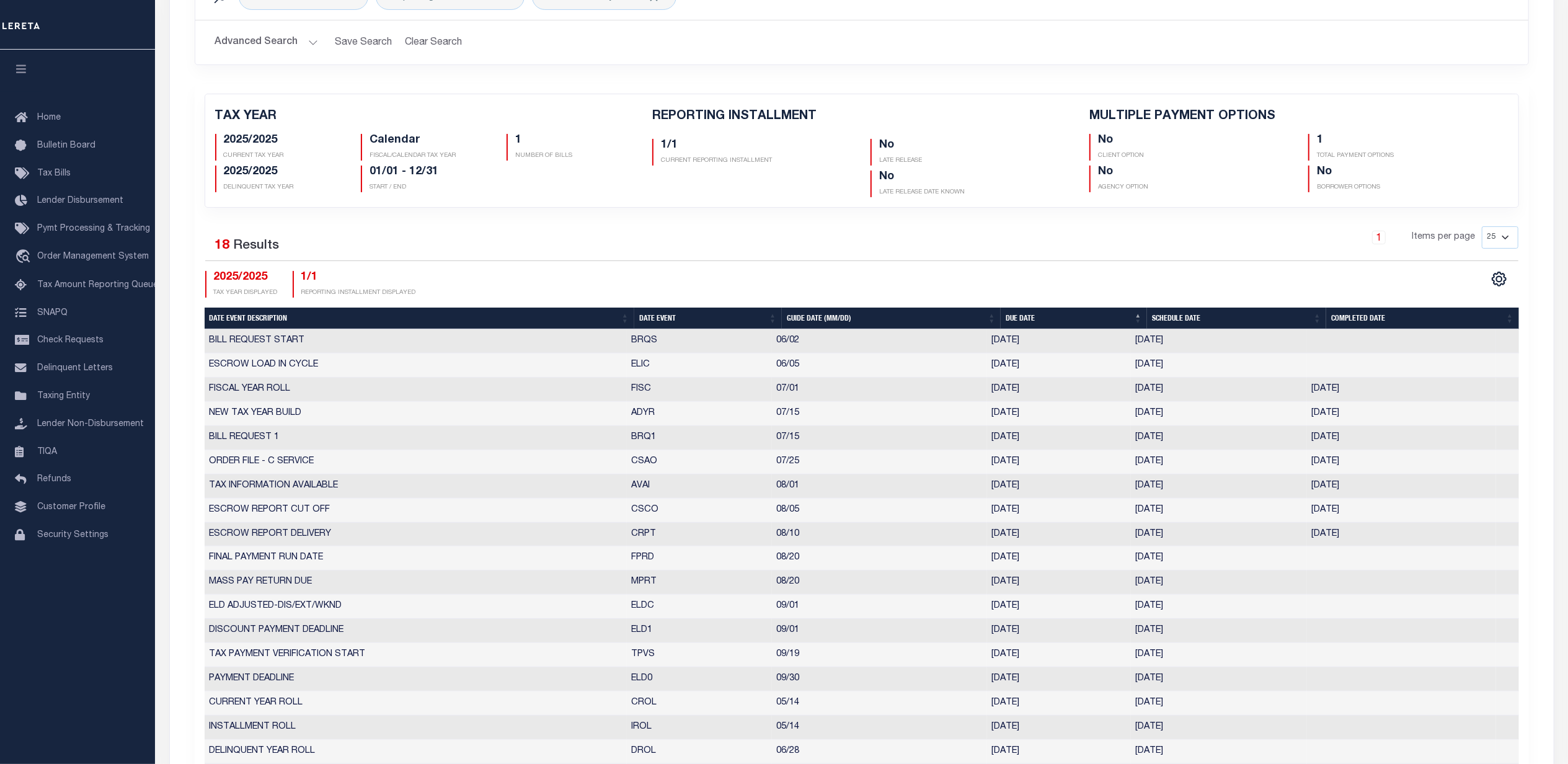
scroll to position [82, 0]
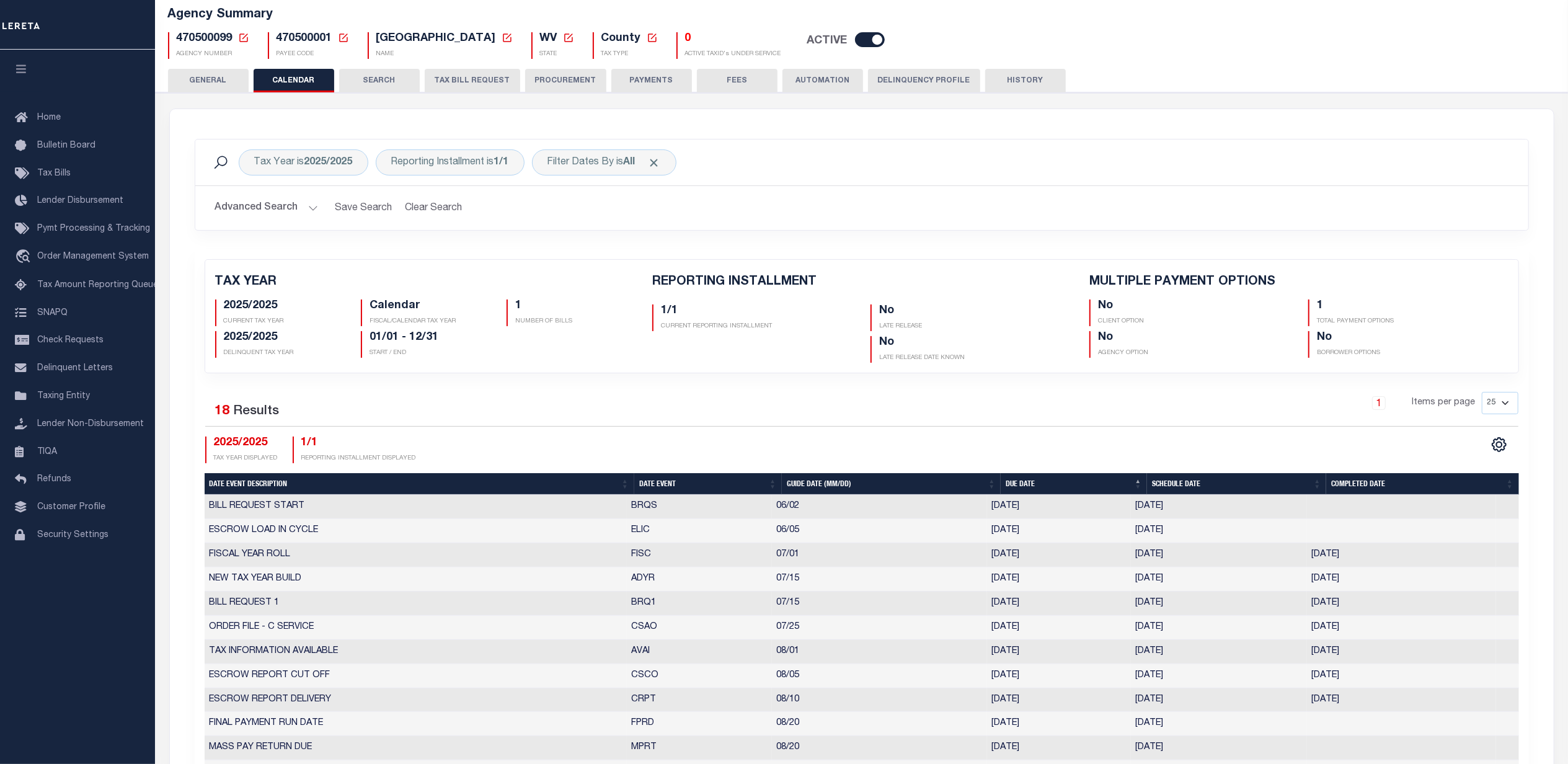
click at [241, 33] on icon at bounding box center [243, 37] width 9 height 9
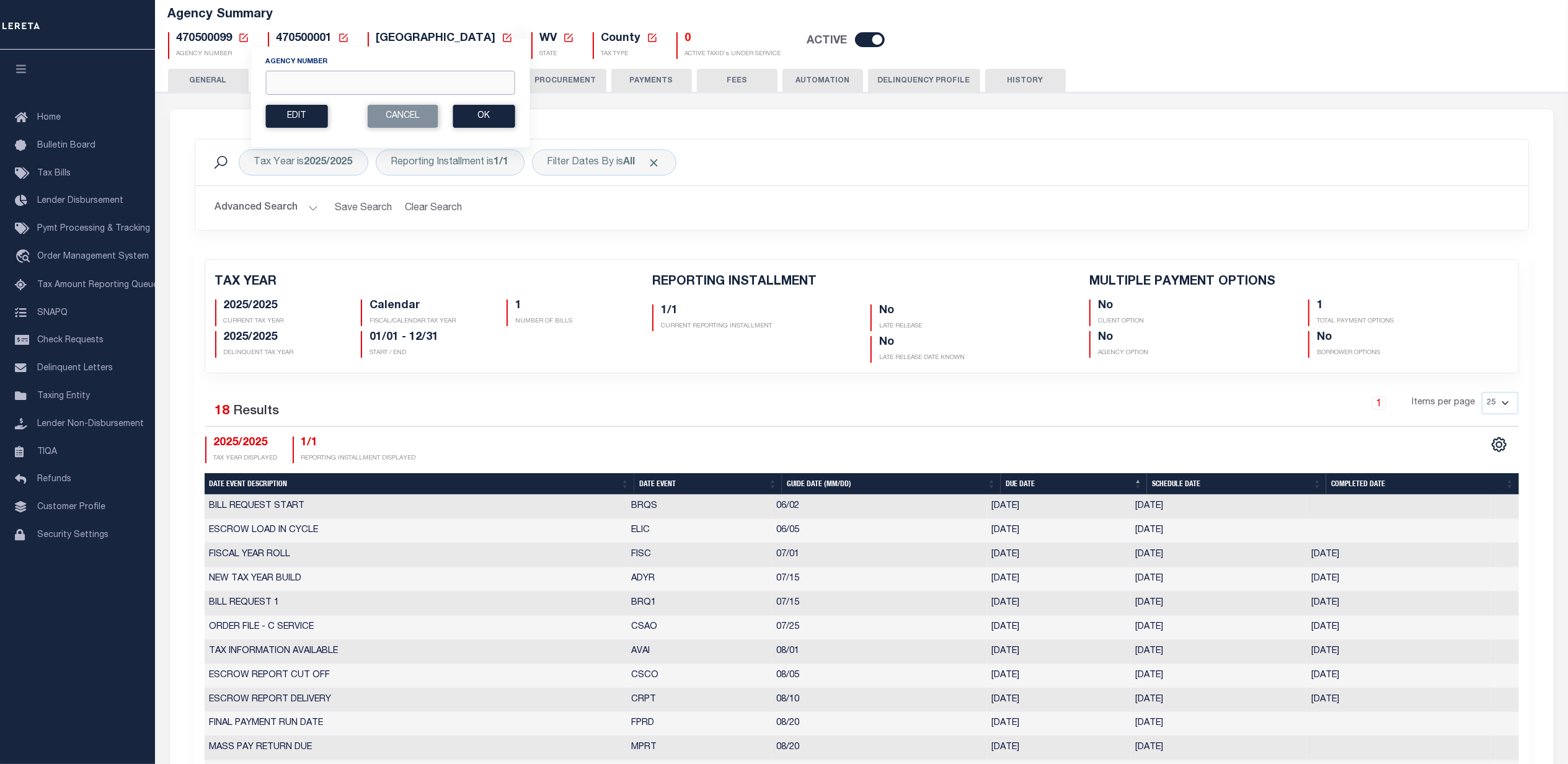
drag, startPoint x: 286, startPoint y: 75, endPoint x: 302, endPoint y: 80, distance: 16.8
click at [286, 75] on input "Agency Number" at bounding box center [389, 82] width 249 height 24
type input "470500000"
click at [494, 125] on button "Ok" at bounding box center [483, 116] width 62 height 23
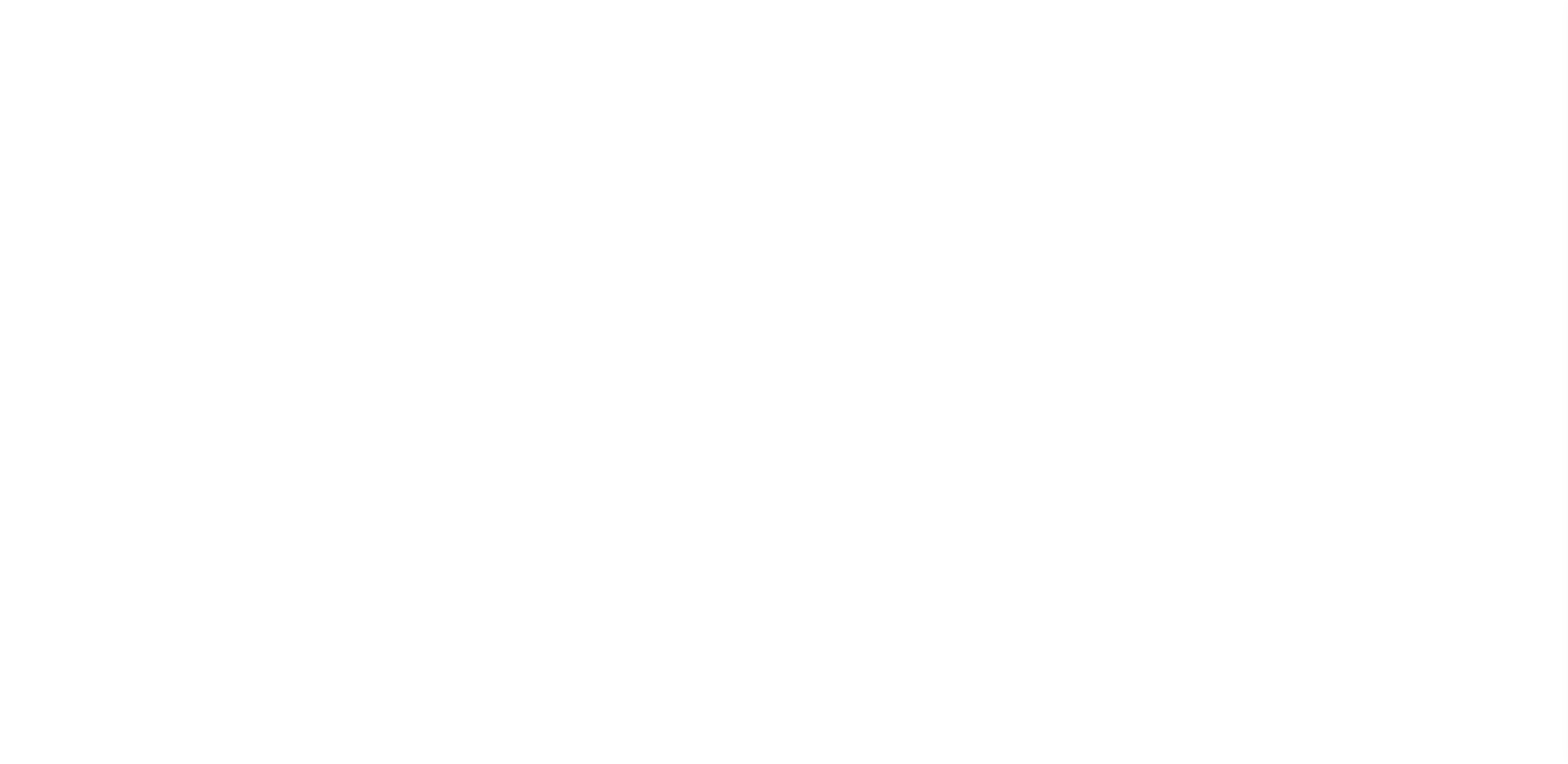
scroll to position [211, 0]
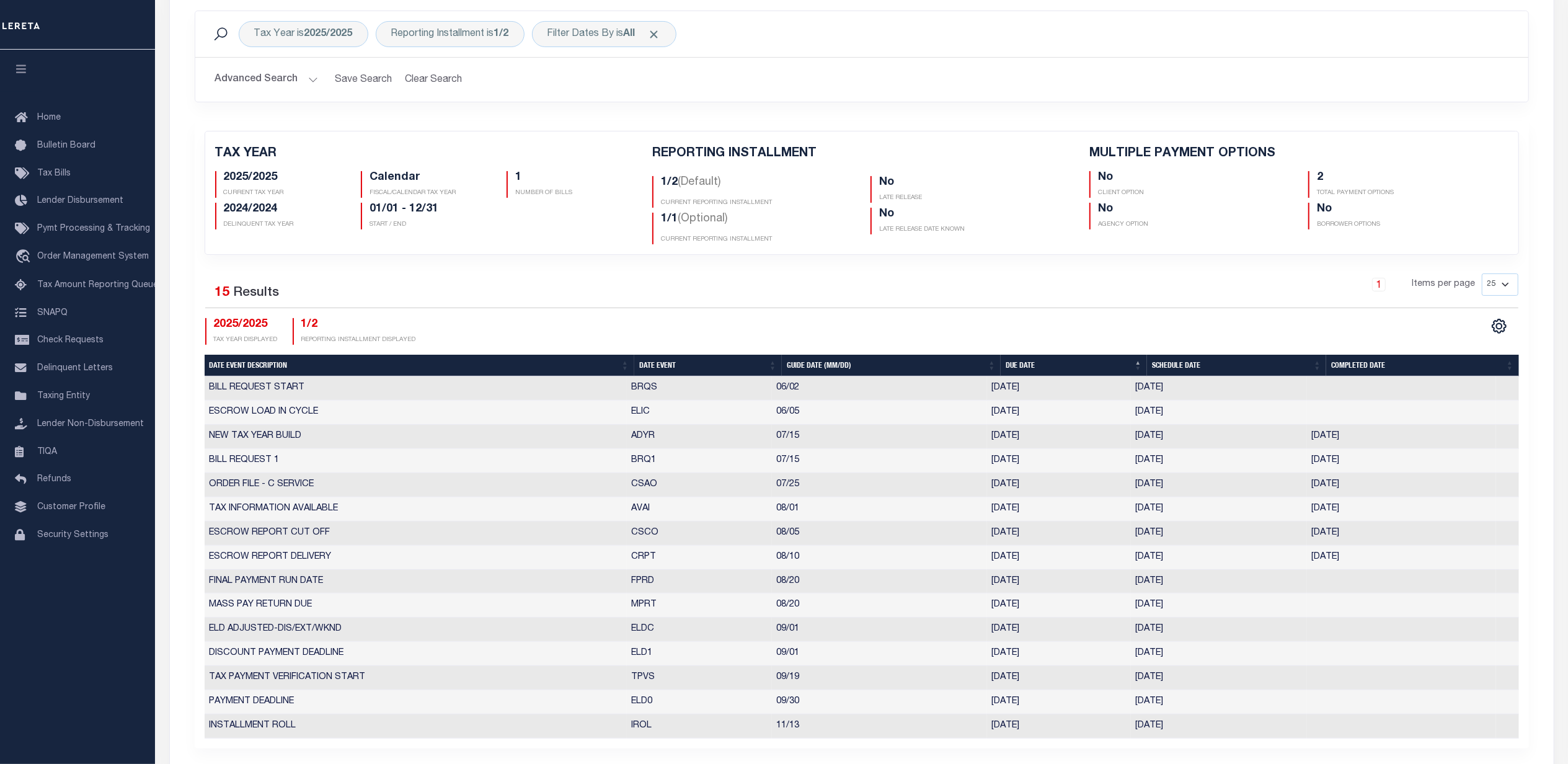
checkbox input "false"
type input "2"
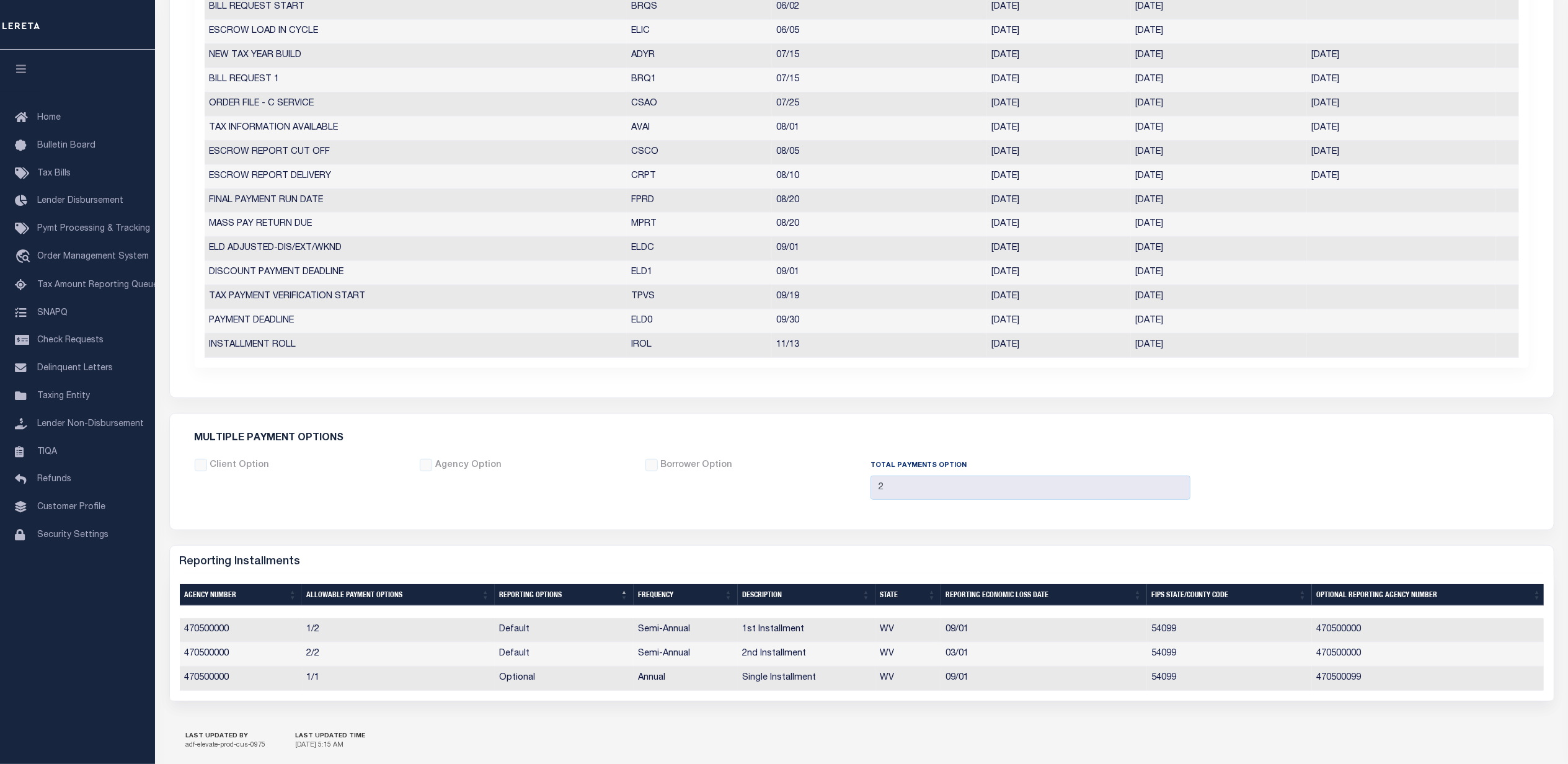
scroll to position [0, 0]
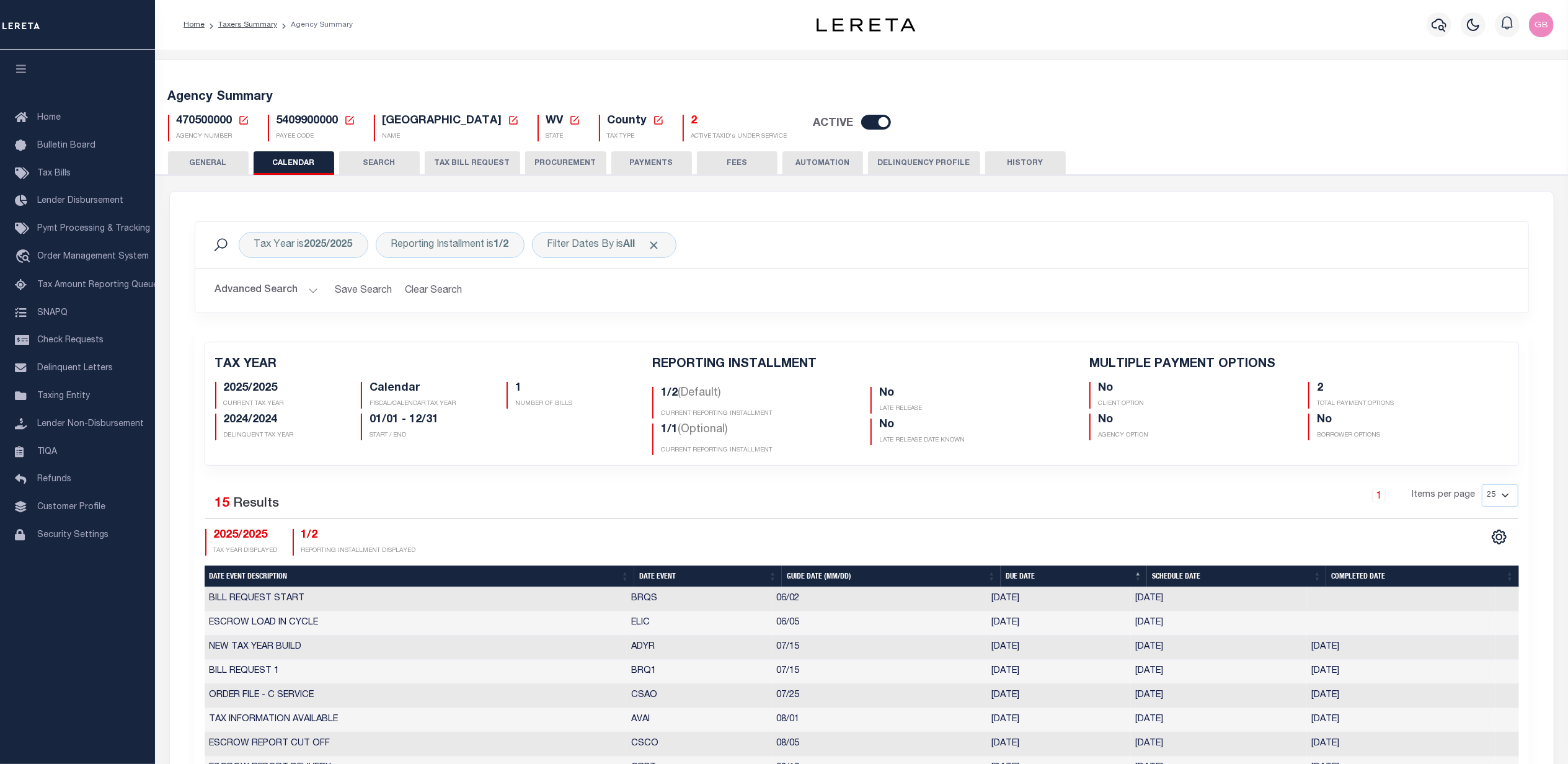
click at [242, 122] on icon at bounding box center [243, 120] width 11 height 11
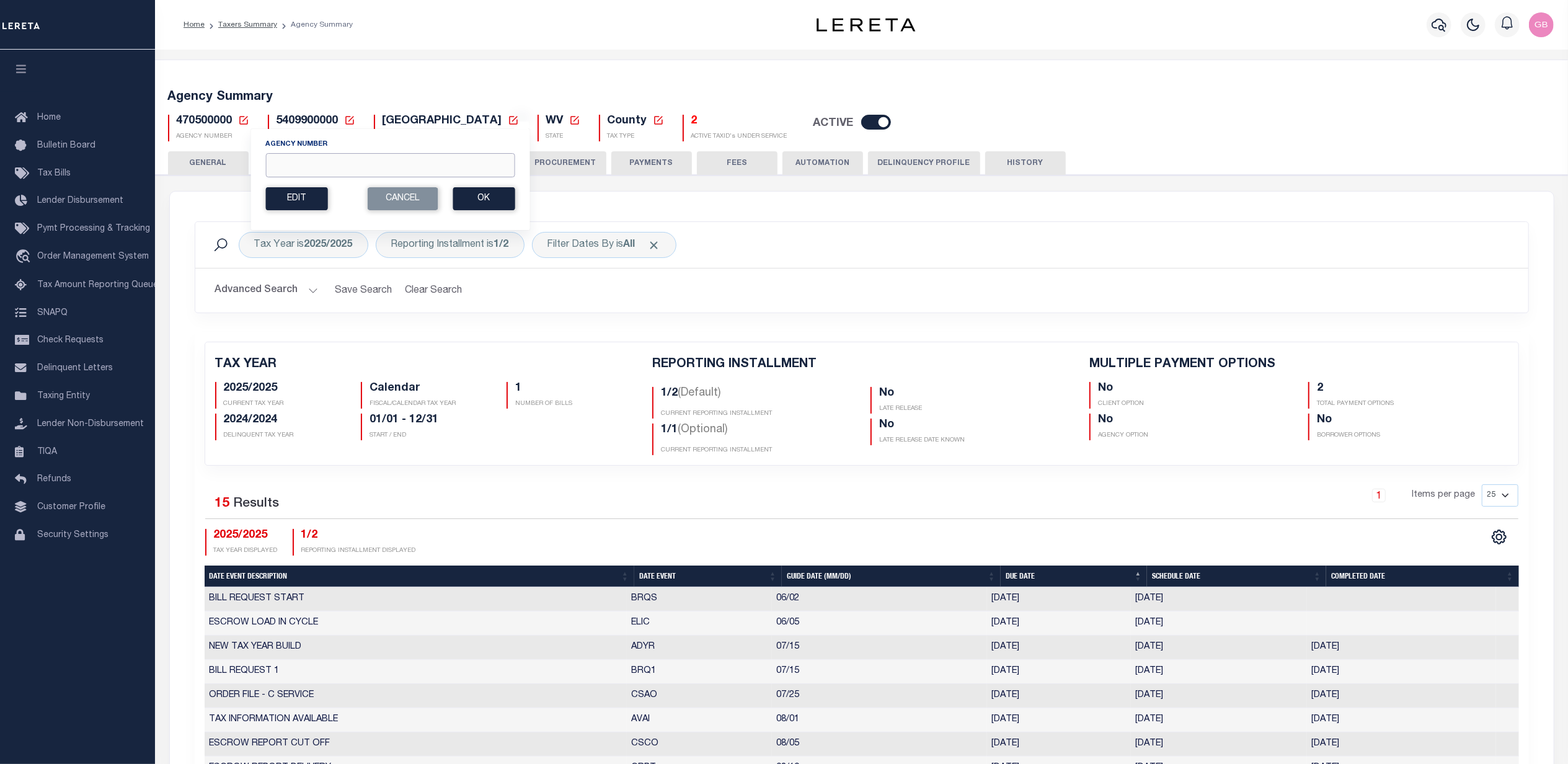
click at [350, 163] on input "Agency Number" at bounding box center [389, 165] width 249 height 24
type input "470500099"
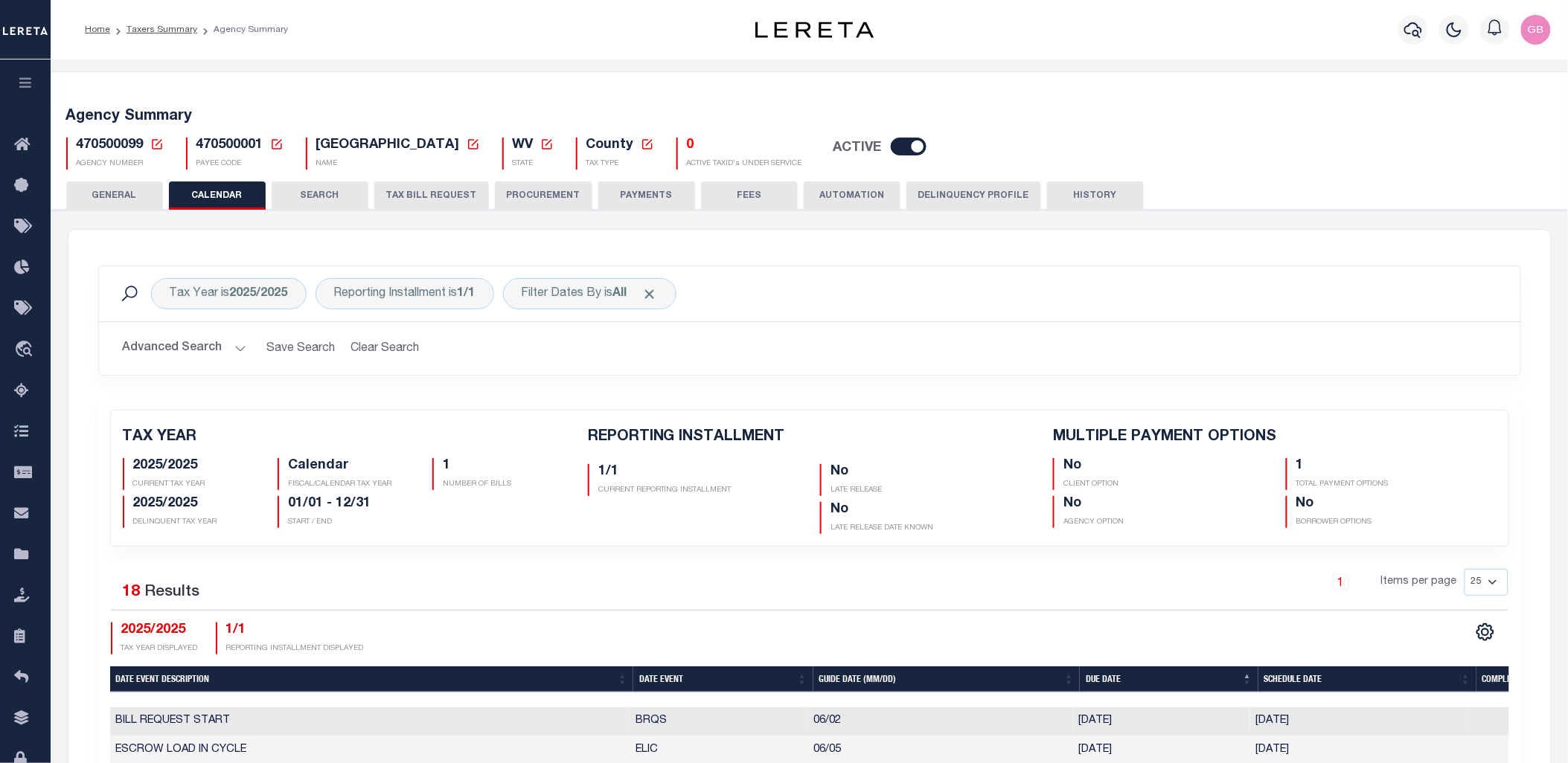
click at [1095, 203] on button "HISTORY" at bounding box center [1095, 195] width 97 height 28
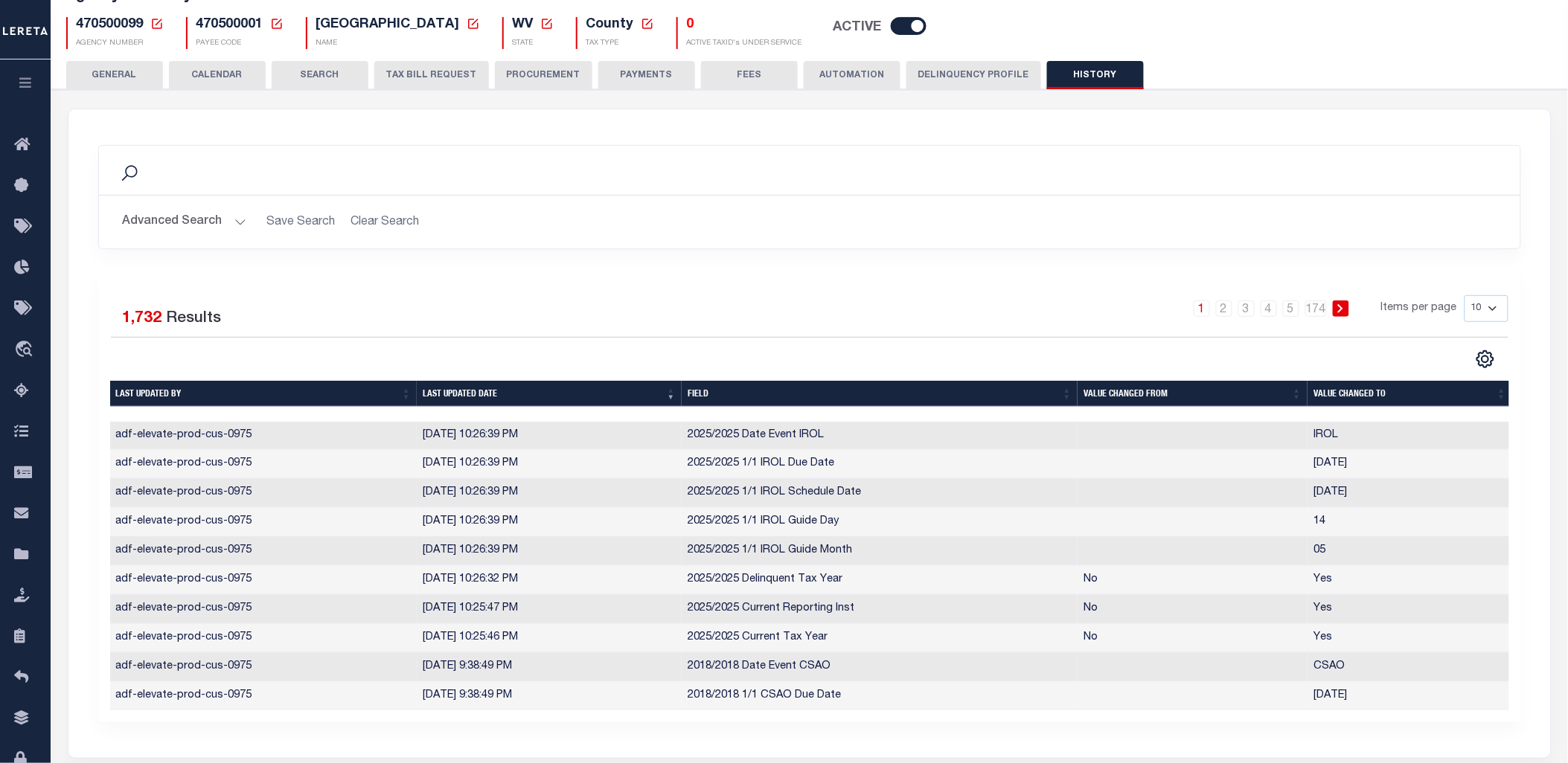
scroll to position [253, 0]
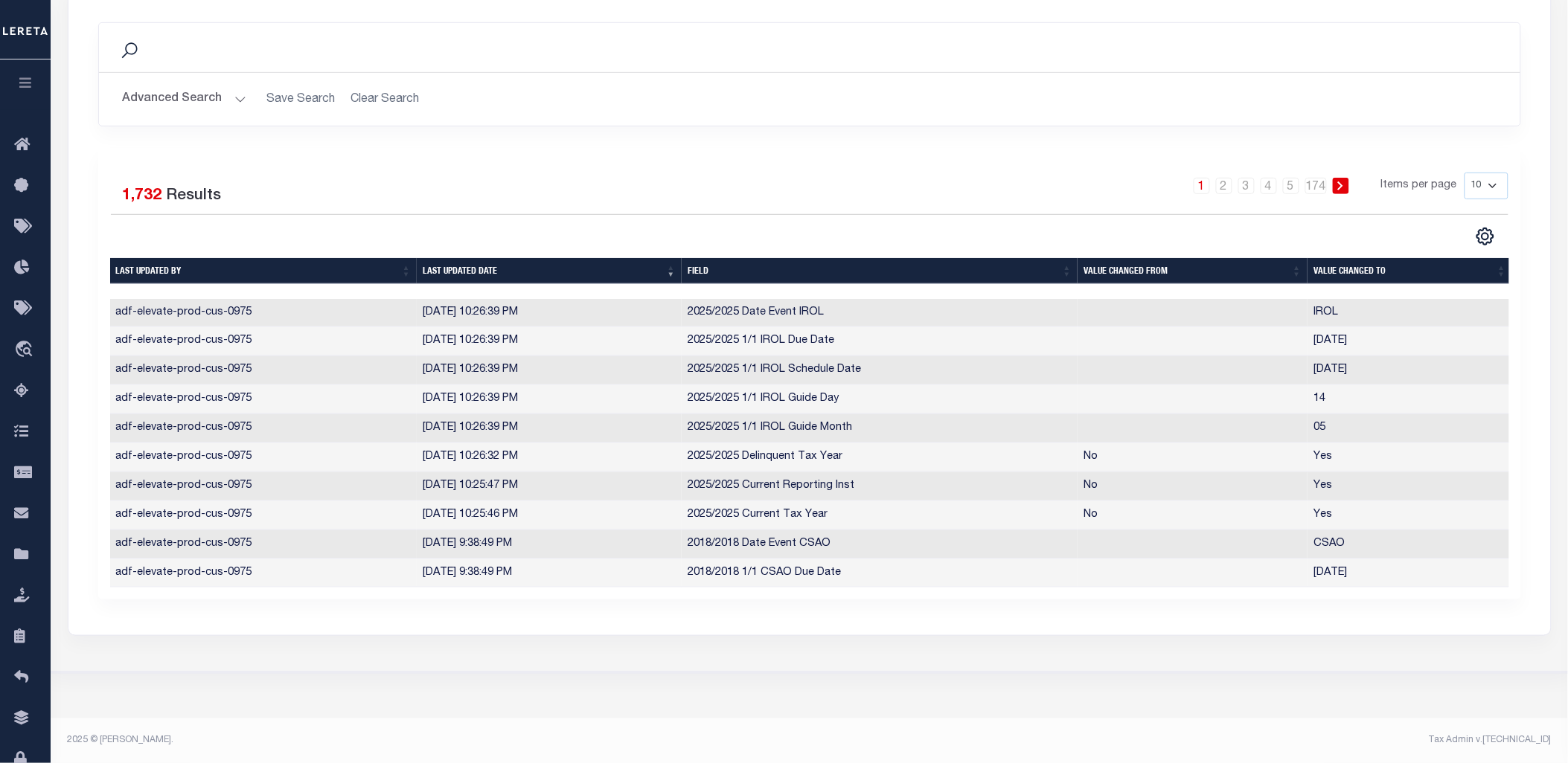
drag, startPoint x: 1484, startPoint y: 181, endPoint x: 1482, endPoint y: 191, distance: 10.2
click at [1484, 181] on select "10 25 50 100" at bounding box center [1486, 186] width 44 height 27
select select "100"
click at [1464, 172] on select "10 25 50 100" at bounding box center [1486, 186] width 44 height 27
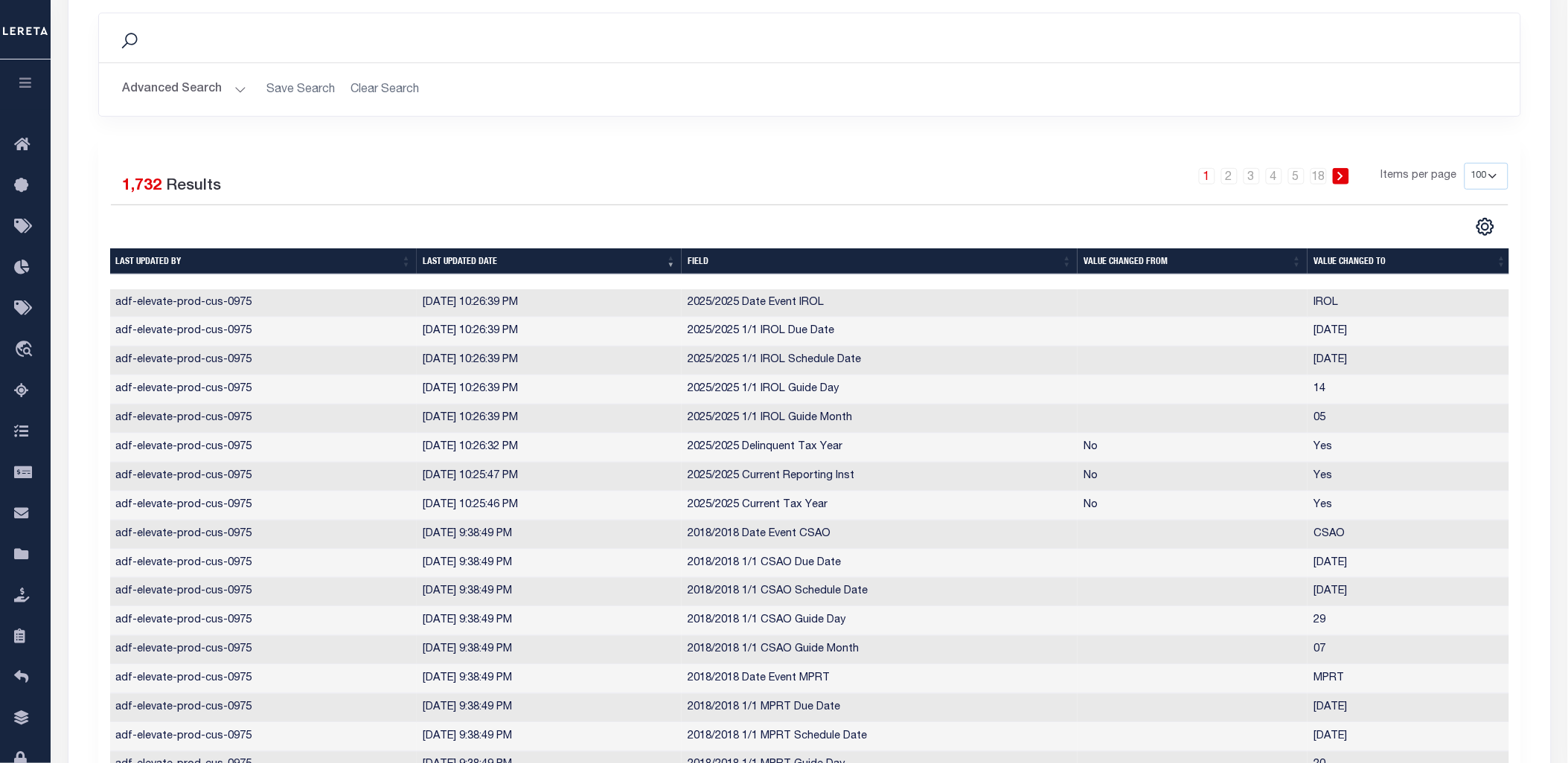
click at [479, 262] on th "Last updated date" at bounding box center [550, 262] width 265 height 26
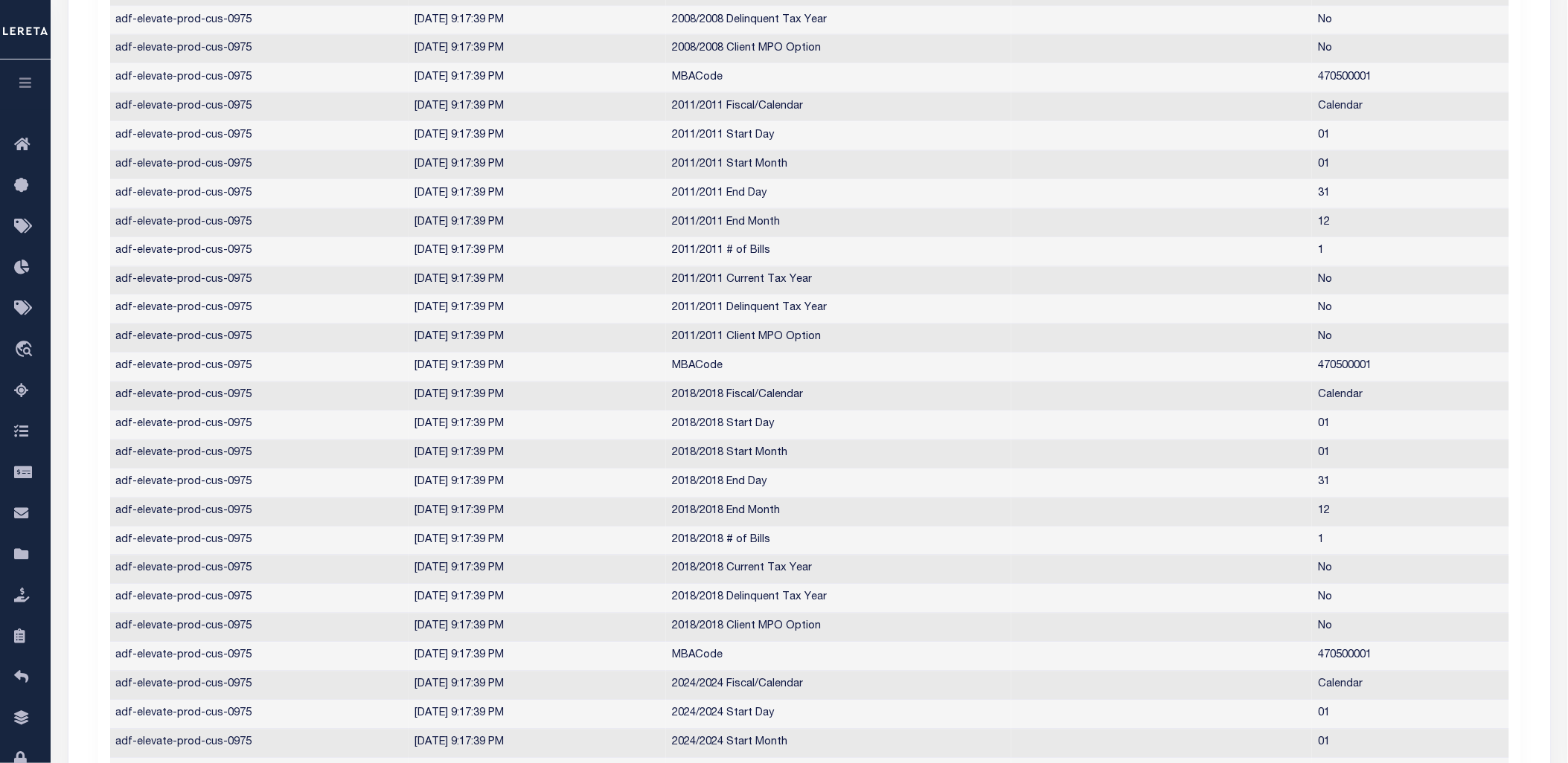
scroll to position [285, 0]
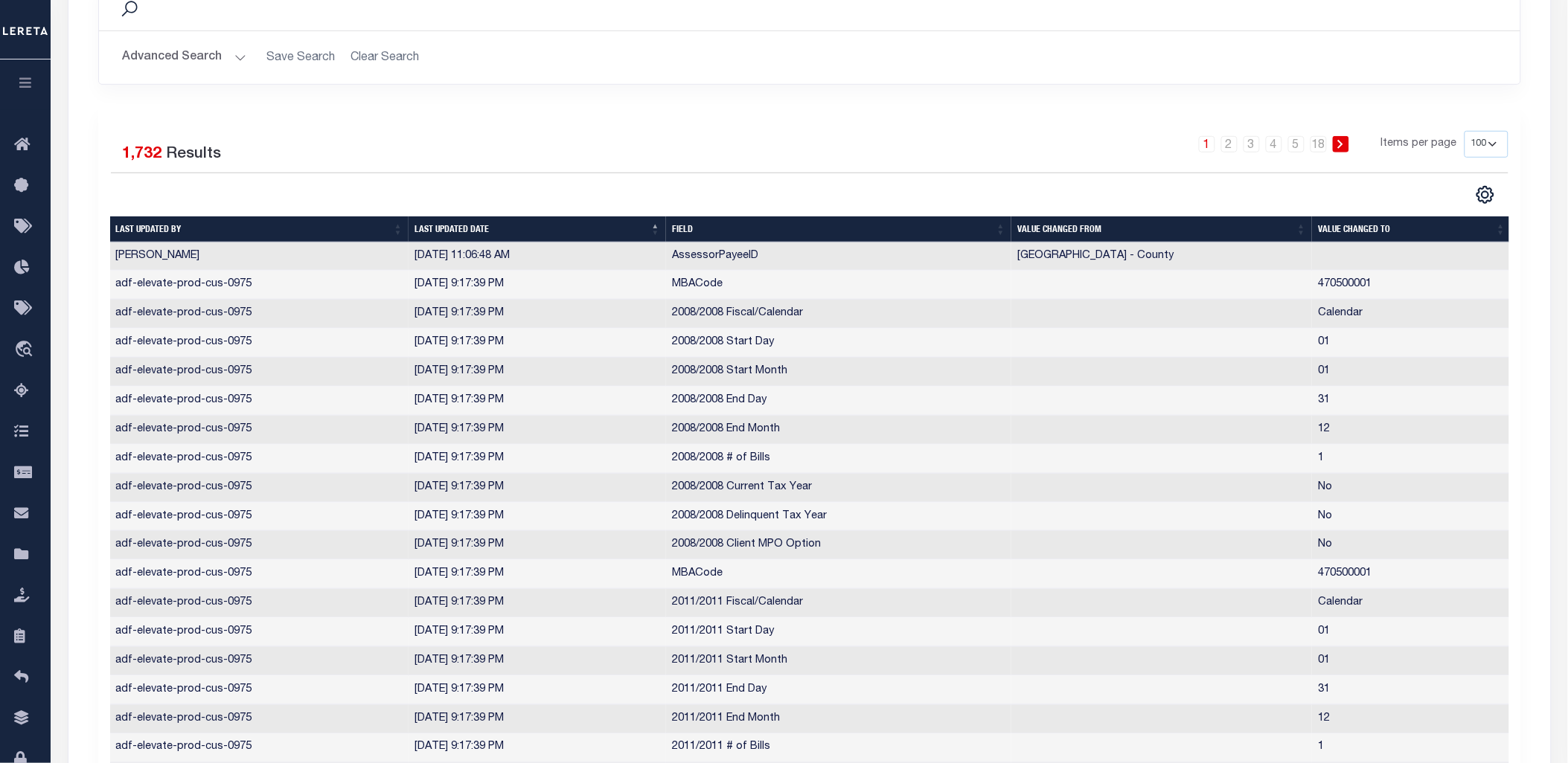
click at [473, 229] on th "Last updated date" at bounding box center [537, 230] width 258 height 26
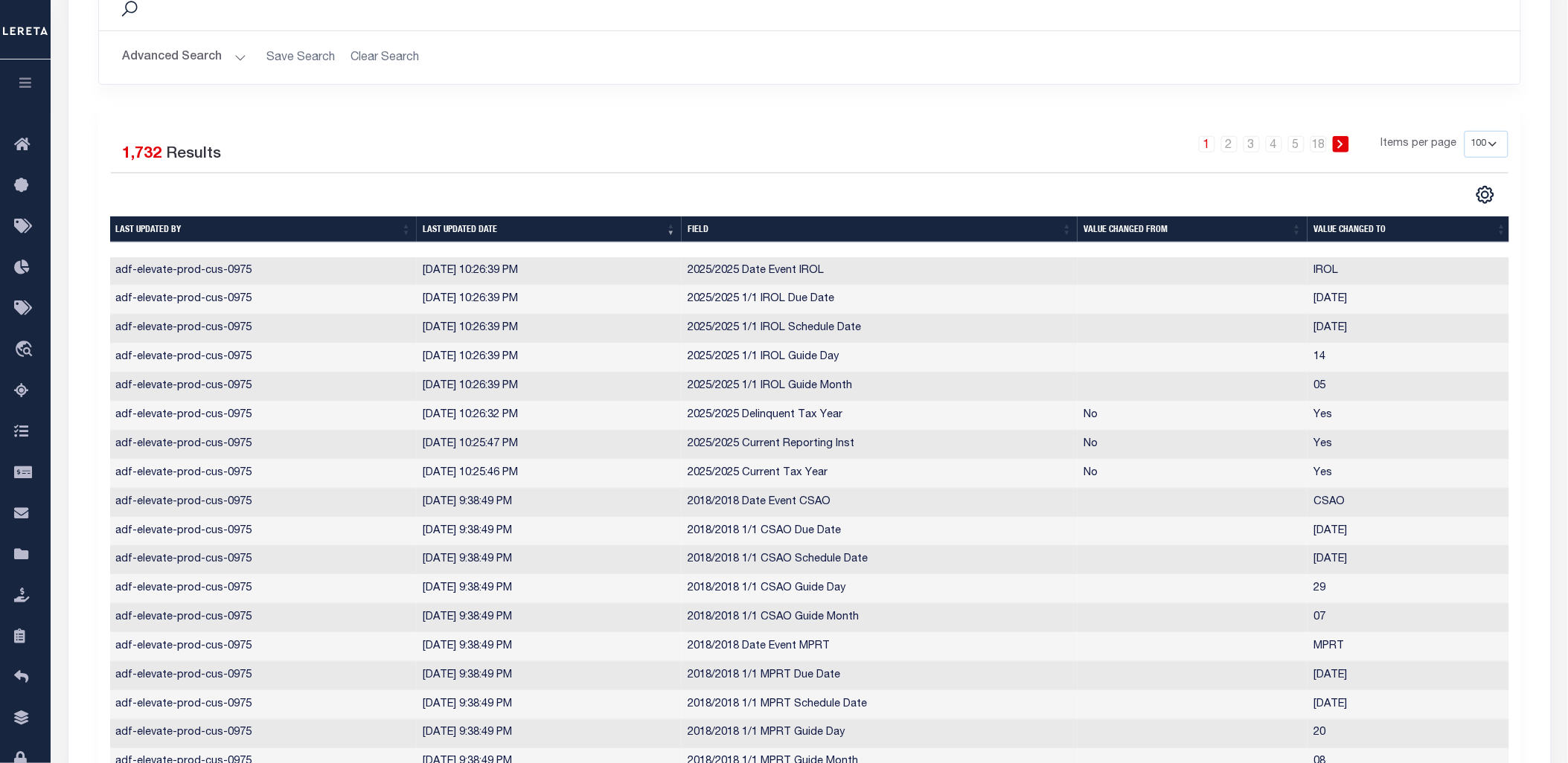
click at [474, 220] on th "Last updated date" at bounding box center [550, 230] width 265 height 26
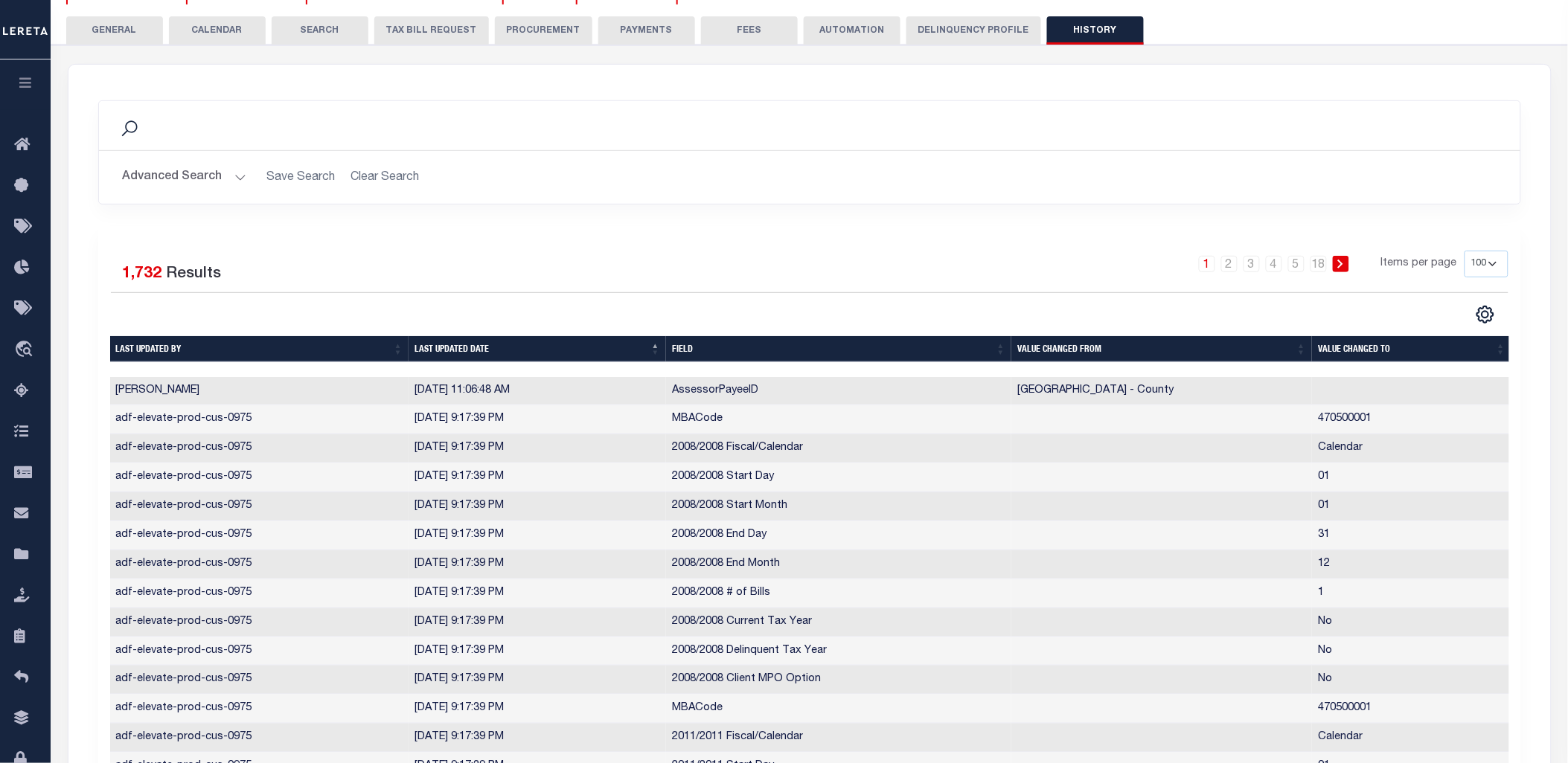
scroll to position [0, 0]
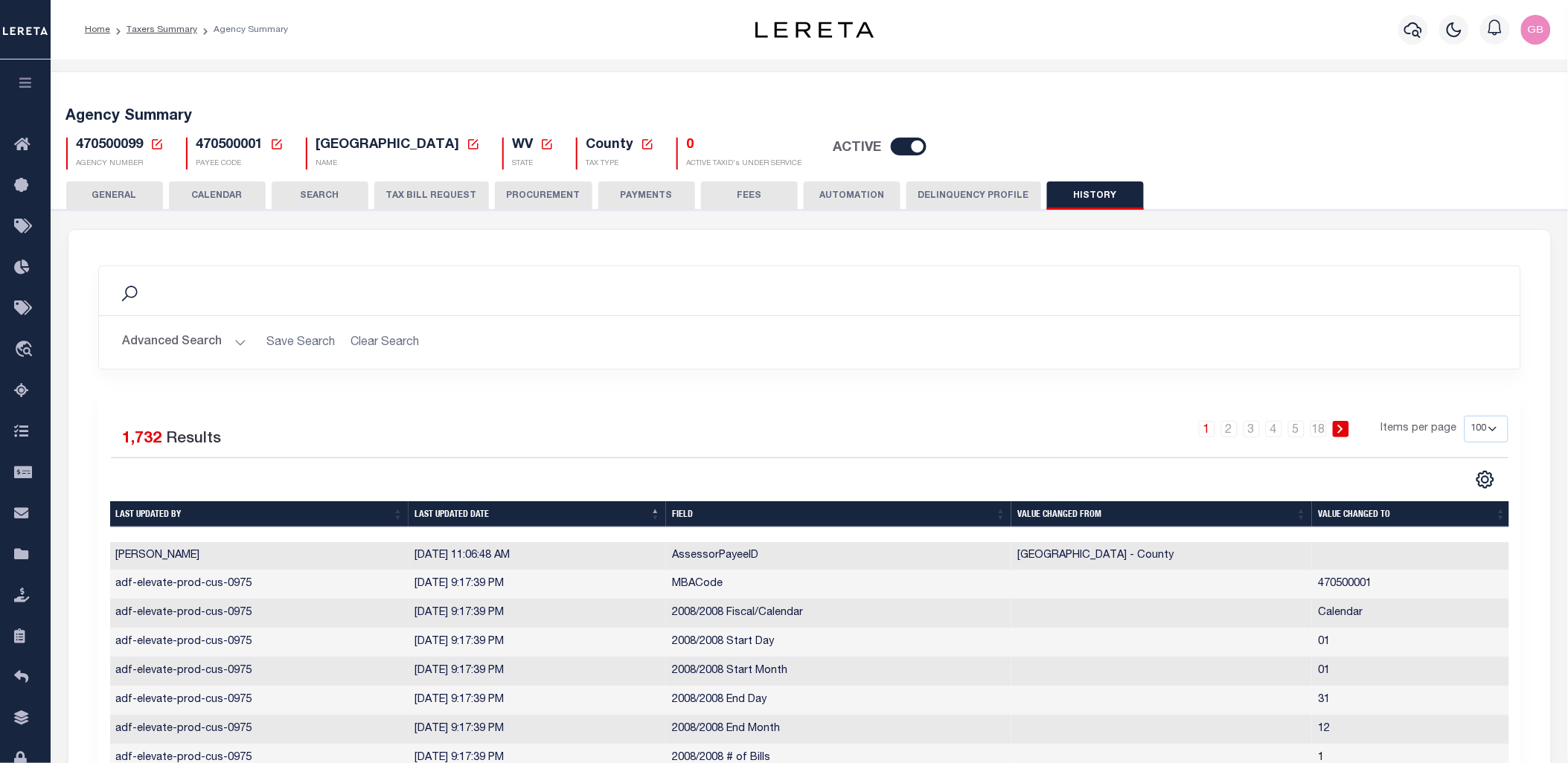
click at [157, 138] on icon at bounding box center [156, 144] width 14 height 14
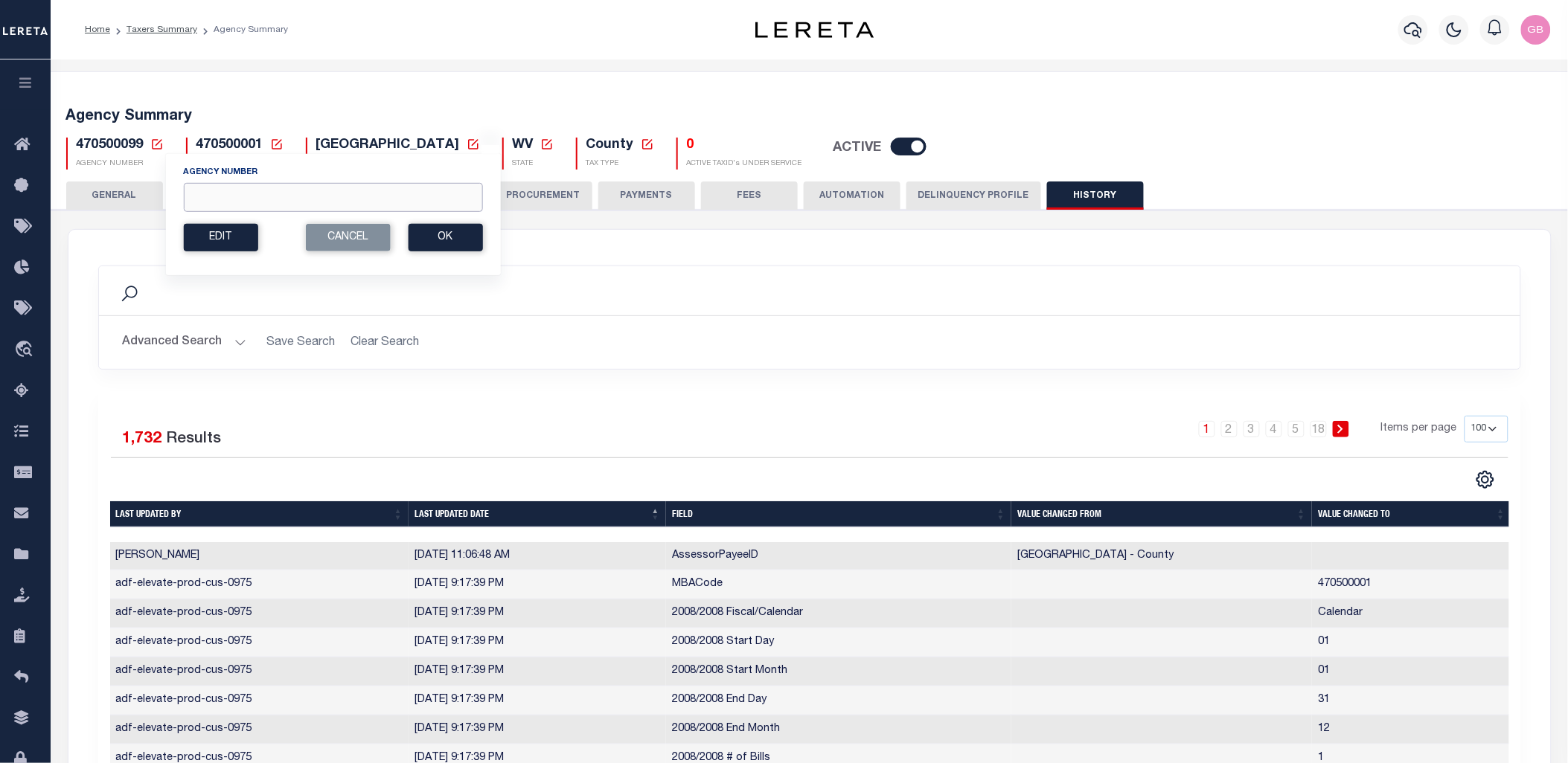
click at [241, 199] on input "Agency Number" at bounding box center [333, 198] width 299 height 29
type input "470450099"
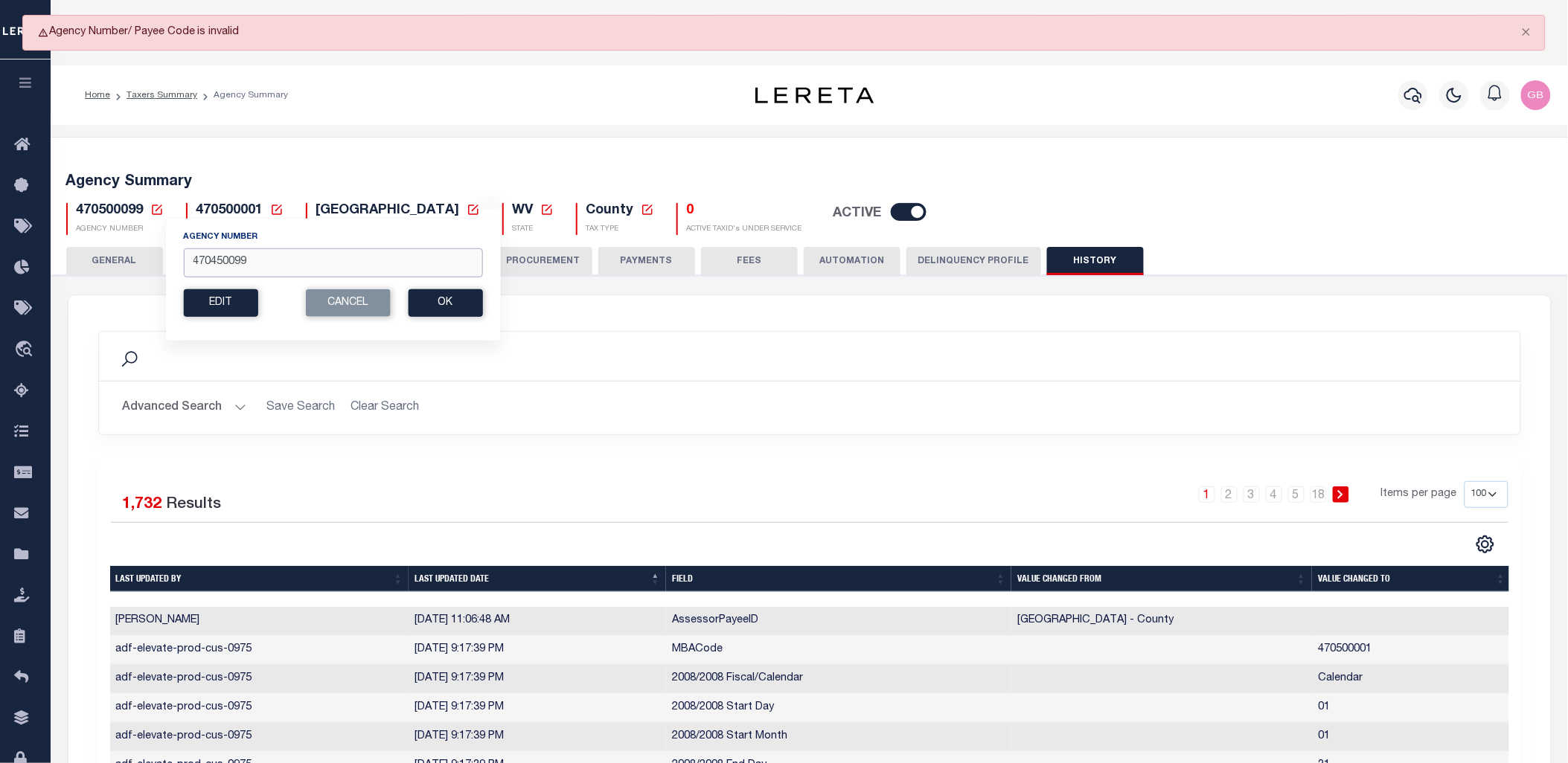
drag, startPoint x: 286, startPoint y: 262, endPoint x: 148, endPoint y: 258, distance: 138.1
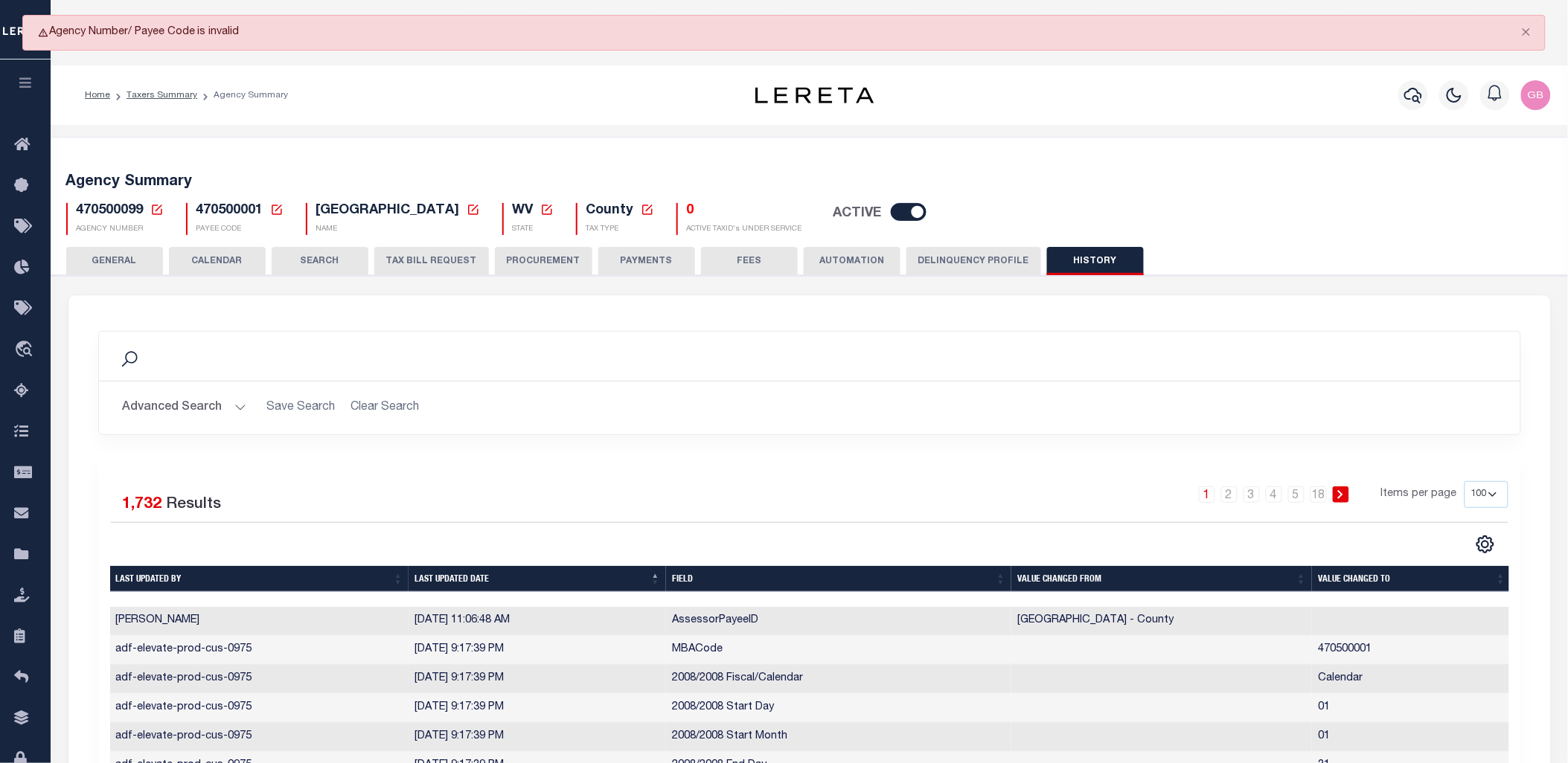
click at [110, 265] on button "GENERAL" at bounding box center [114, 261] width 97 height 28
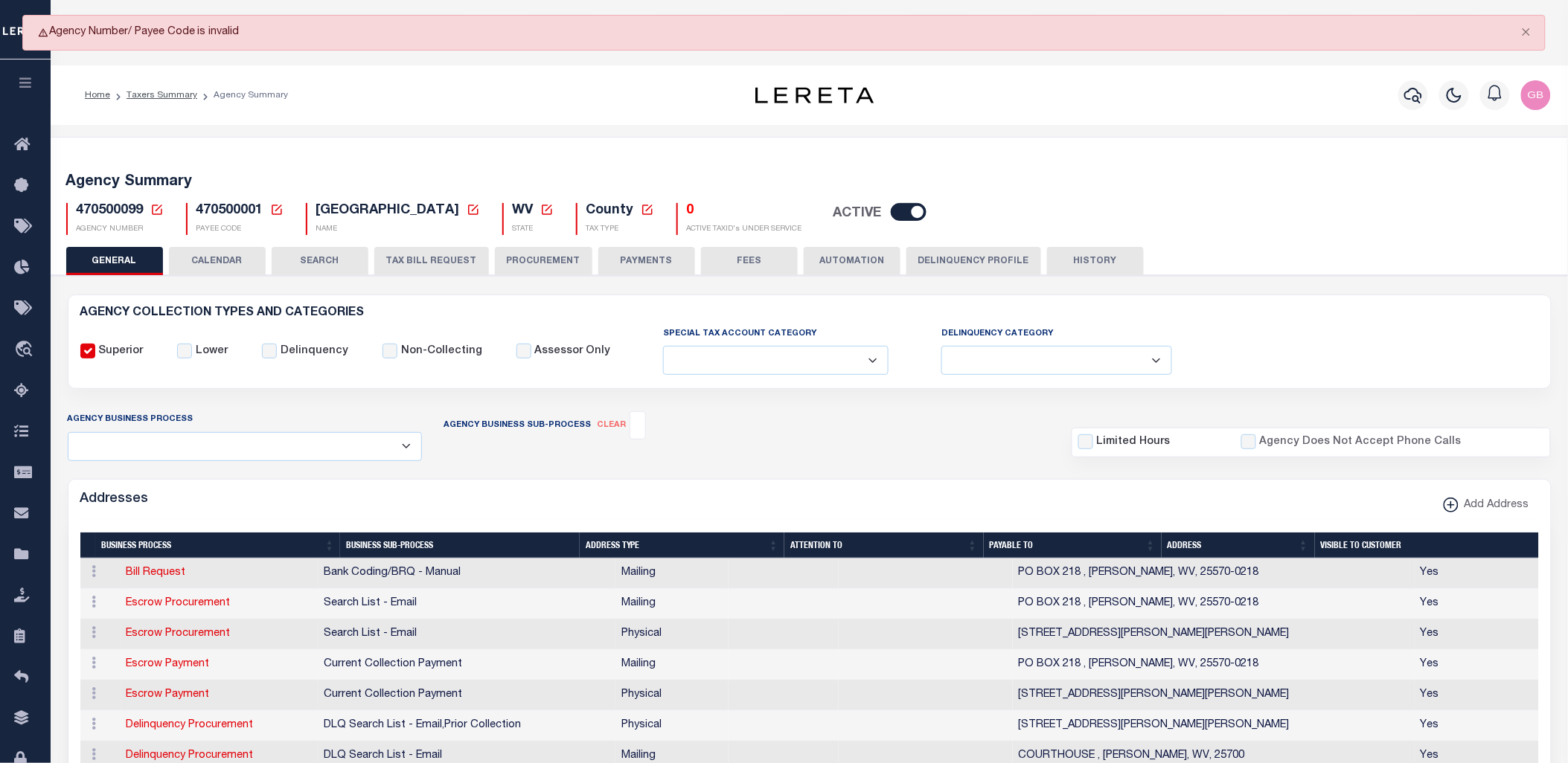
click at [1085, 264] on button "HISTORY" at bounding box center [1095, 261] width 97 height 28
select select "100"
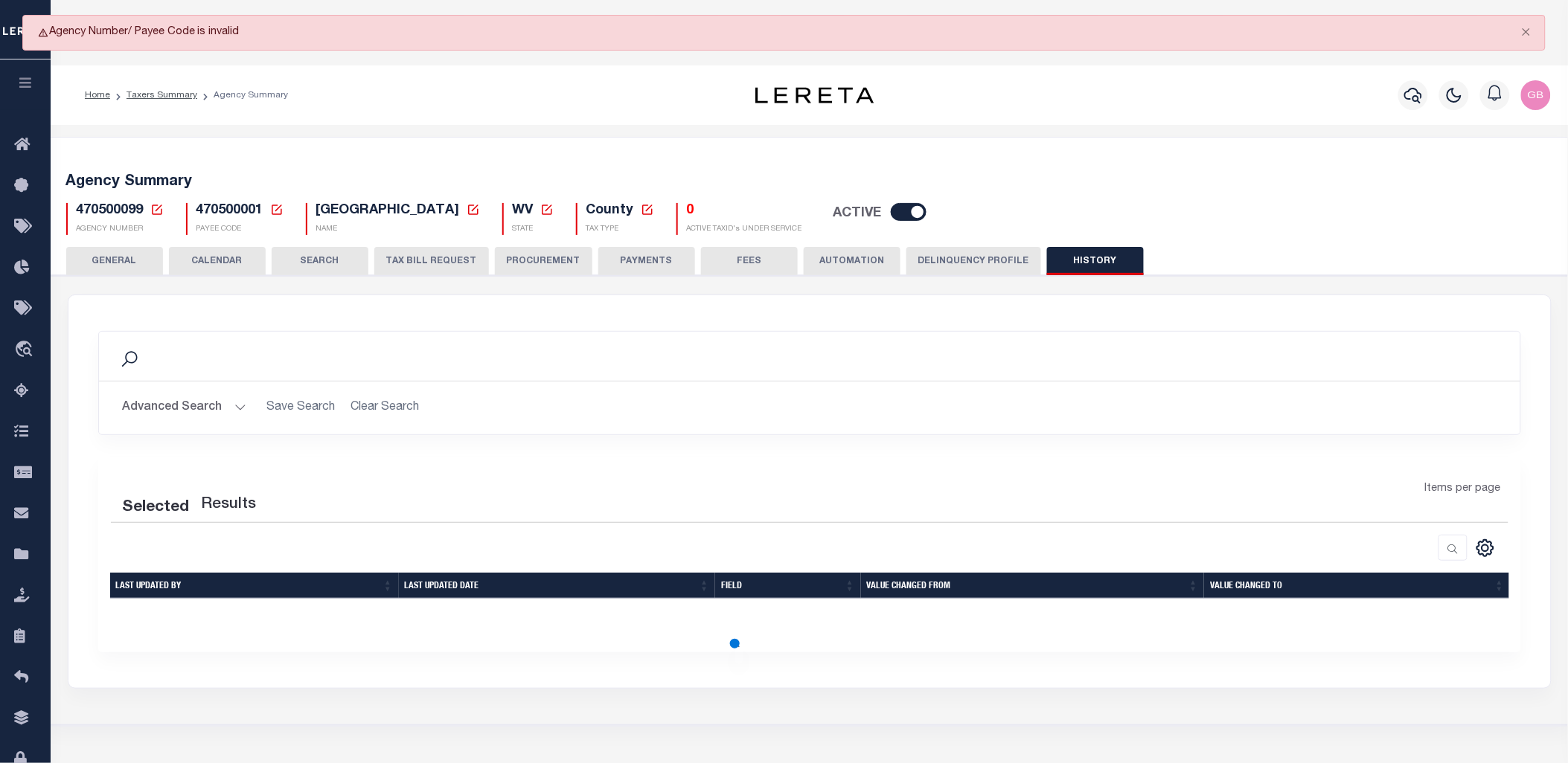
select select "100"
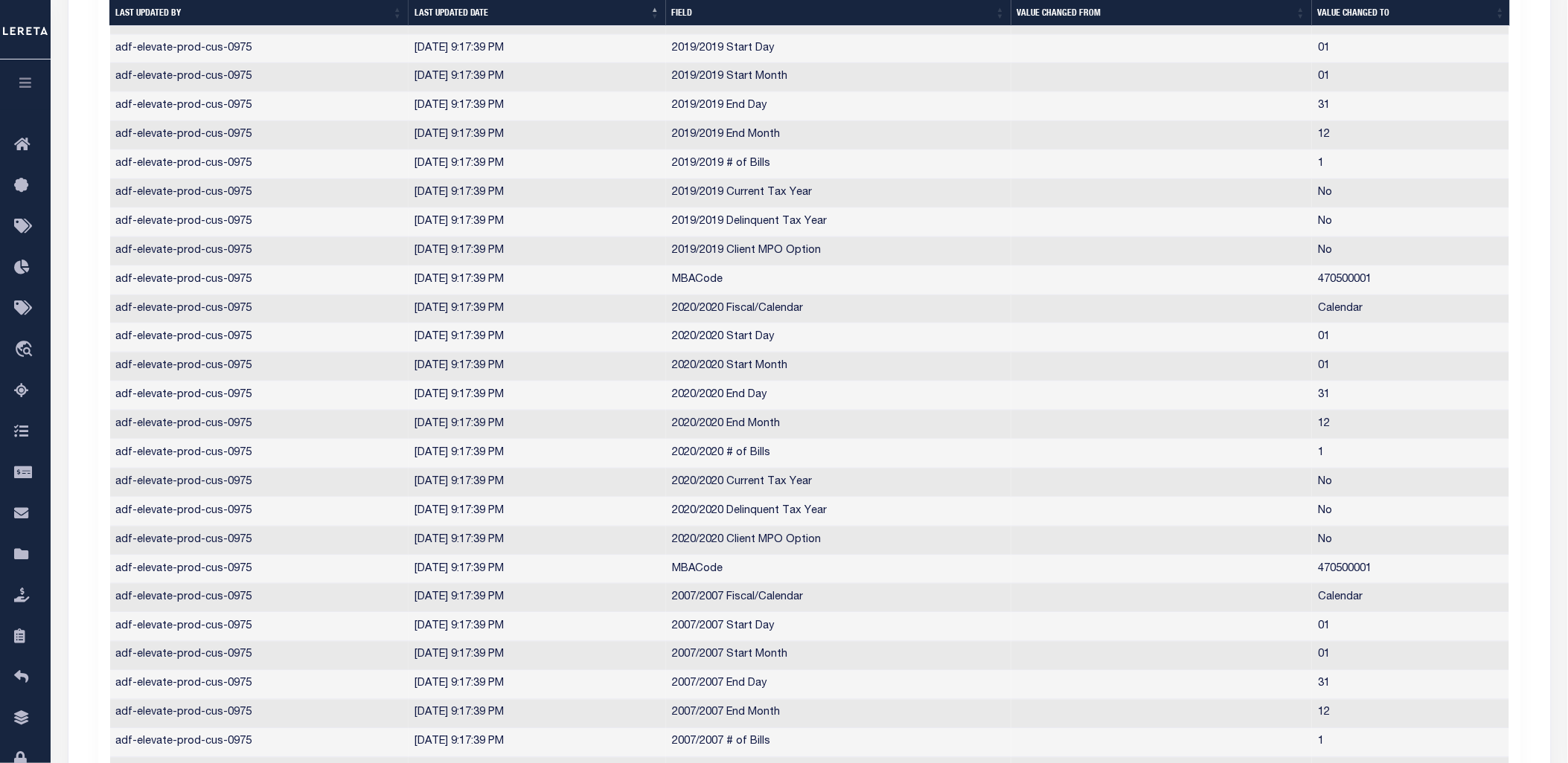
scroll to position [2912, 0]
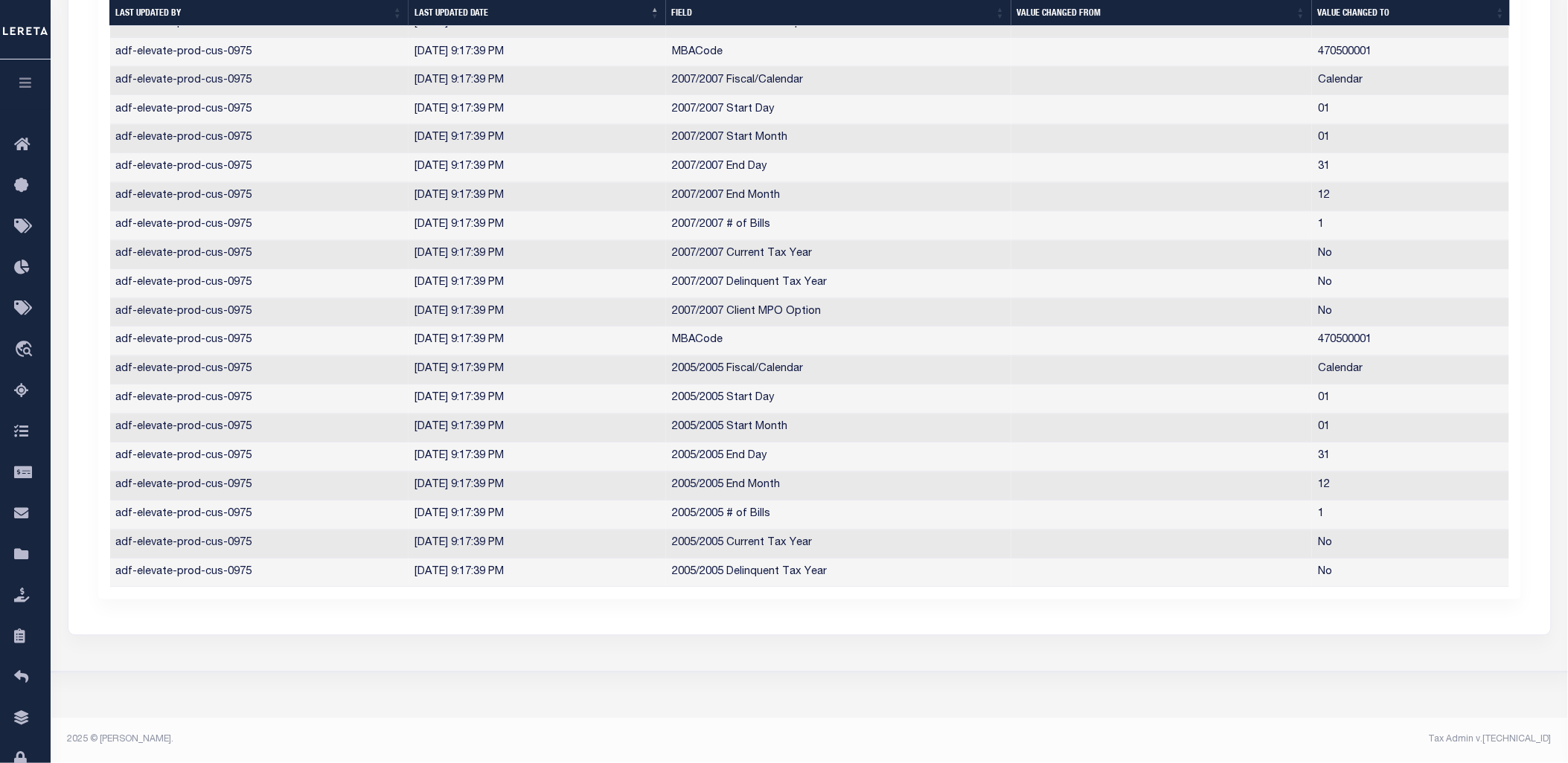
drag, startPoint x: 24, startPoint y: 751, endPoint x: 357, endPoint y: 648, distance: 348.6
click at [24, 751] on icon at bounding box center [26, 760] width 24 height 18
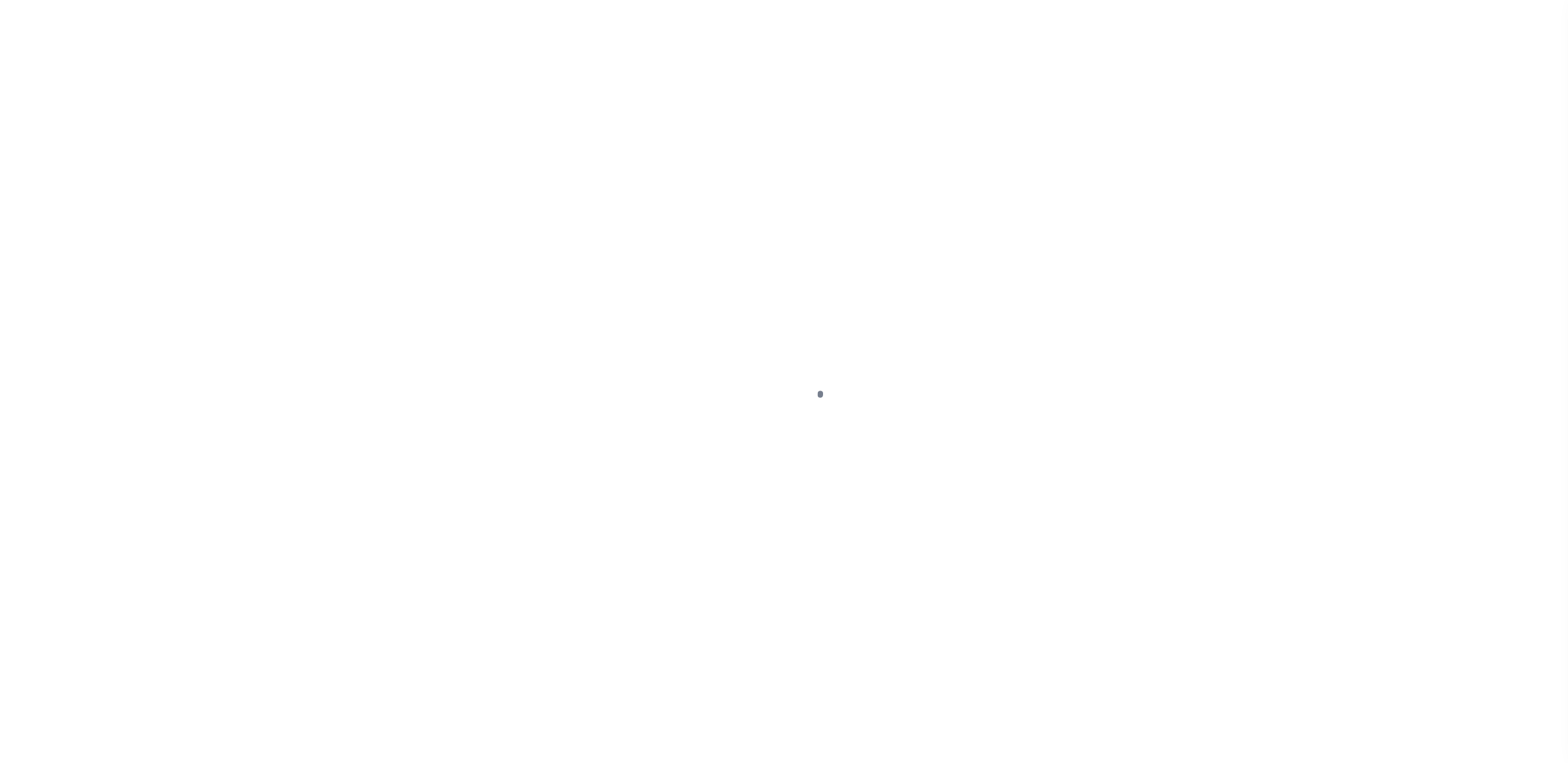
select select "100"
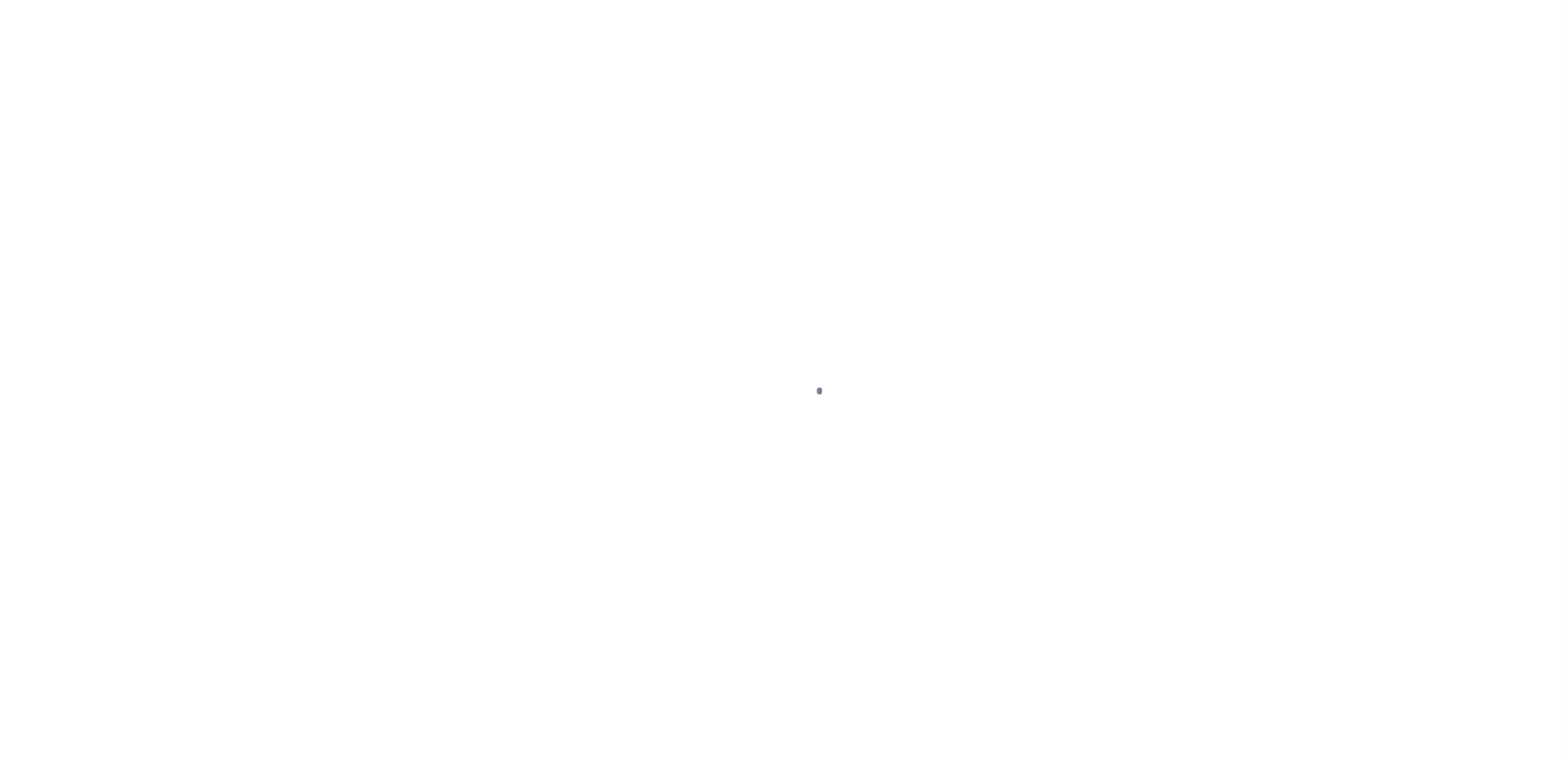
select select "100"
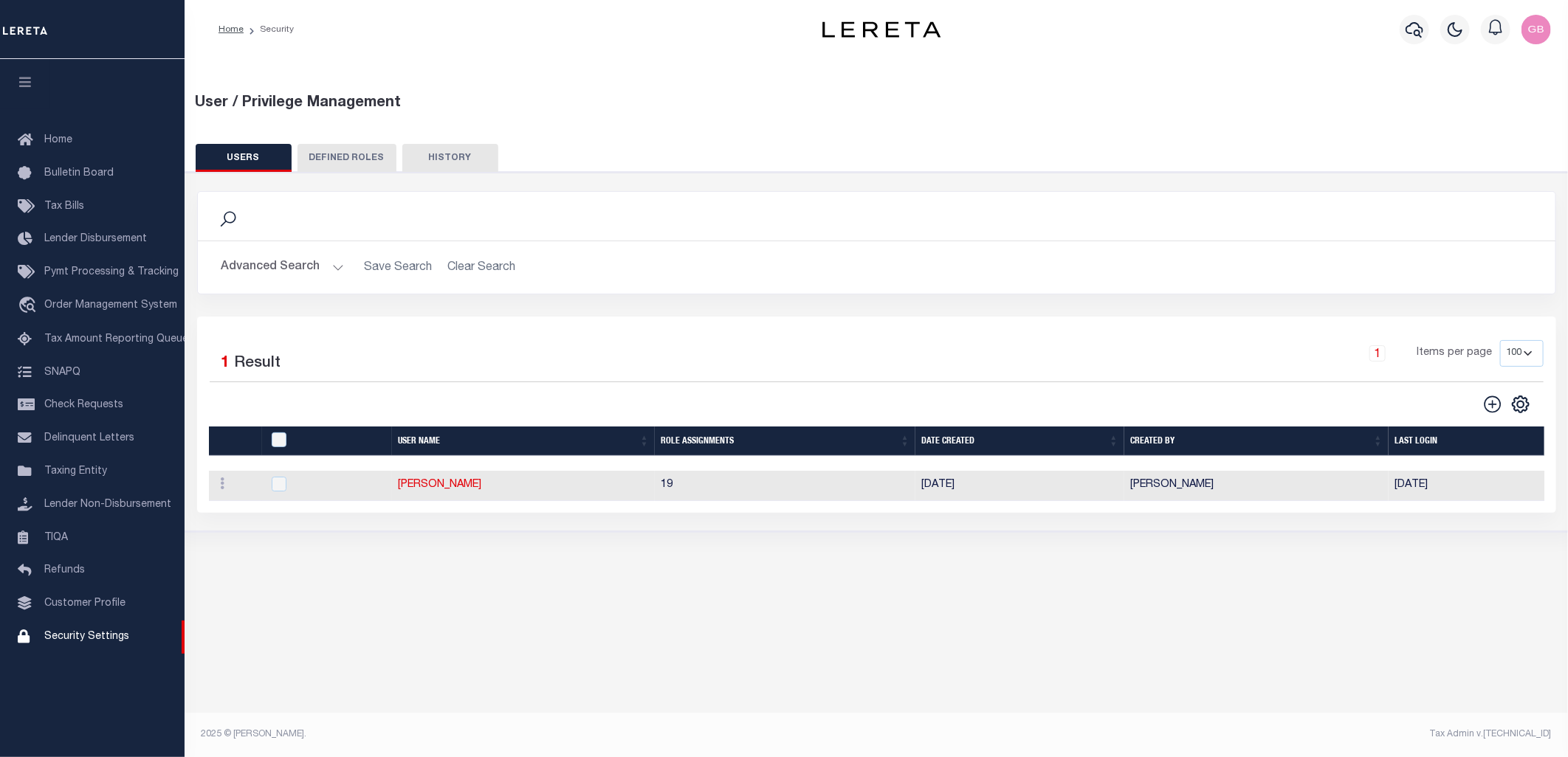
drag, startPoint x: 321, startPoint y: 261, endPoint x: 320, endPoint y: 271, distance: 10.0
click at [323, 261] on button "Advanced Search" at bounding box center [282, 267] width 123 height 28
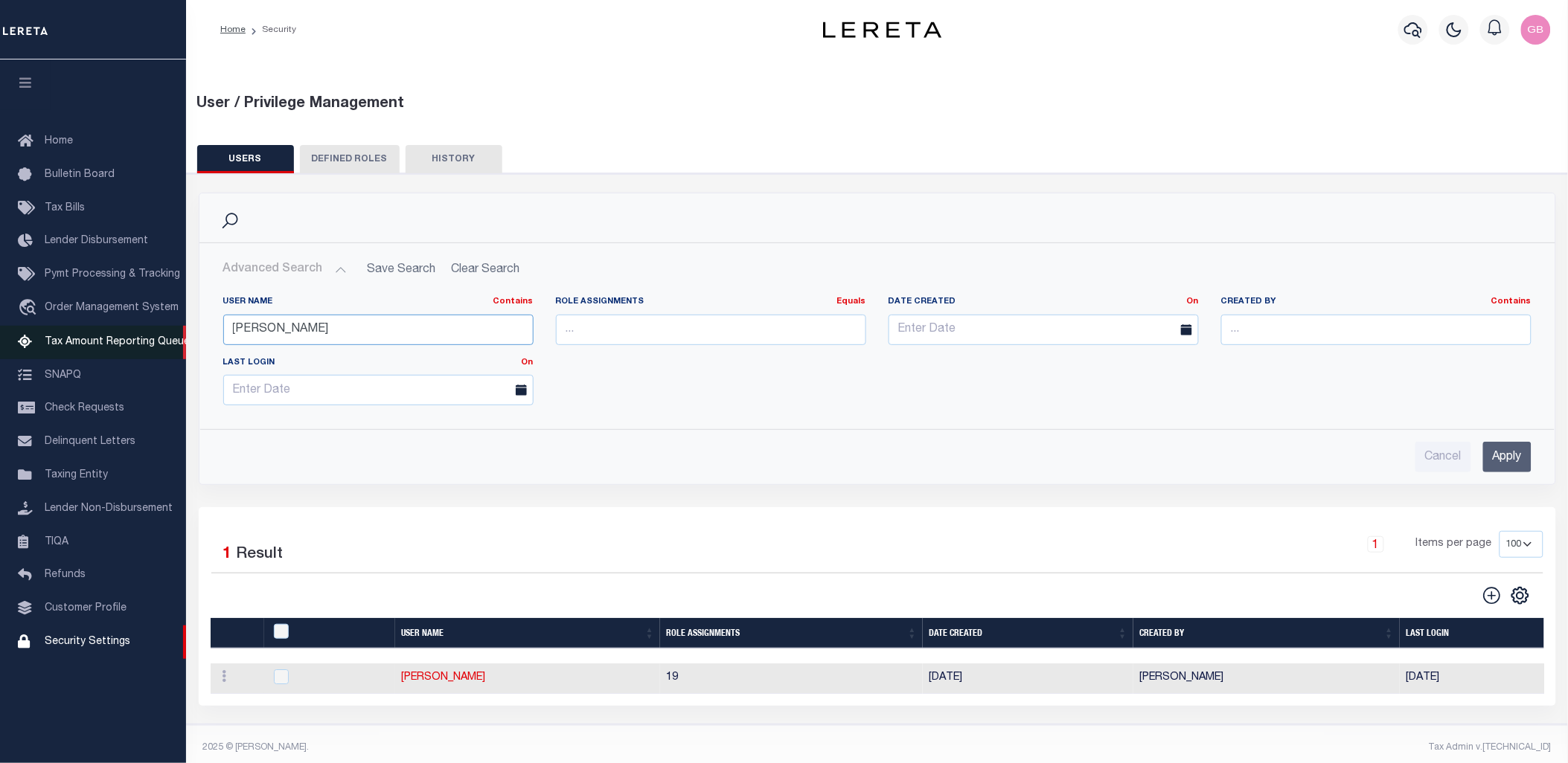
drag, startPoint x: 338, startPoint y: 317, endPoint x: 131, endPoint y: 335, distance: 207.8
click at [131, 335] on div "Home Security" at bounding box center [784, 385] width 1568 height 771
click at [1497, 456] on input "Apply" at bounding box center [1507, 457] width 49 height 30
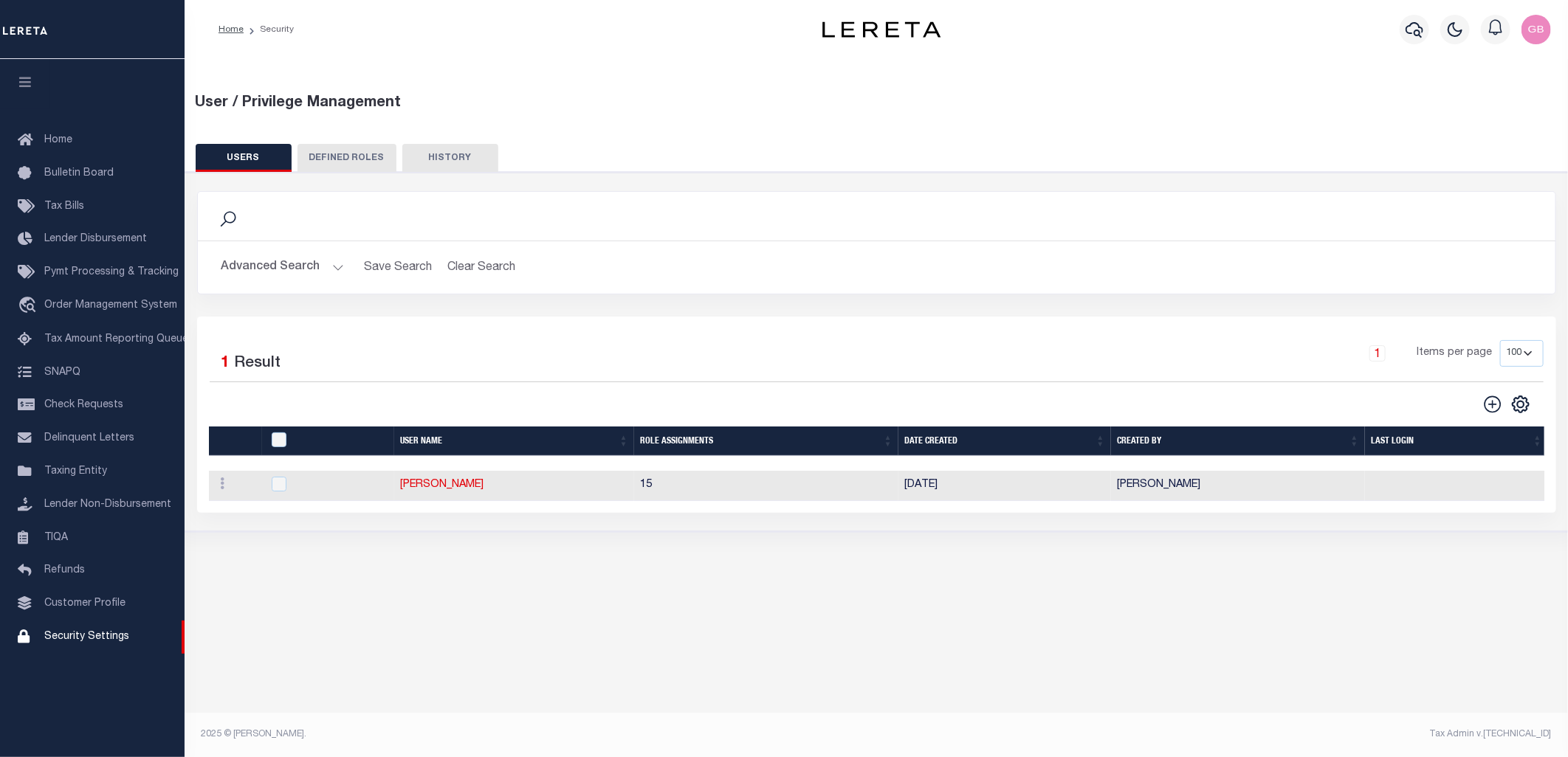
click at [337, 263] on button "Advanced Search" at bounding box center [282, 267] width 123 height 28
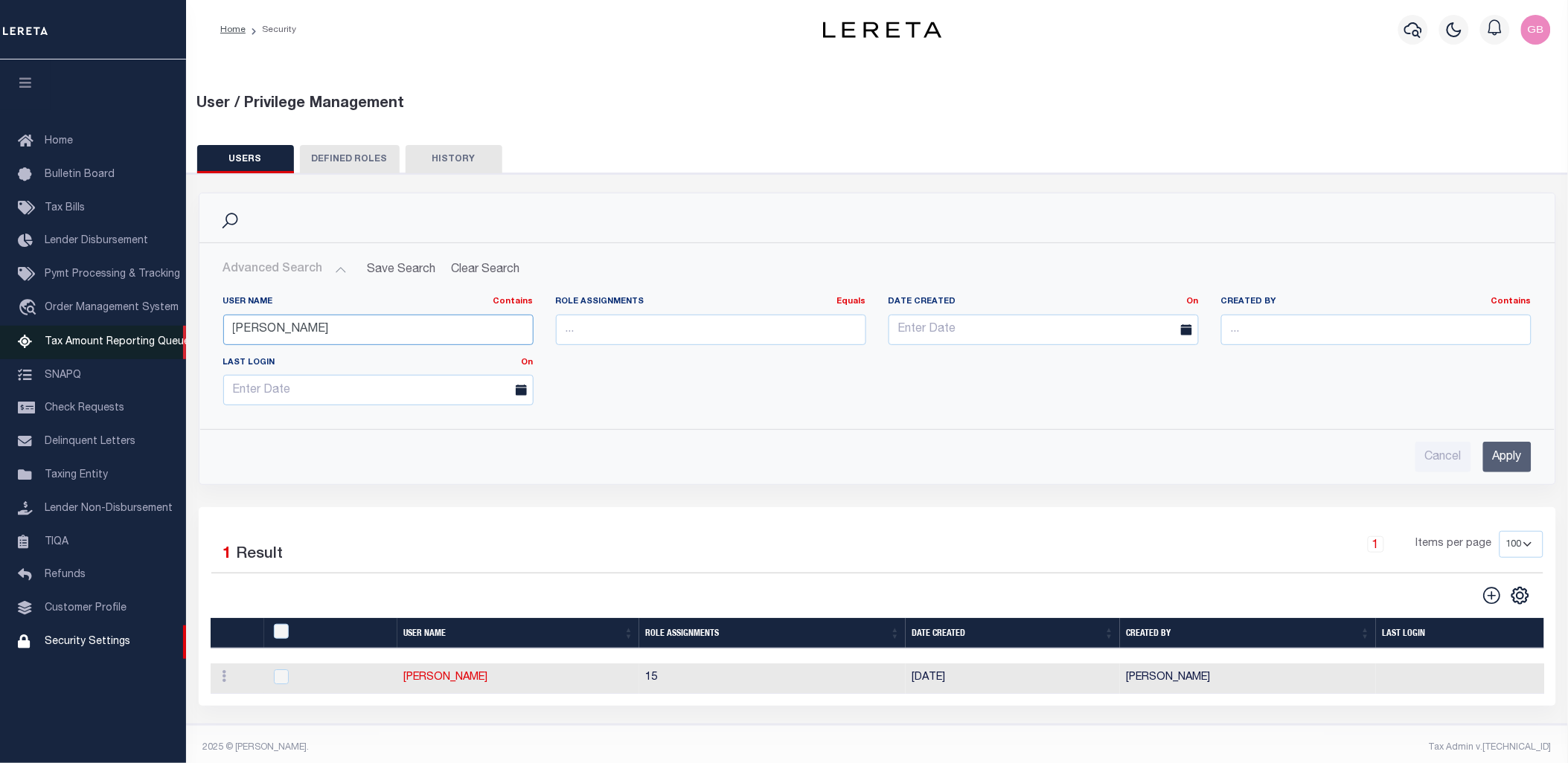
drag, startPoint x: 295, startPoint y: 328, endPoint x: 153, endPoint y: 336, distance: 142.2
click at [153, 336] on div "Home Security" at bounding box center [784, 385] width 1568 height 771
type input "[PERSON_NAME]"
click at [1519, 462] on input "Apply" at bounding box center [1507, 457] width 49 height 30
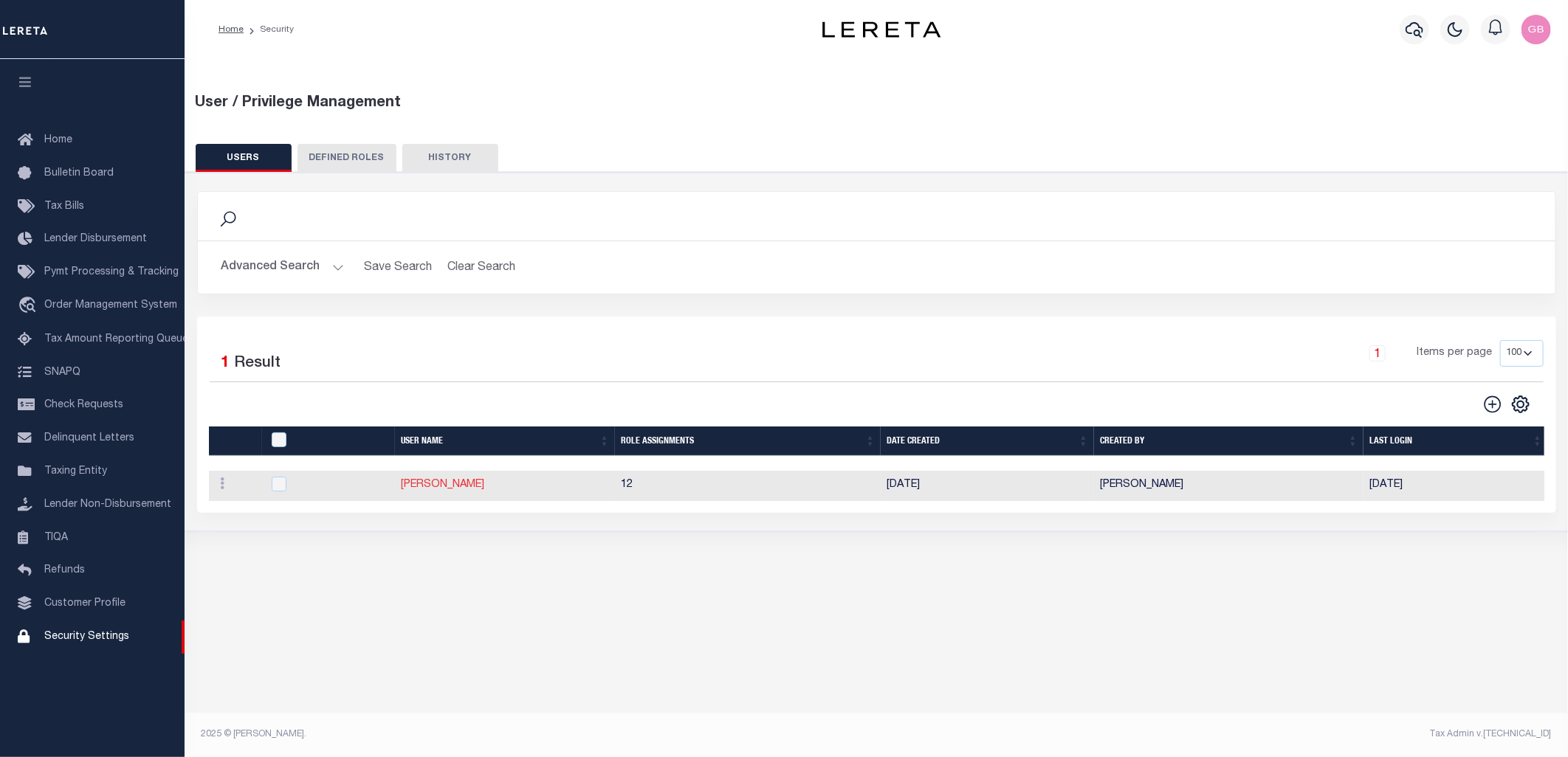
click at [439, 490] on link "Jones, Denise" at bounding box center [442, 485] width 83 height 10
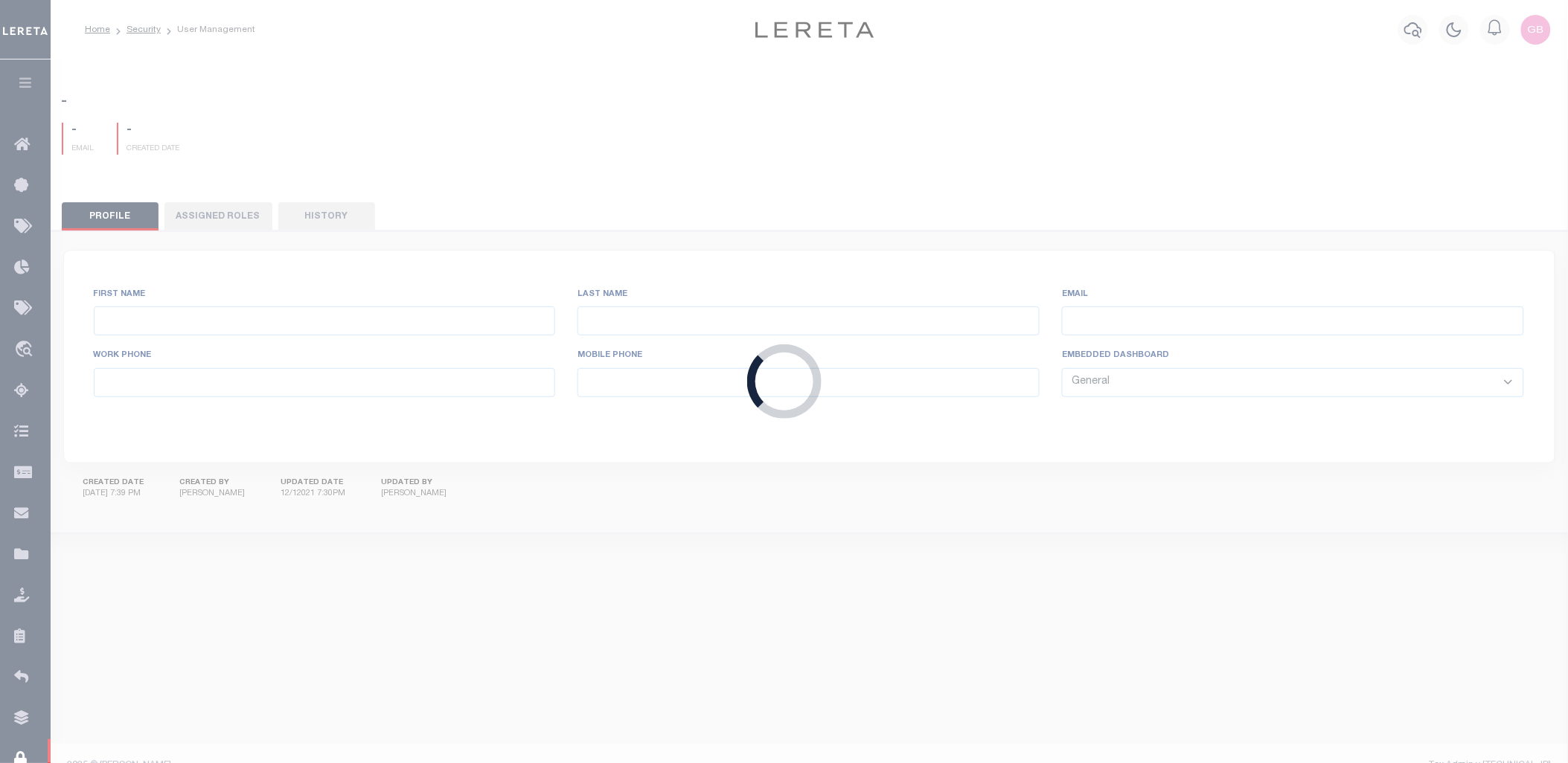
type input "Jones,"
type input "Denise"
type input "djones@lereta.net"
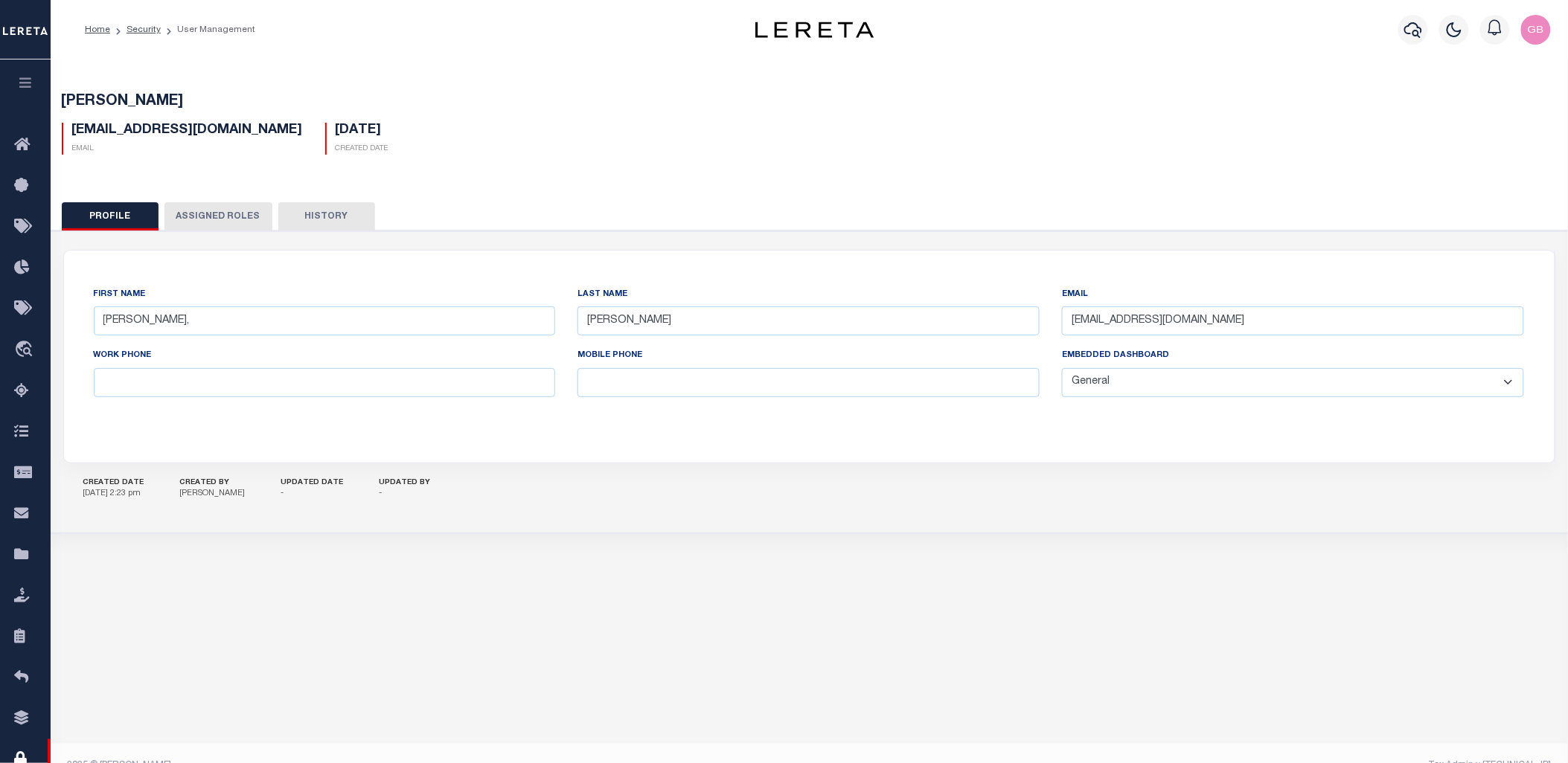
click at [195, 216] on button "Assigned Roles" at bounding box center [218, 216] width 108 height 28
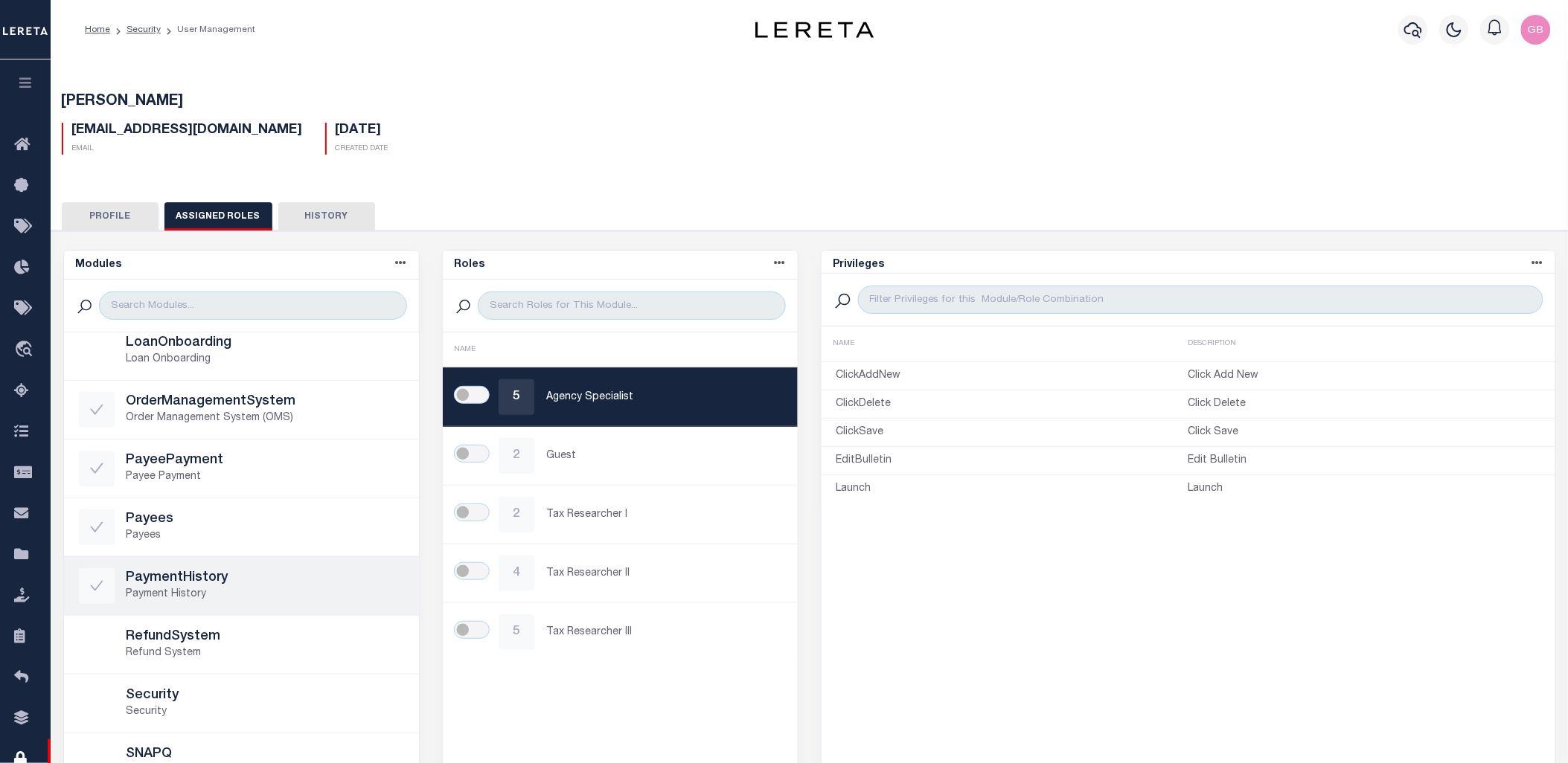
scroll to position [578, 0]
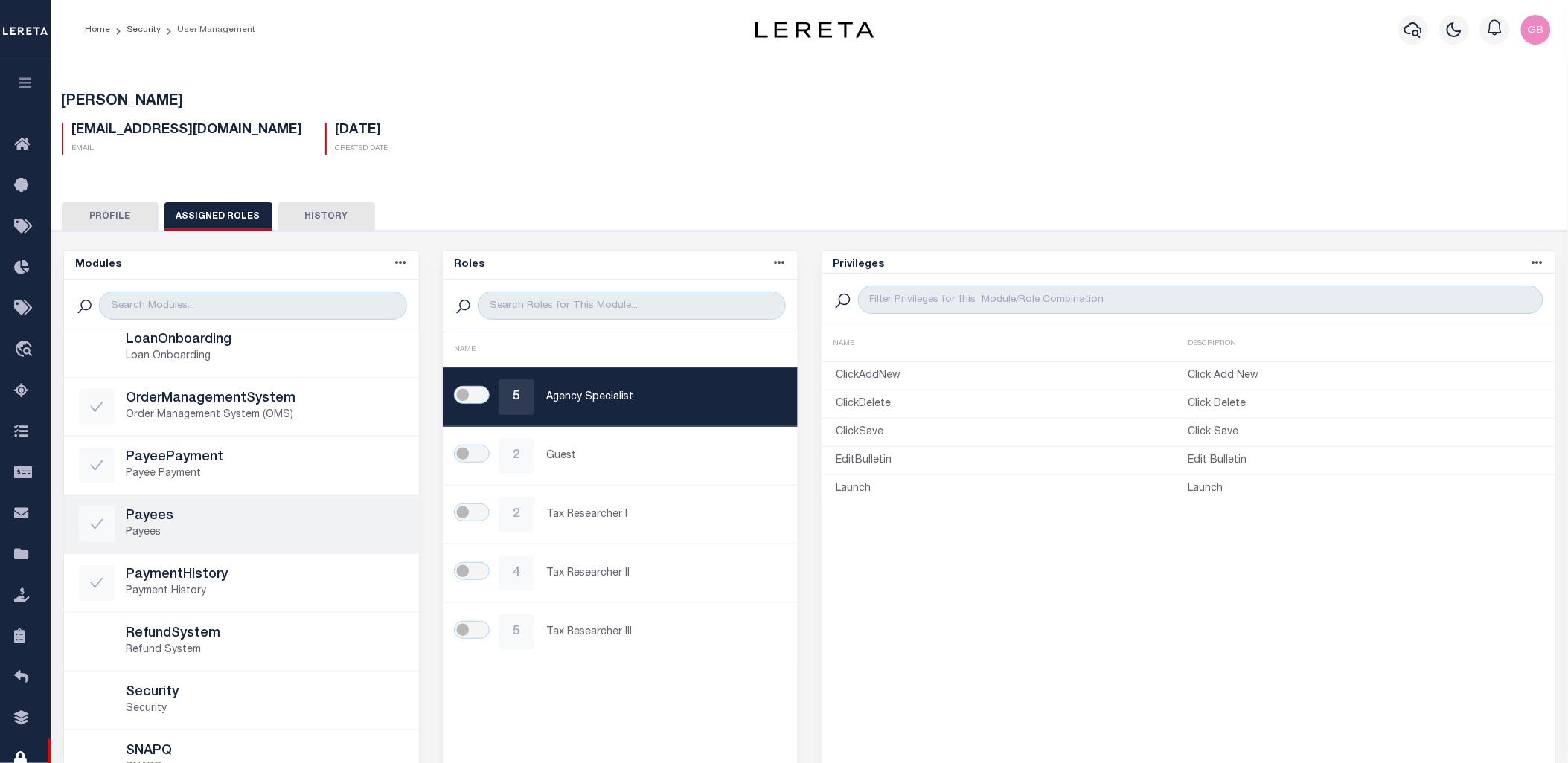
click at [181, 526] on p "Payees" at bounding box center [266, 533] width 278 height 16
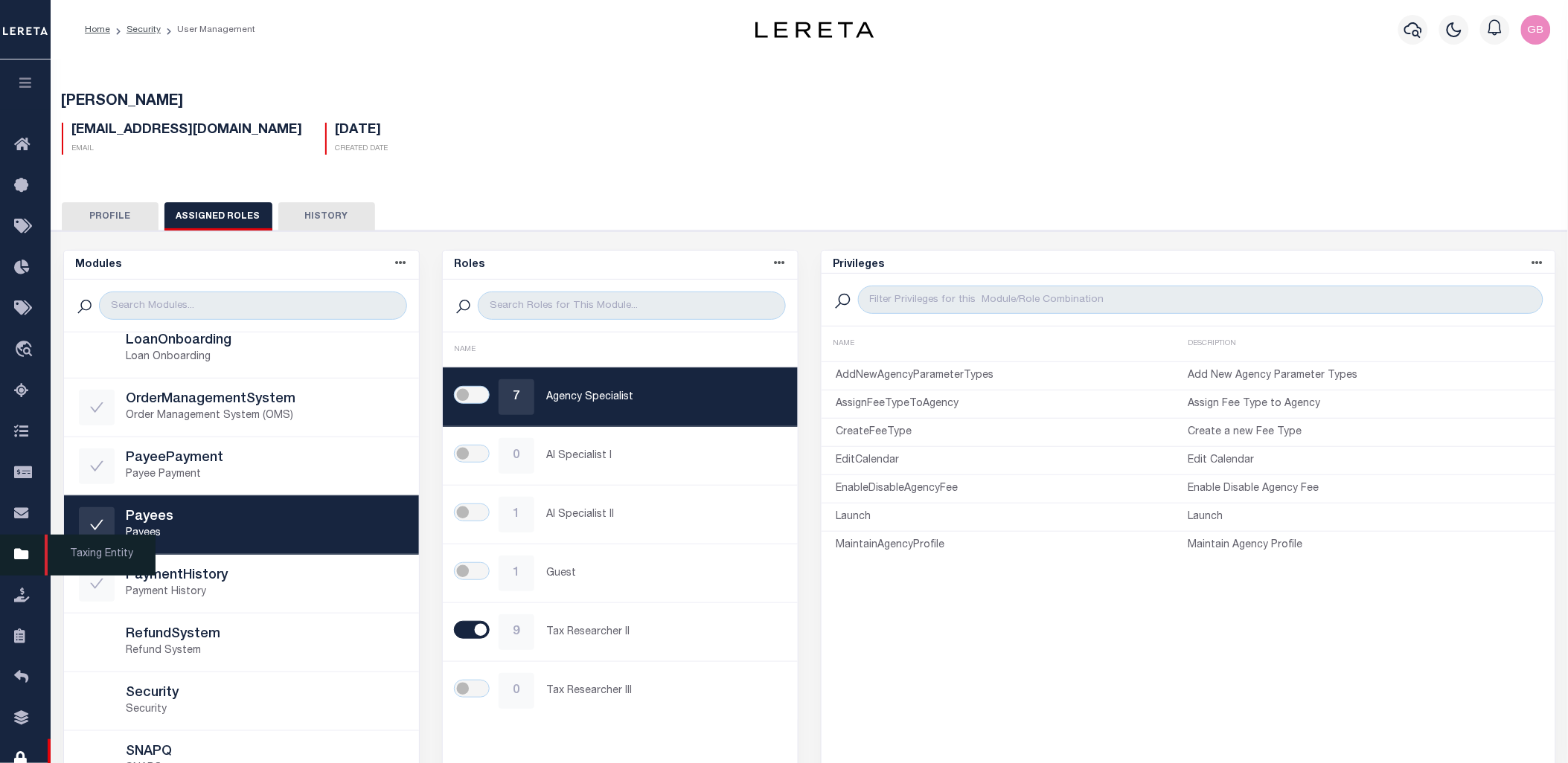
drag, startPoint x: 18, startPoint y: 557, endPoint x: 49, endPoint y: 564, distance: 31.8
click at [18, 556] on icon at bounding box center [26, 555] width 24 height 18
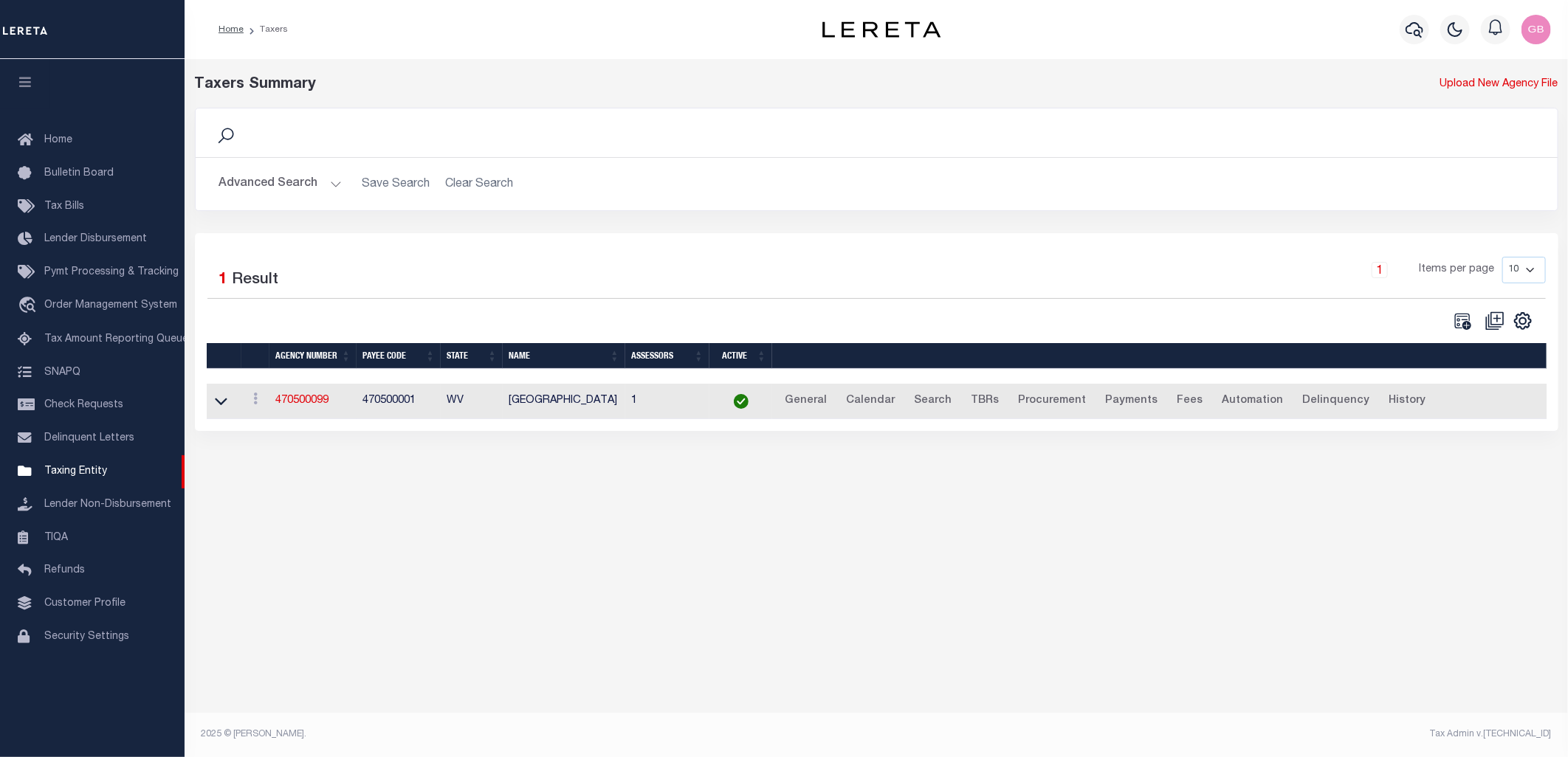
drag, startPoint x: 293, startPoint y: 403, endPoint x: 331, endPoint y: 451, distance: 61.2
click at [293, 403] on link "470500099" at bounding box center [301, 400] width 53 height 10
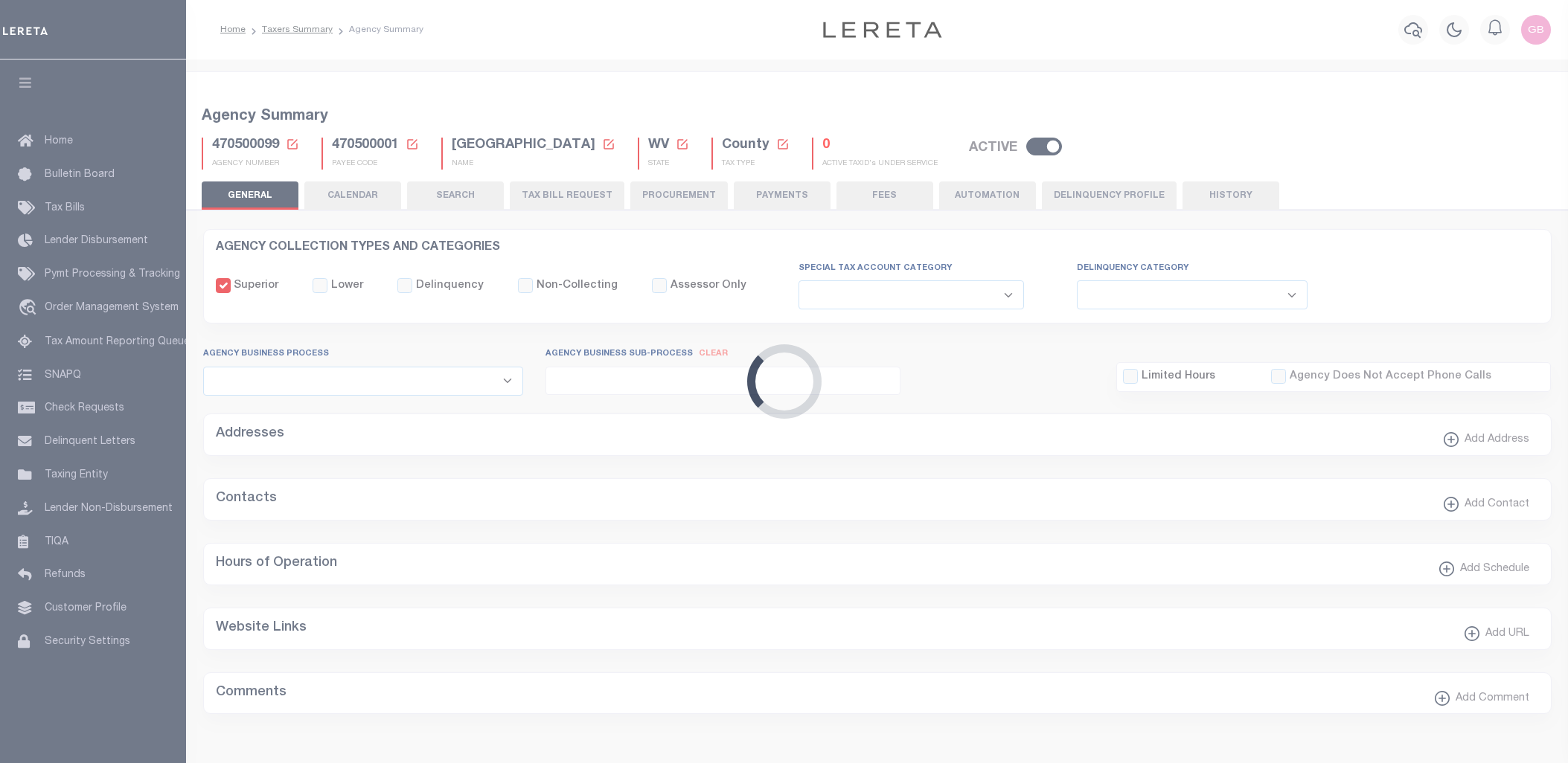
select select
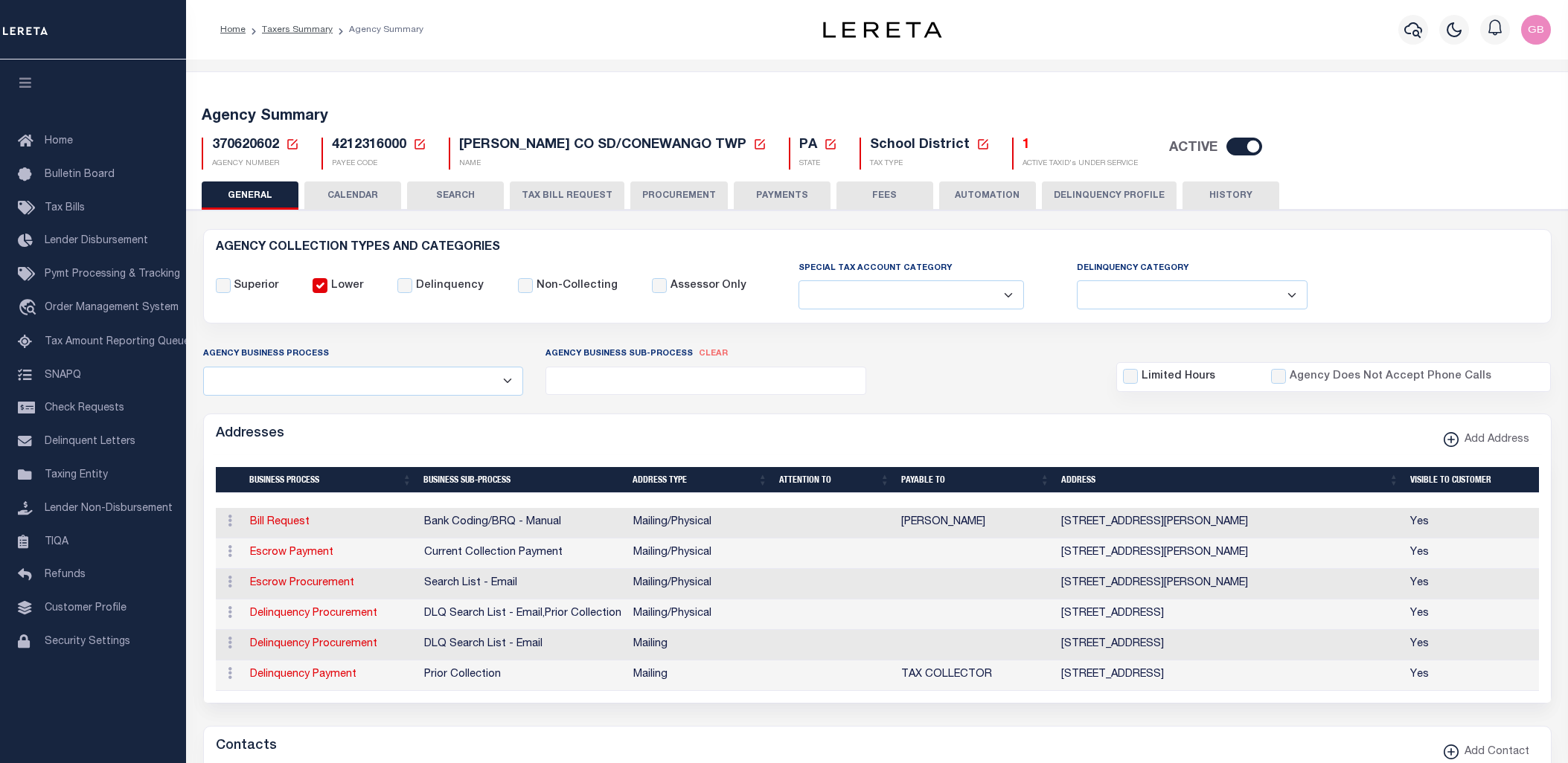
select select
click at [348, 191] on button "CALENDAR" at bounding box center [353, 195] width 97 height 28
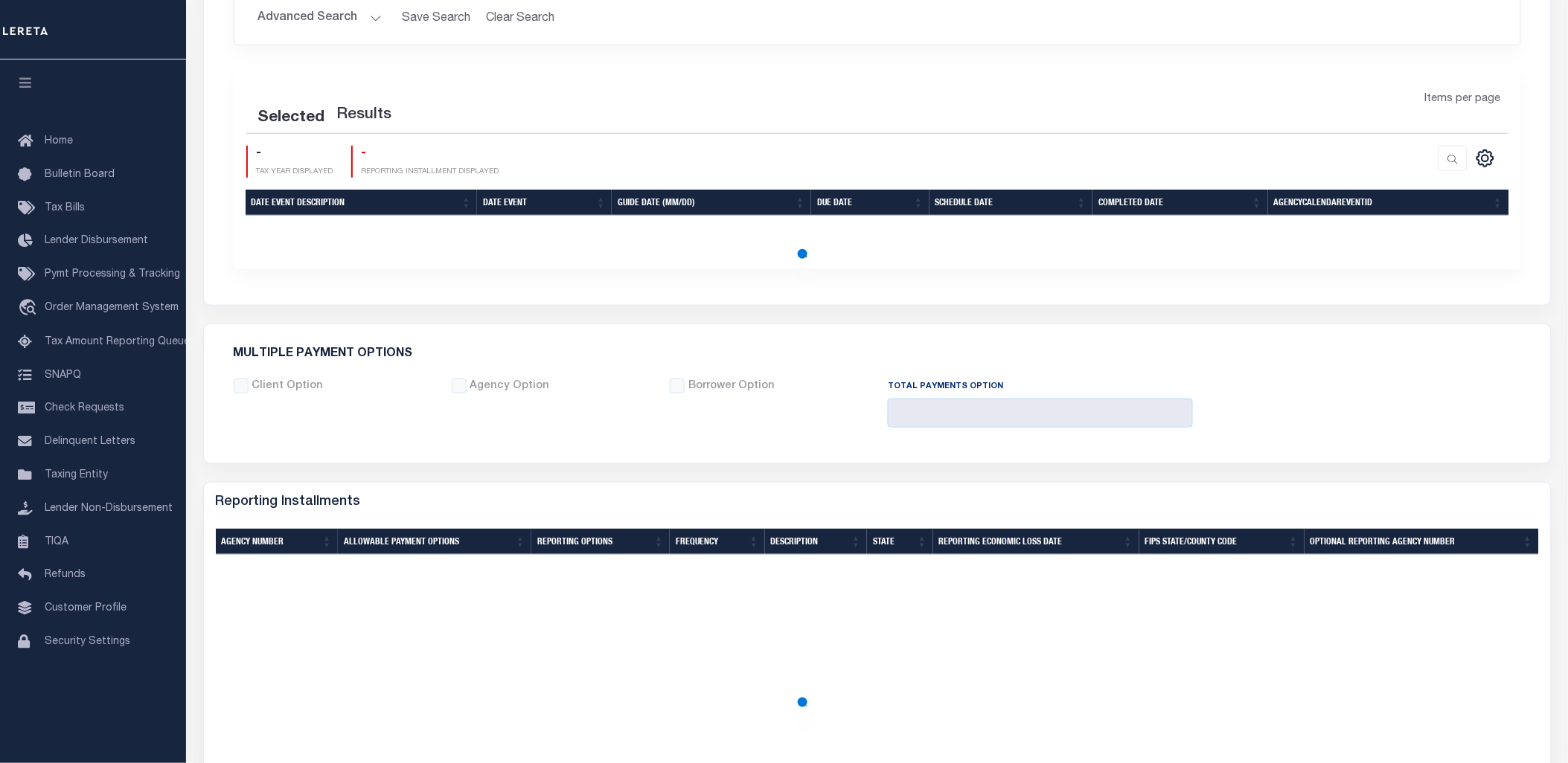
checkbox input "false"
type input "1"
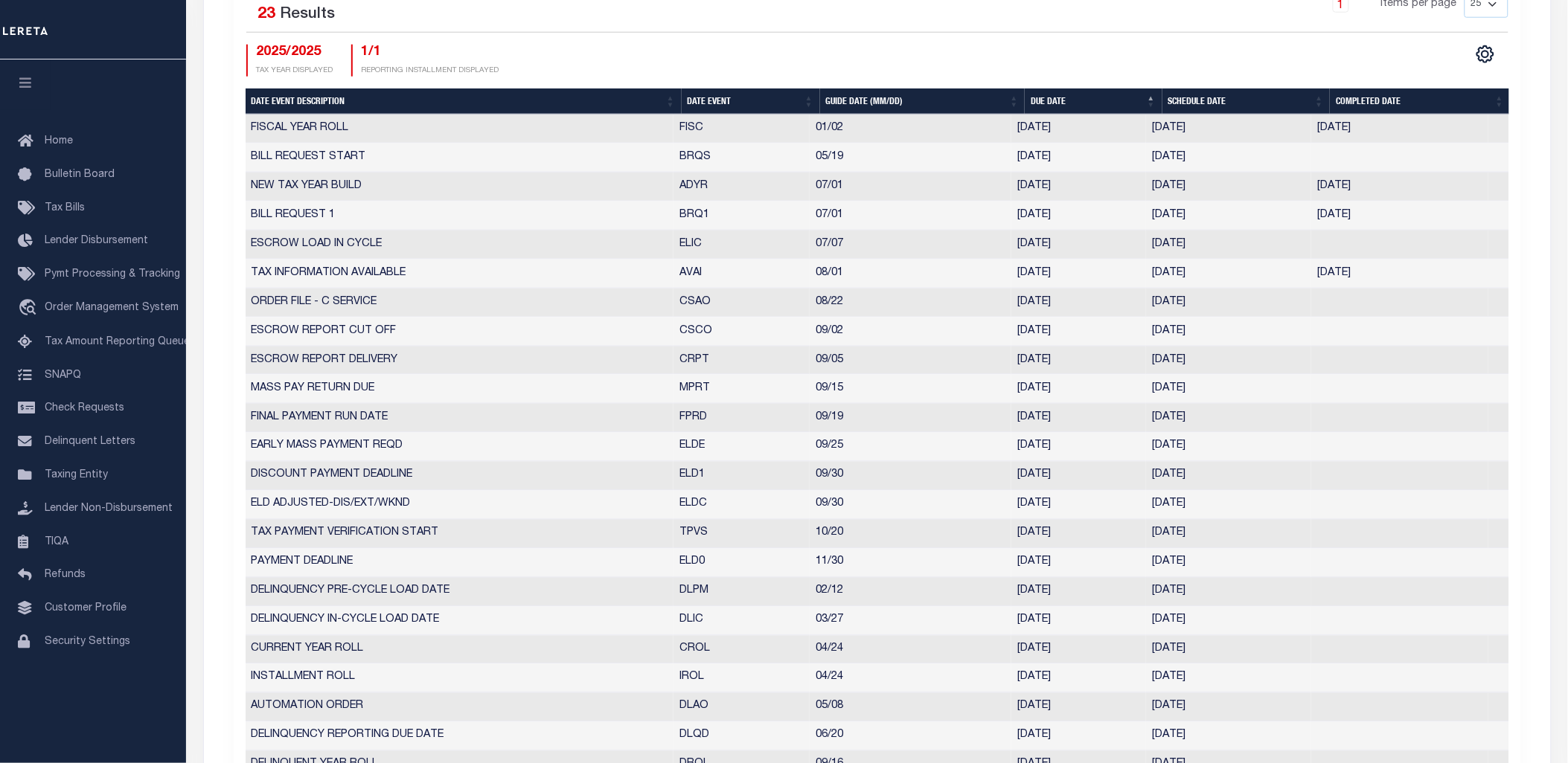
scroll to position [661, 0]
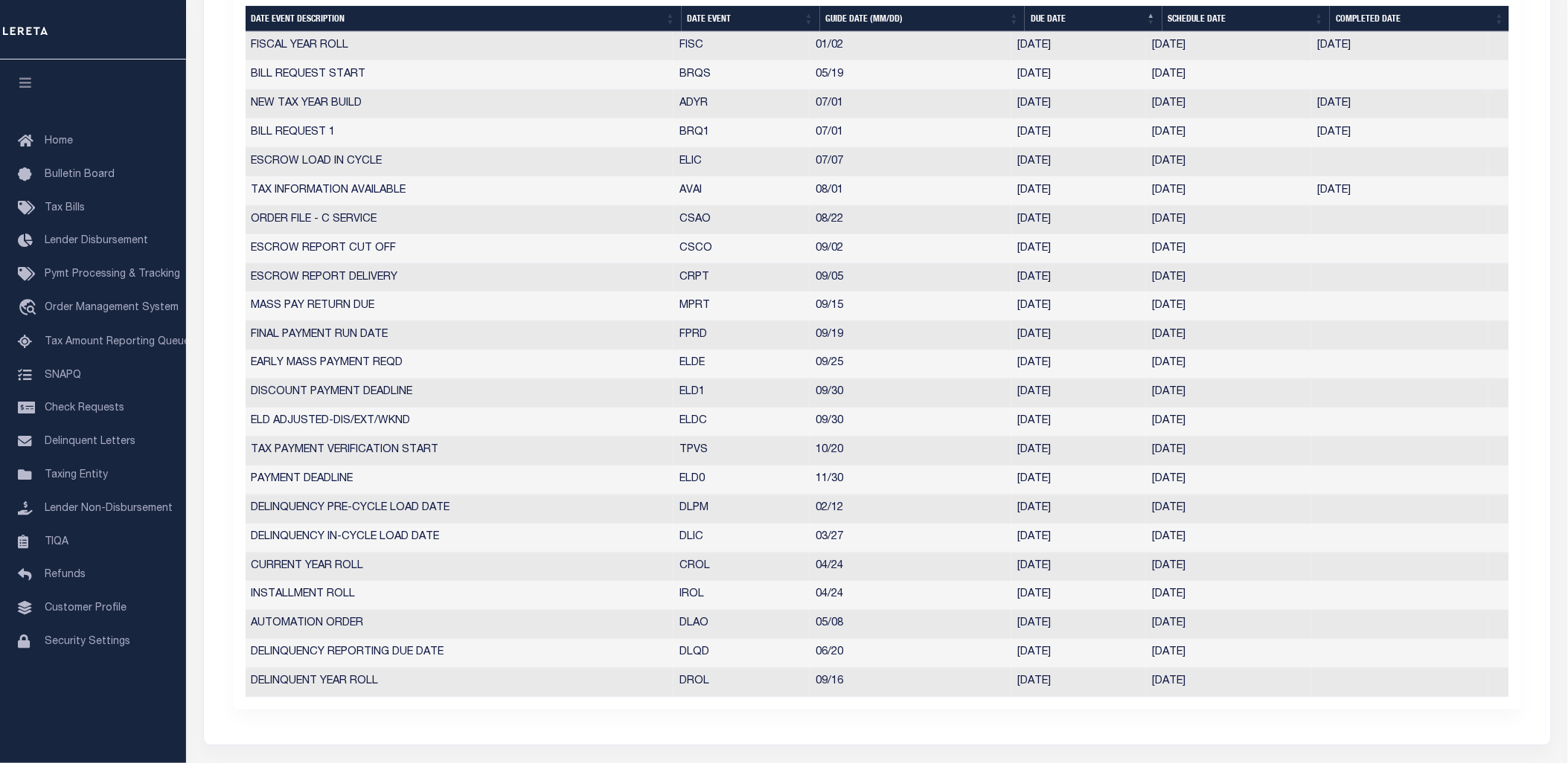
drag, startPoint x: 1485, startPoint y: 365, endPoint x: 1467, endPoint y: 369, distance: 18.4
click at [1485, 365] on td at bounding box center [1400, 364] width 177 height 29
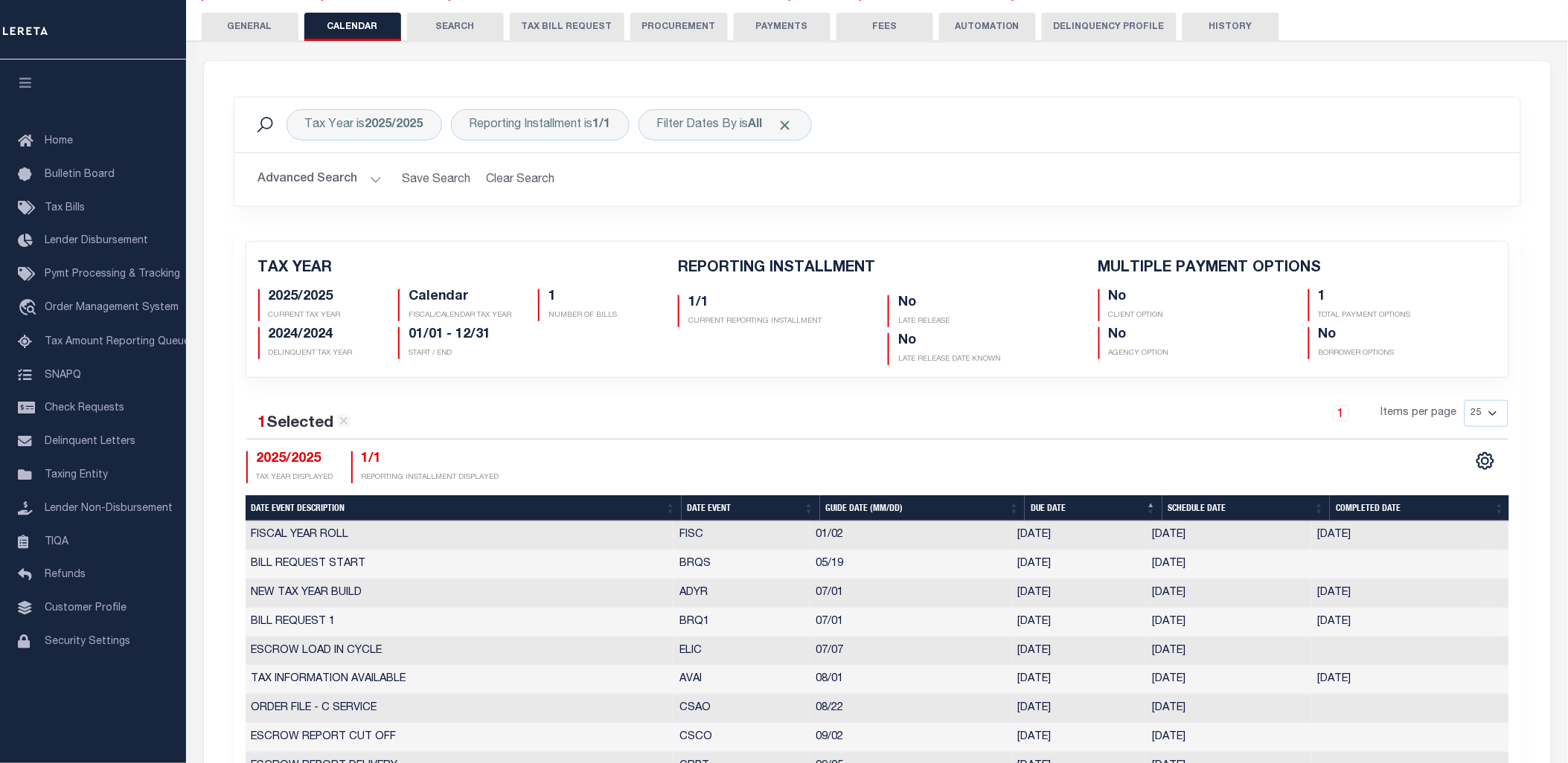
scroll to position [162, 0]
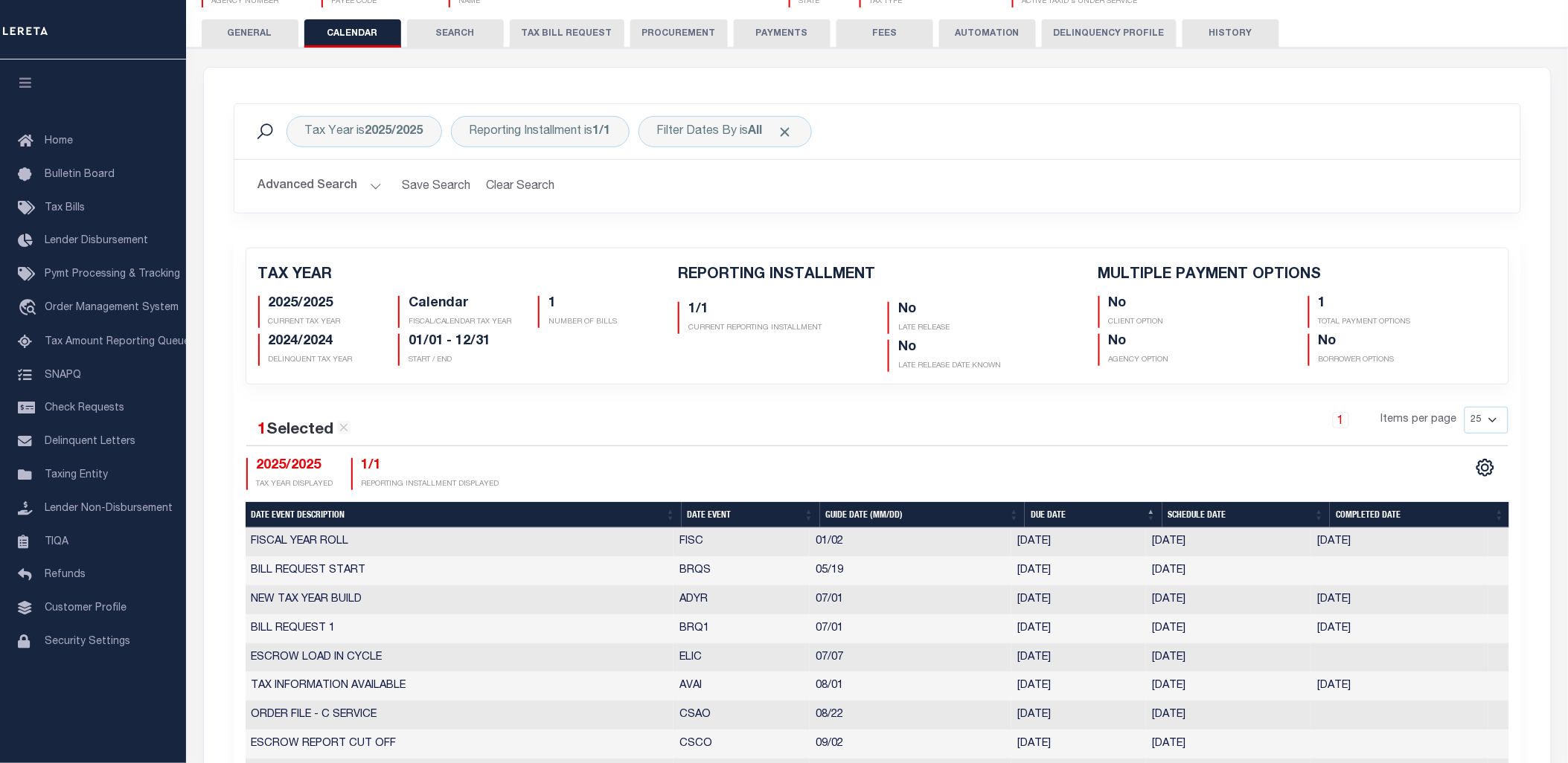
click at [1233, 36] on button "HISTORY" at bounding box center [1231, 33] width 97 height 28
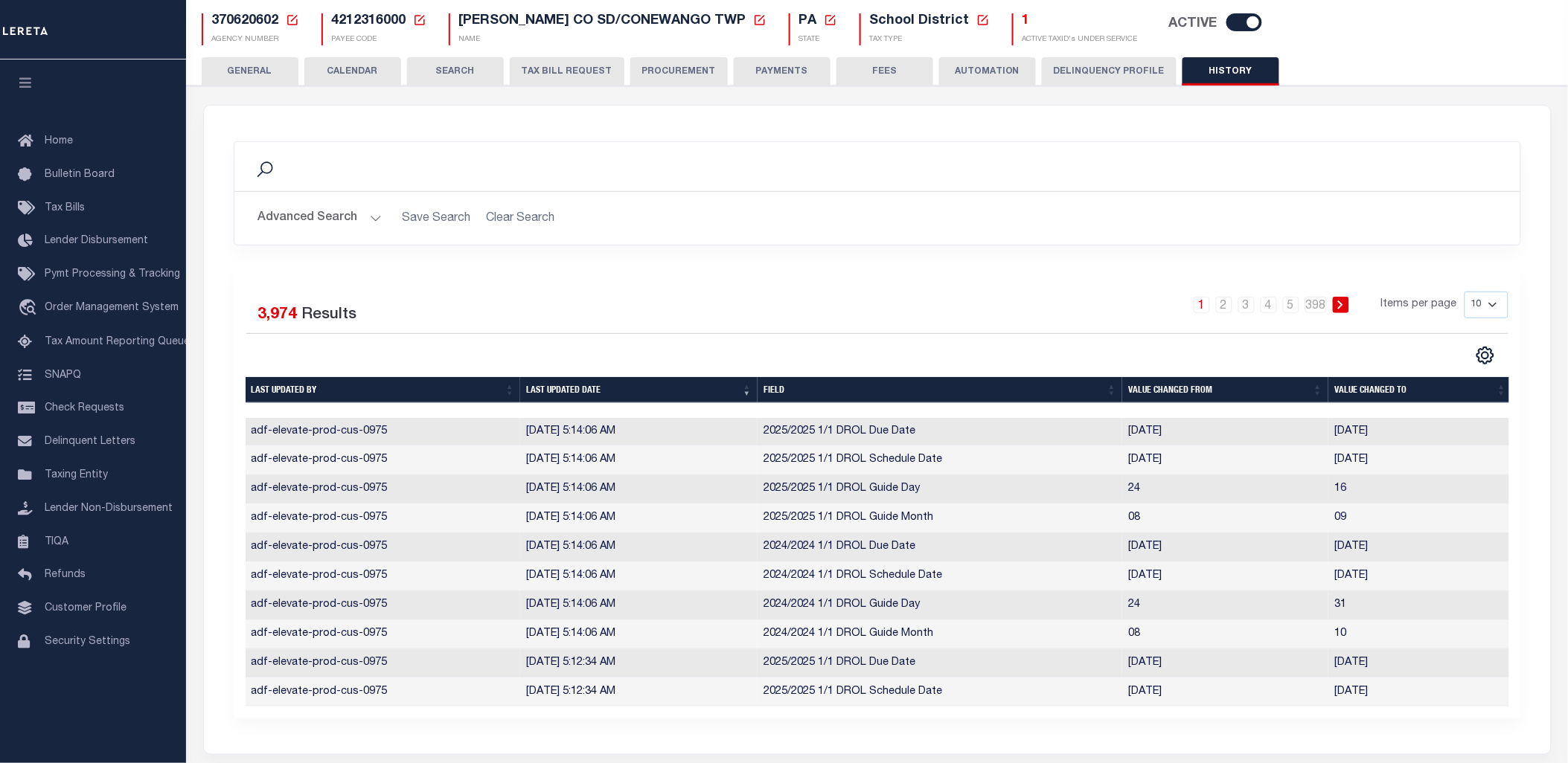
scroll to position [248, 0]
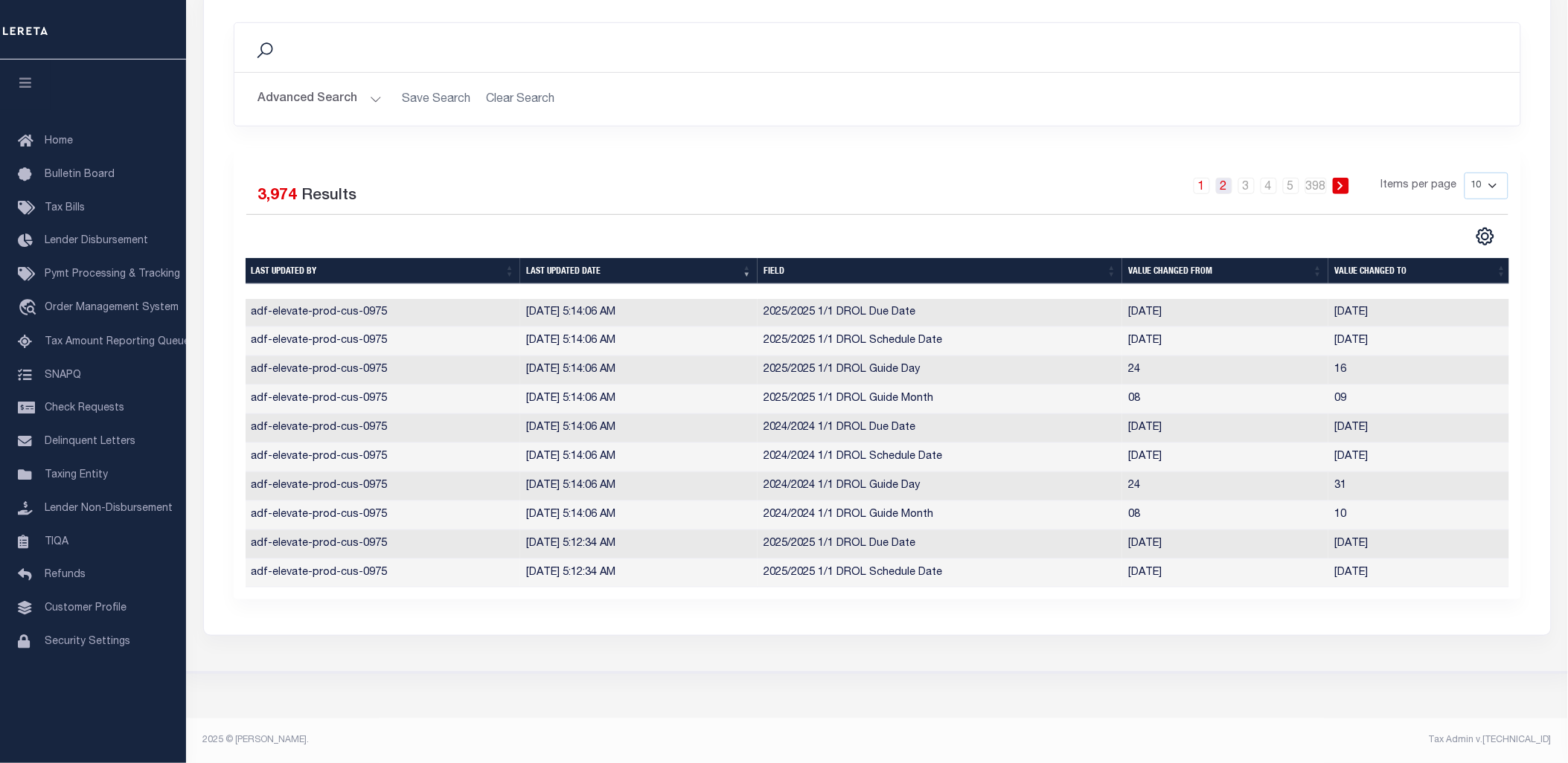
click at [1227, 180] on link "2" at bounding box center [1224, 186] width 17 height 17
click at [1485, 180] on select "10 25 50 100" at bounding box center [1486, 186] width 44 height 27
select select "100"
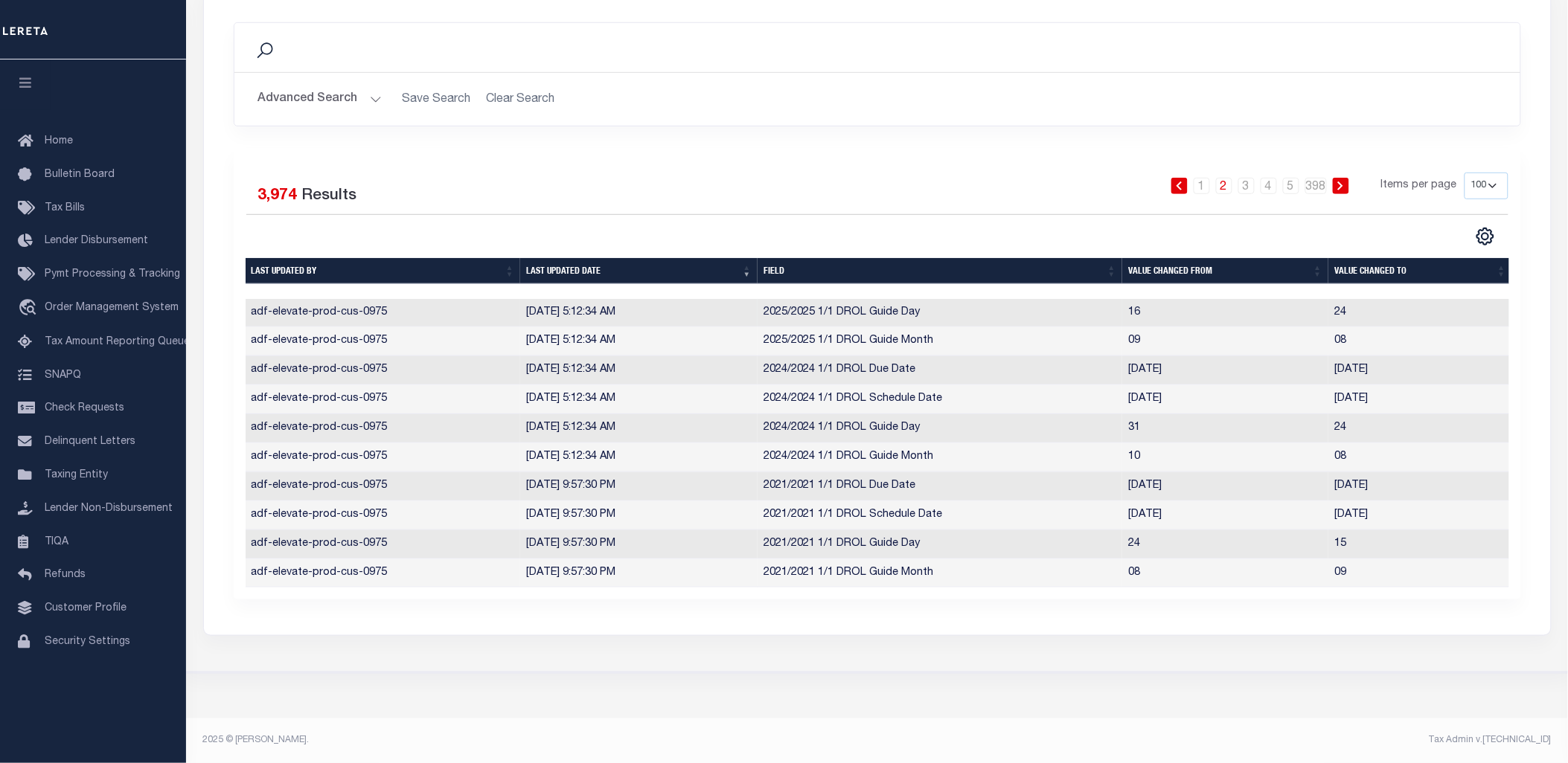
click at [1464, 172] on select "10 25 50 100" at bounding box center [1486, 186] width 44 height 27
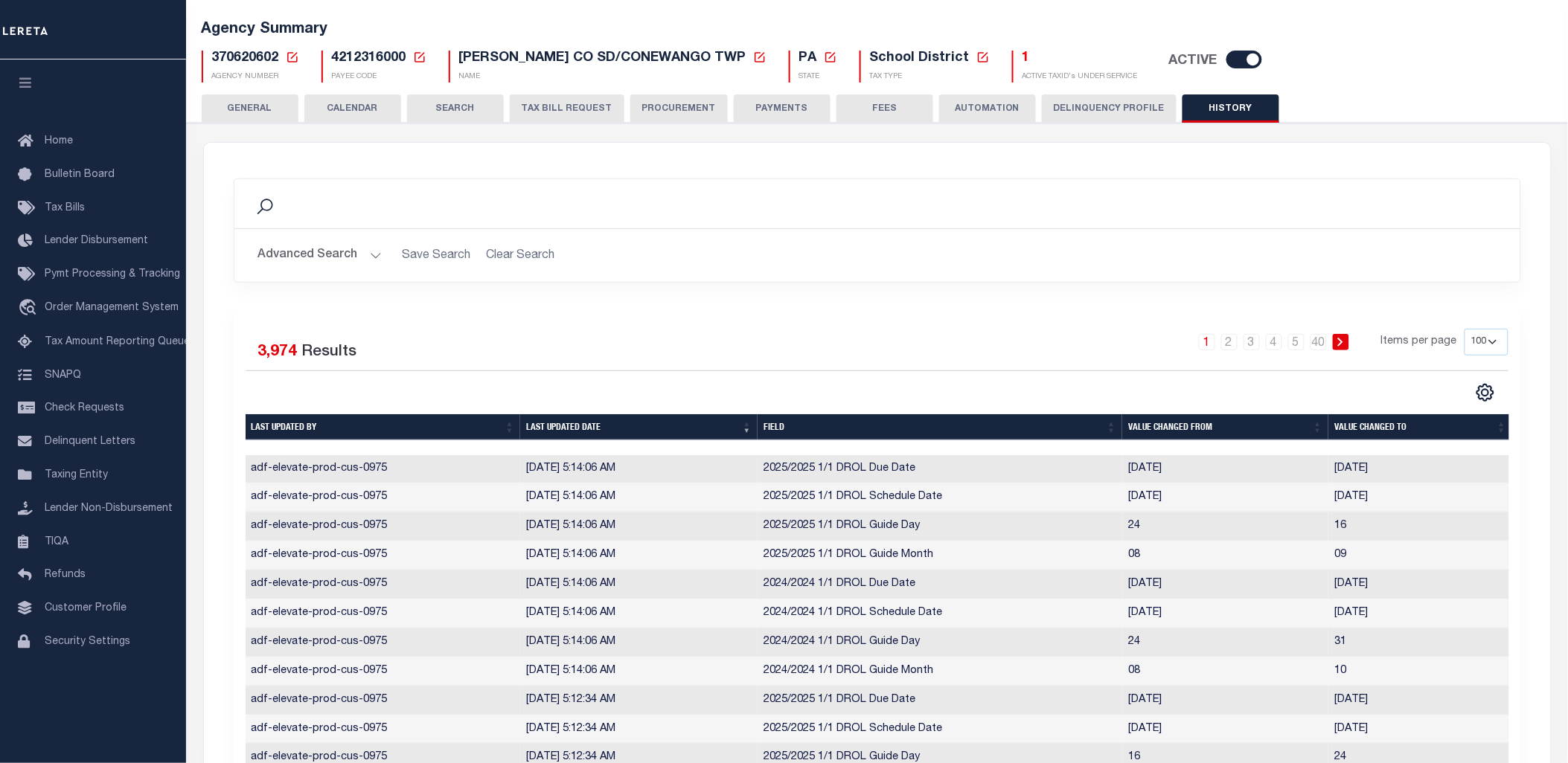
scroll to position [83, 0]
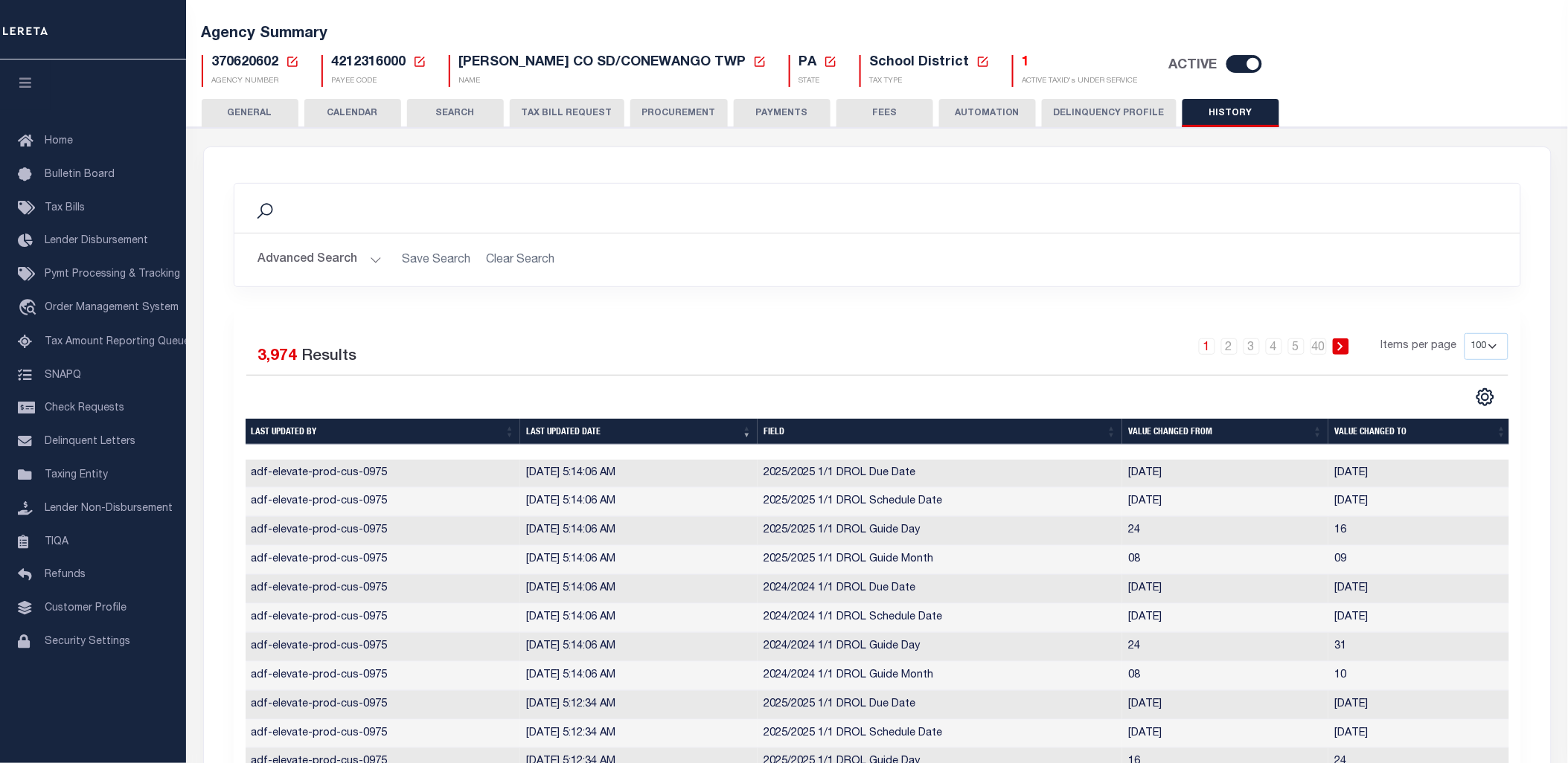
click at [589, 427] on th "Last updated date" at bounding box center [639, 431] width 238 height 26
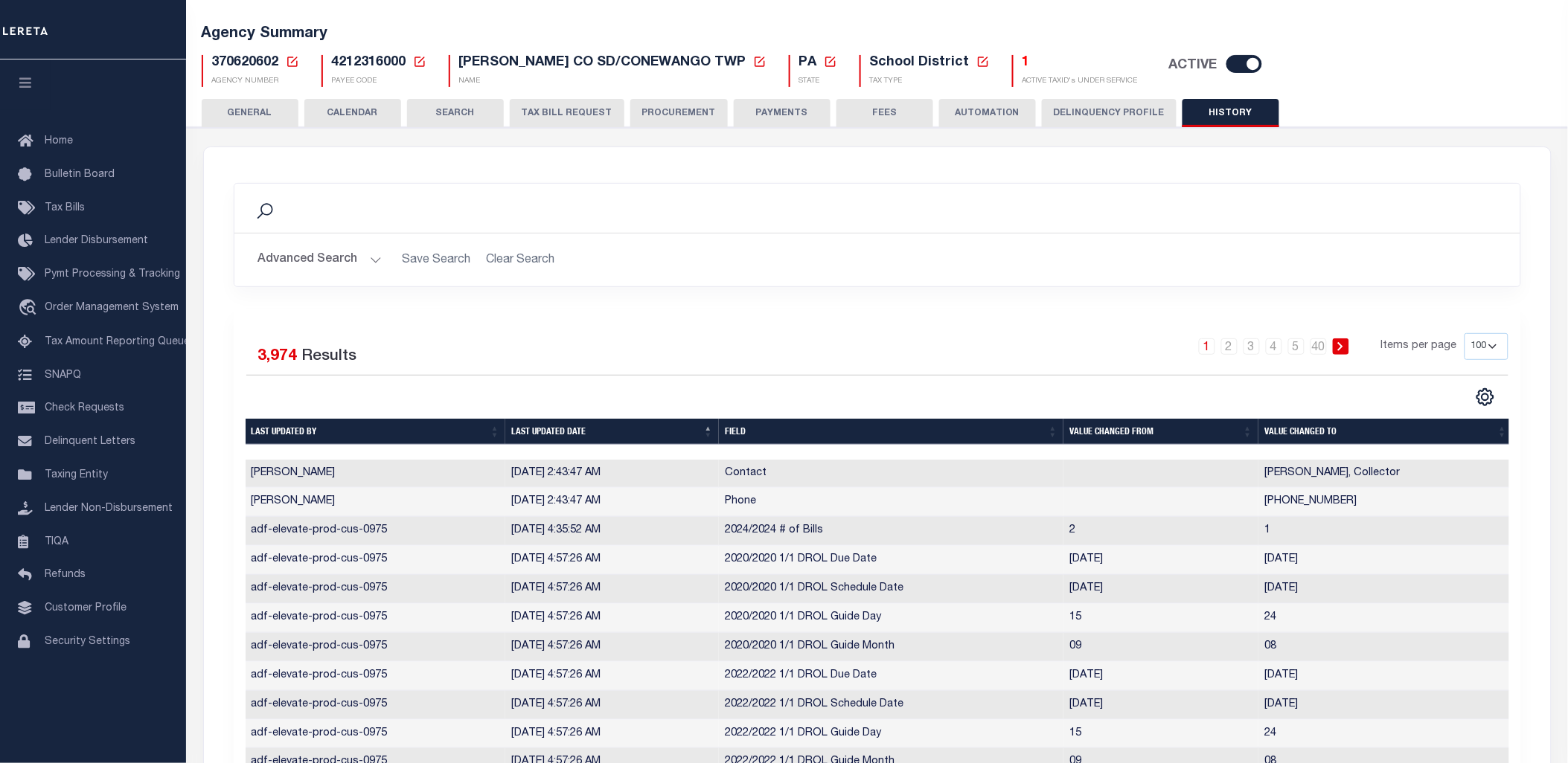
click at [565, 431] on th "Last updated date" at bounding box center [613, 431] width 214 height 26
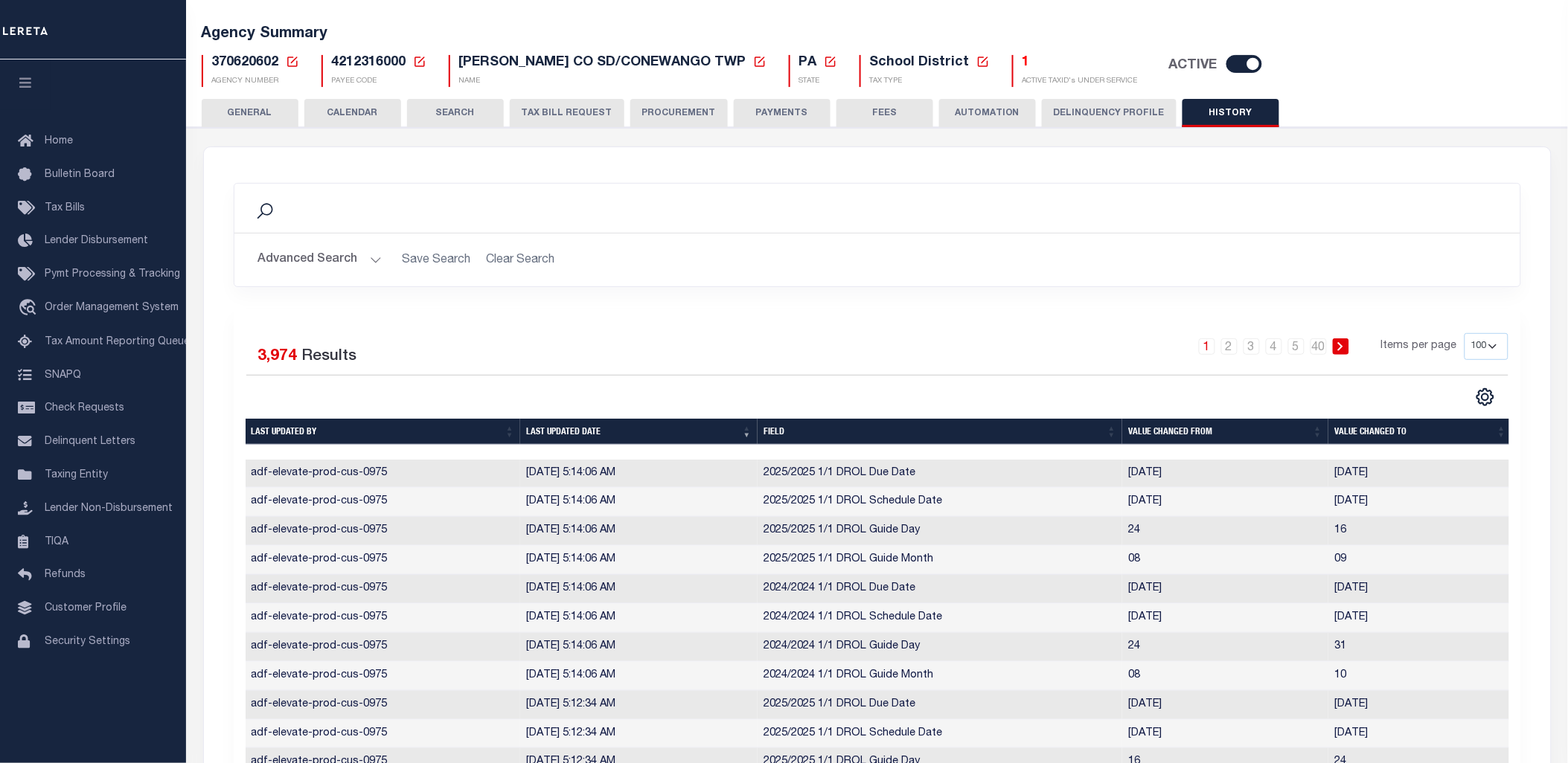
click at [768, 427] on th "Field" at bounding box center [940, 431] width 364 height 26
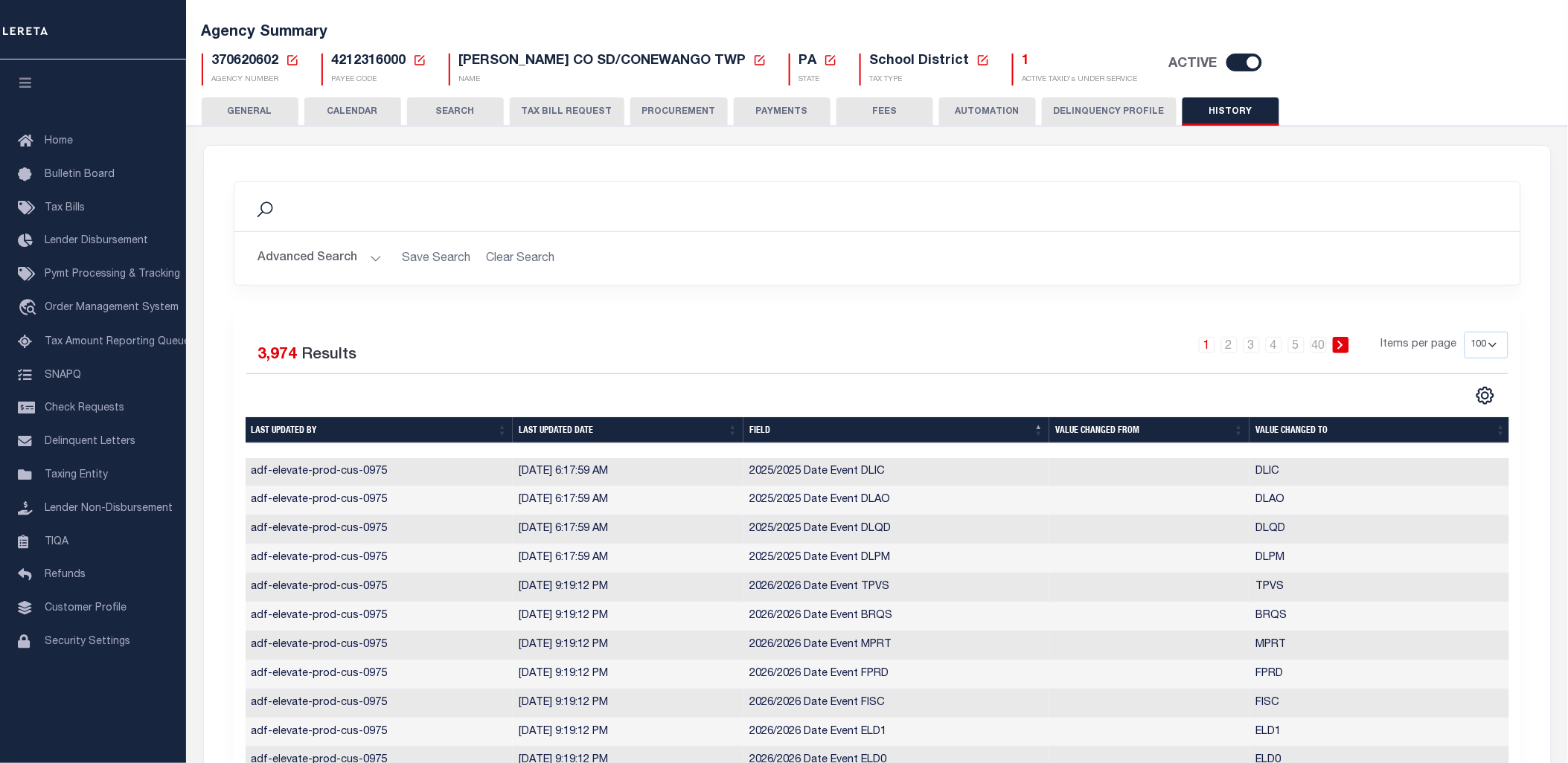
scroll to position [248, 0]
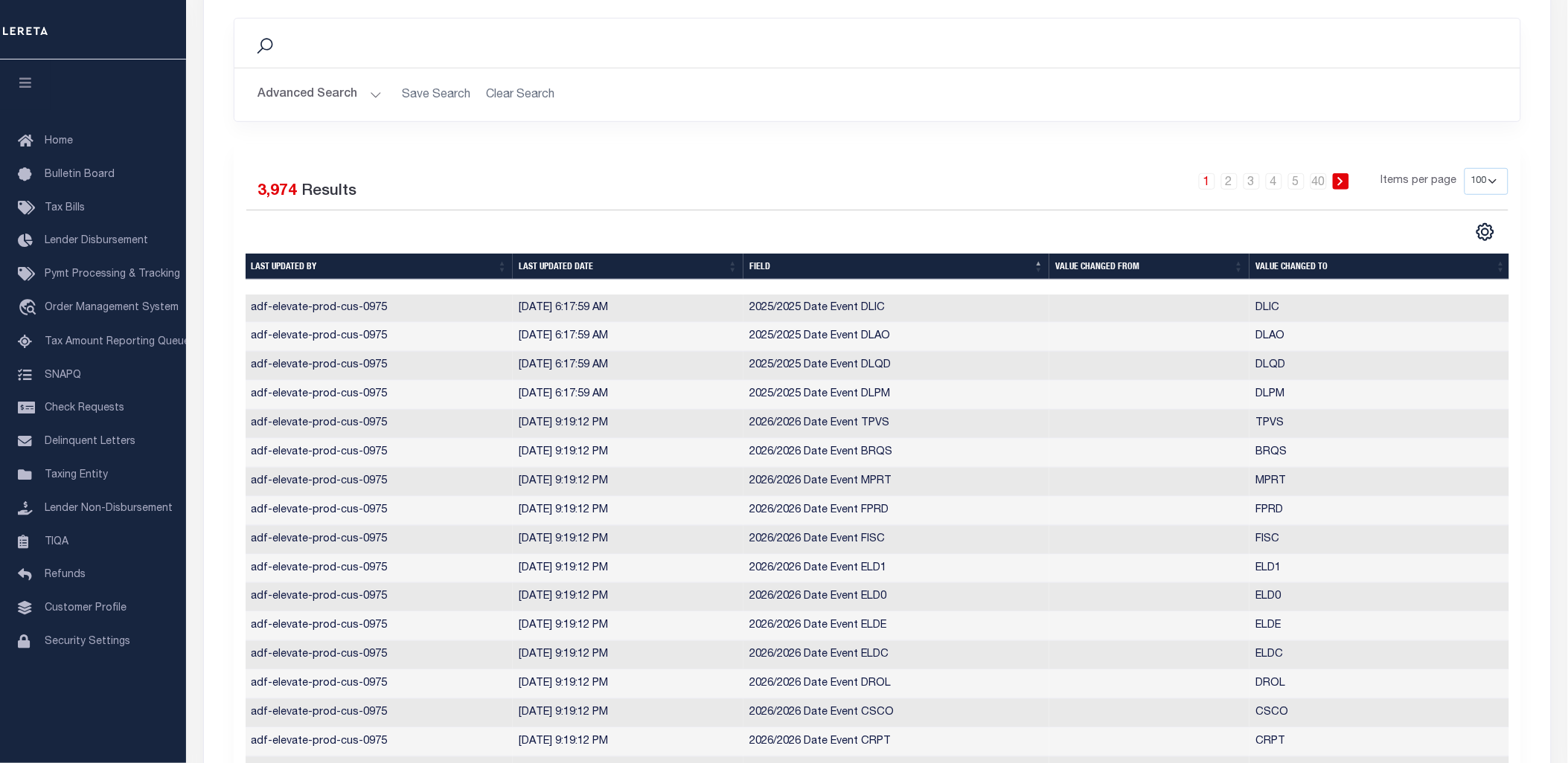
click at [562, 264] on th "Last updated date" at bounding box center [628, 266] width 230 height 26
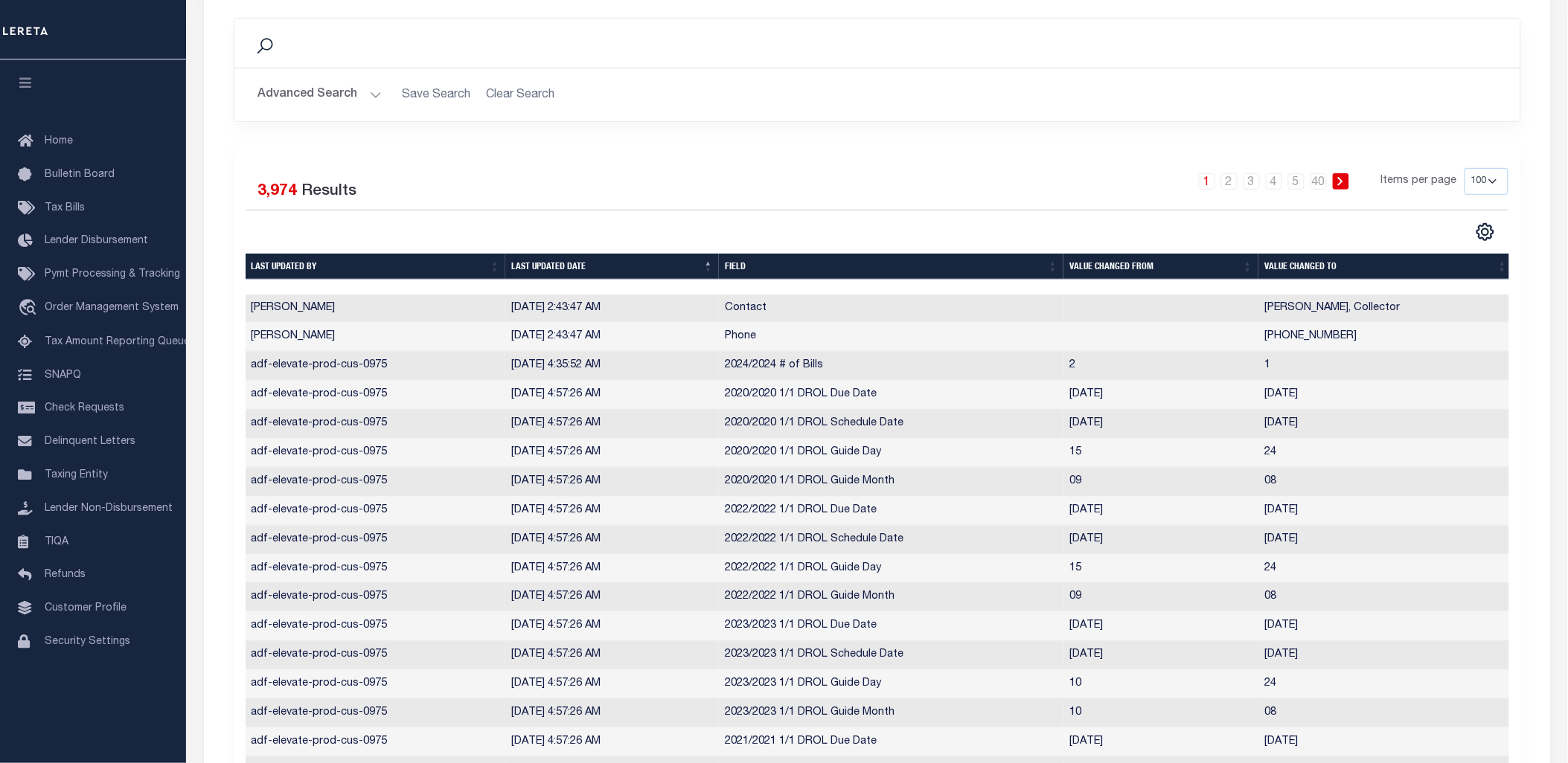
click at [568, 273] on th "Last updated date" at bounding box center [613, 266] width 214 height 26
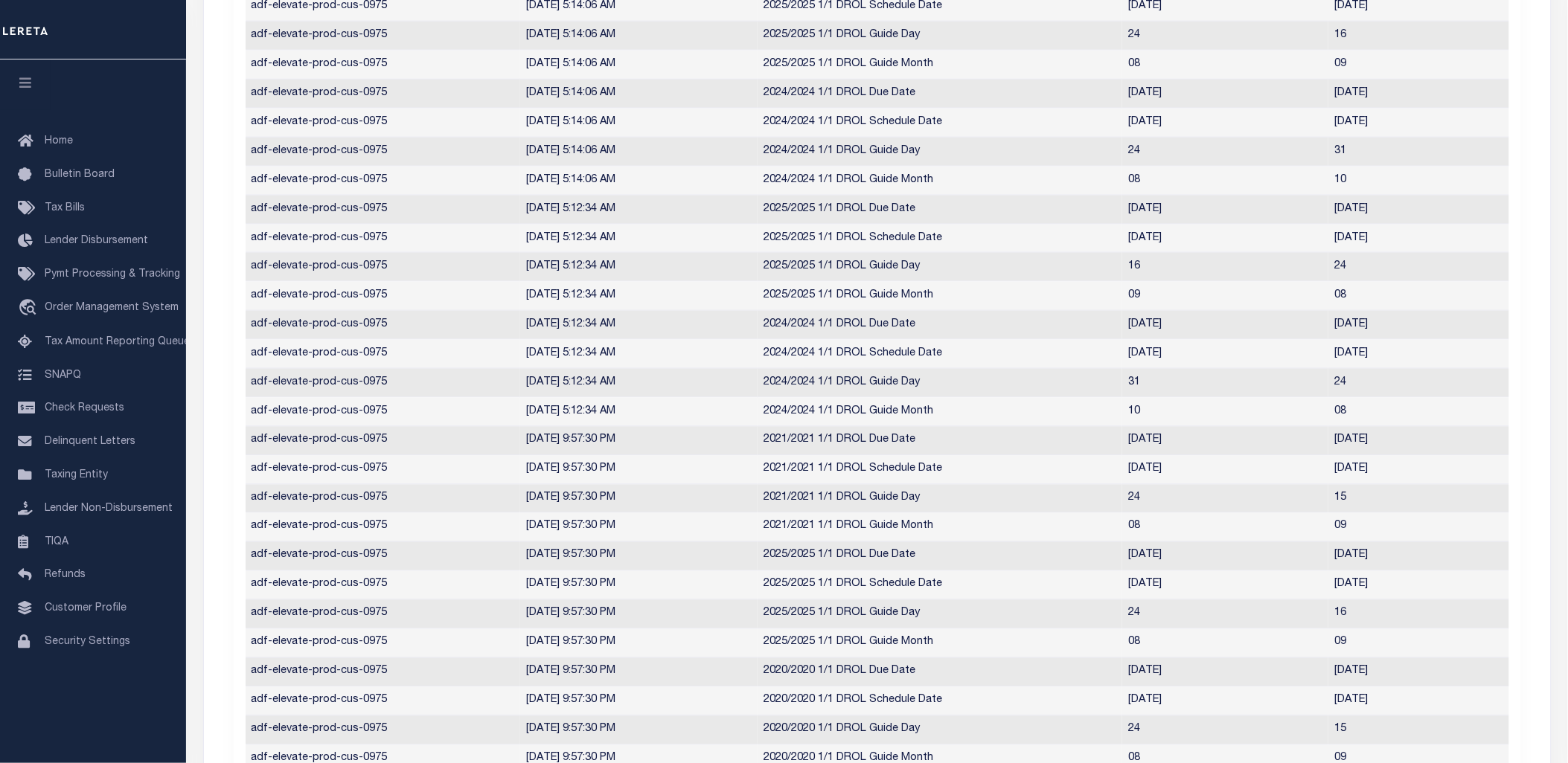
scroll to position [0, 0]
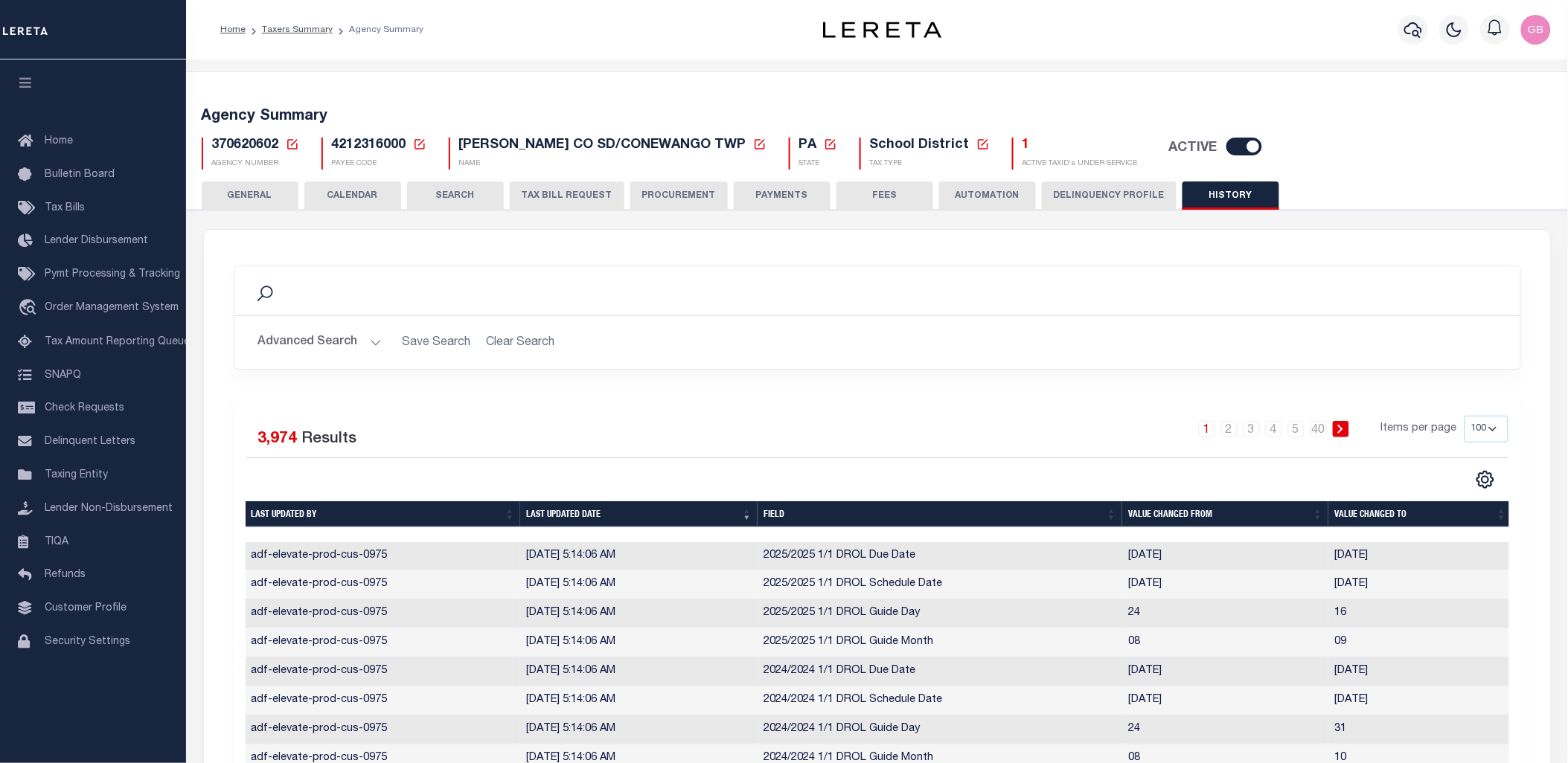
click at [988, 580] on td "2025/2025 1/1 DROL Schedule Date" at bounding box center [940, 585] width 364 height 29
